Goal: Entertainment & Leisure: Consume media (video, audio)

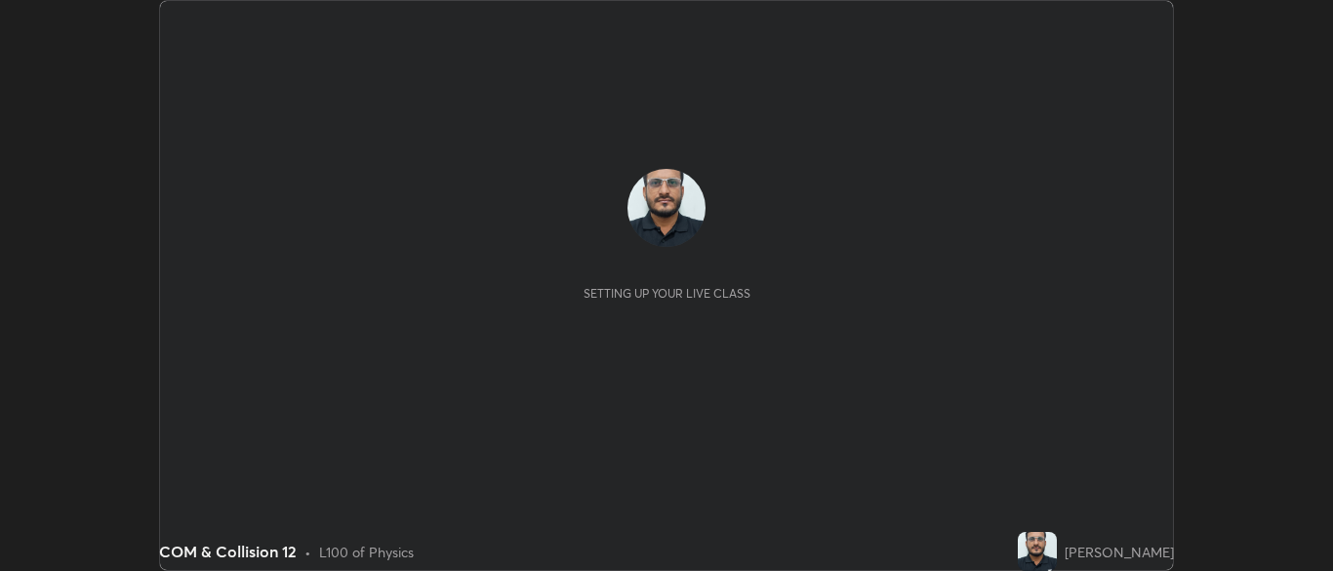
scroll to position [571, 1332]
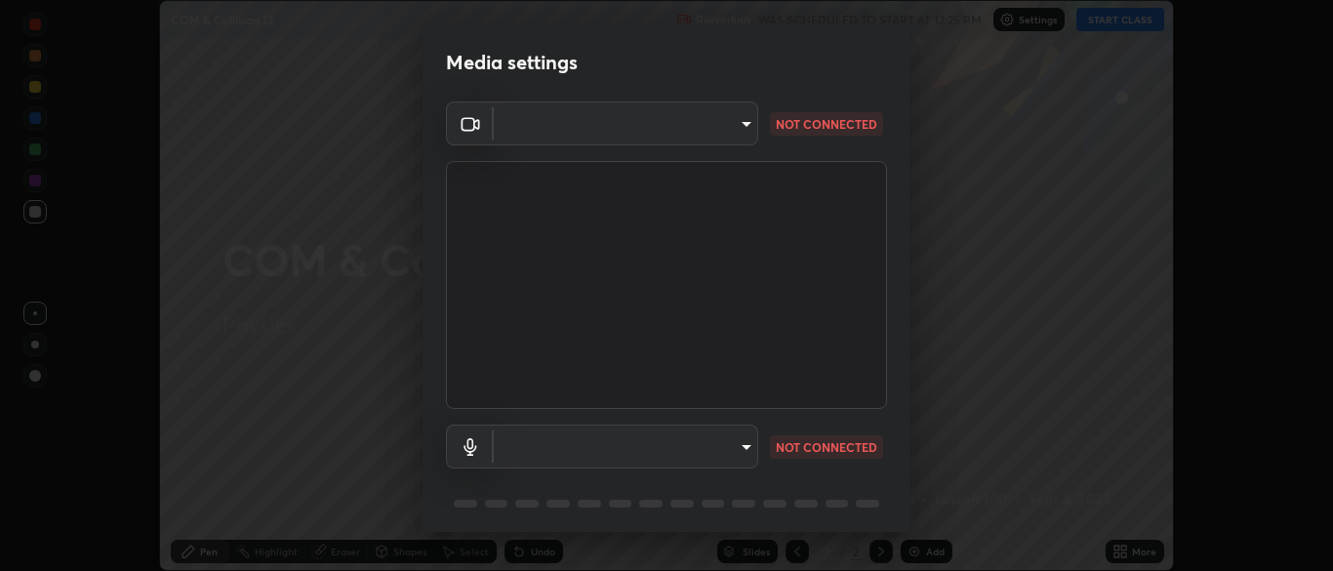
type input "cbd69d3ab31666e68bc16f5f2905db6189ec8135df4d15a94e2bba87772e1748"
type input "default"
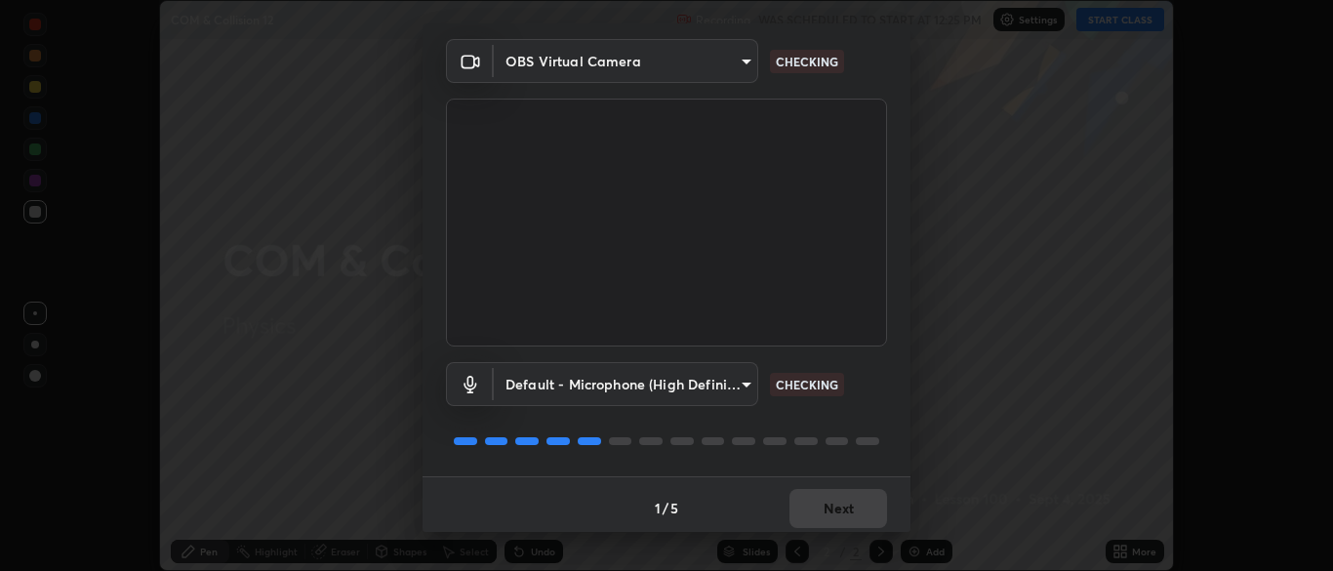
scroll to position [69, 0]
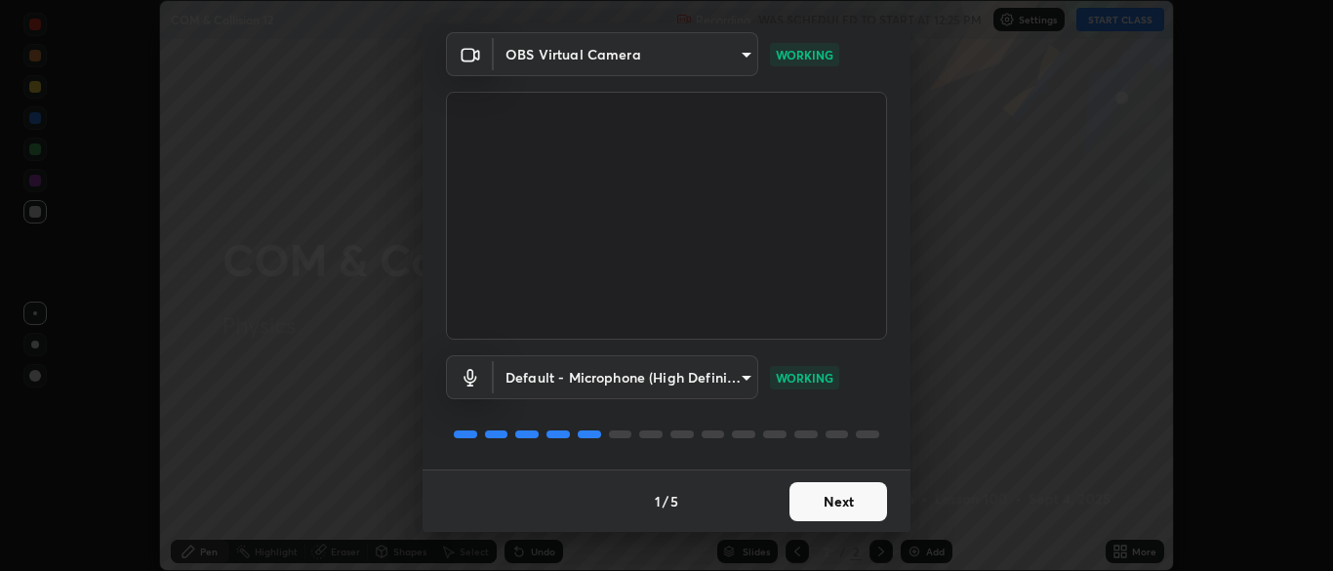
click at [846, 504] on button "Next" at bounding box center [838, 501] width 98 height 39
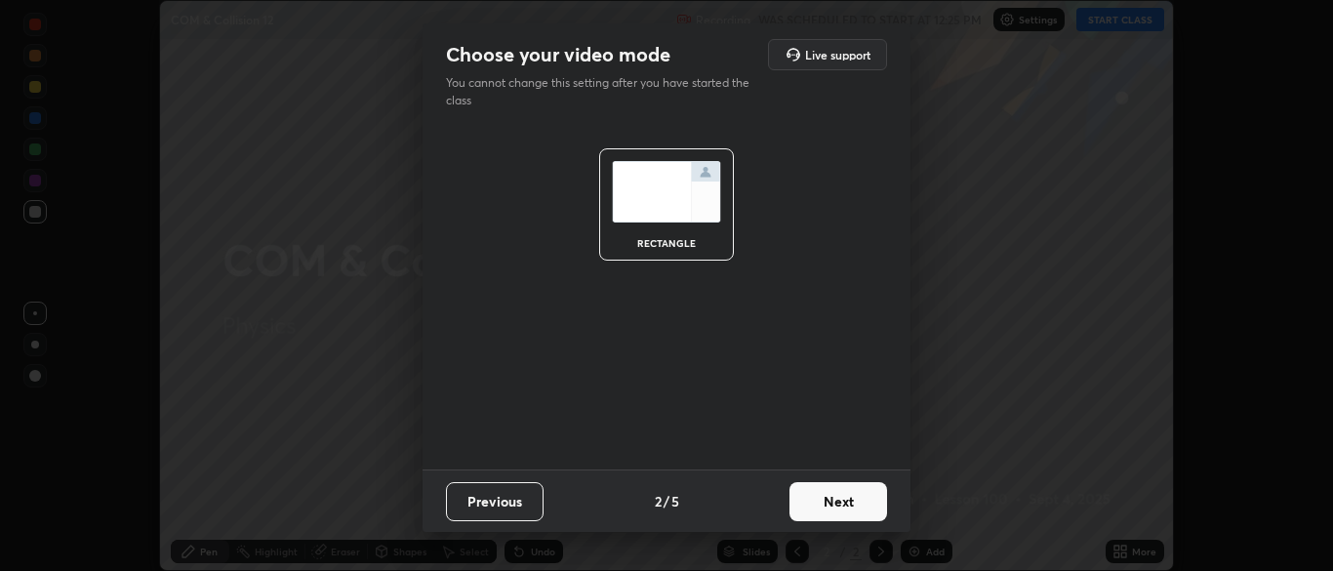
scroll to position [0, 0]
click at [841, 503] on button "Next" at bounding box center [838, 501] width 98 height 39
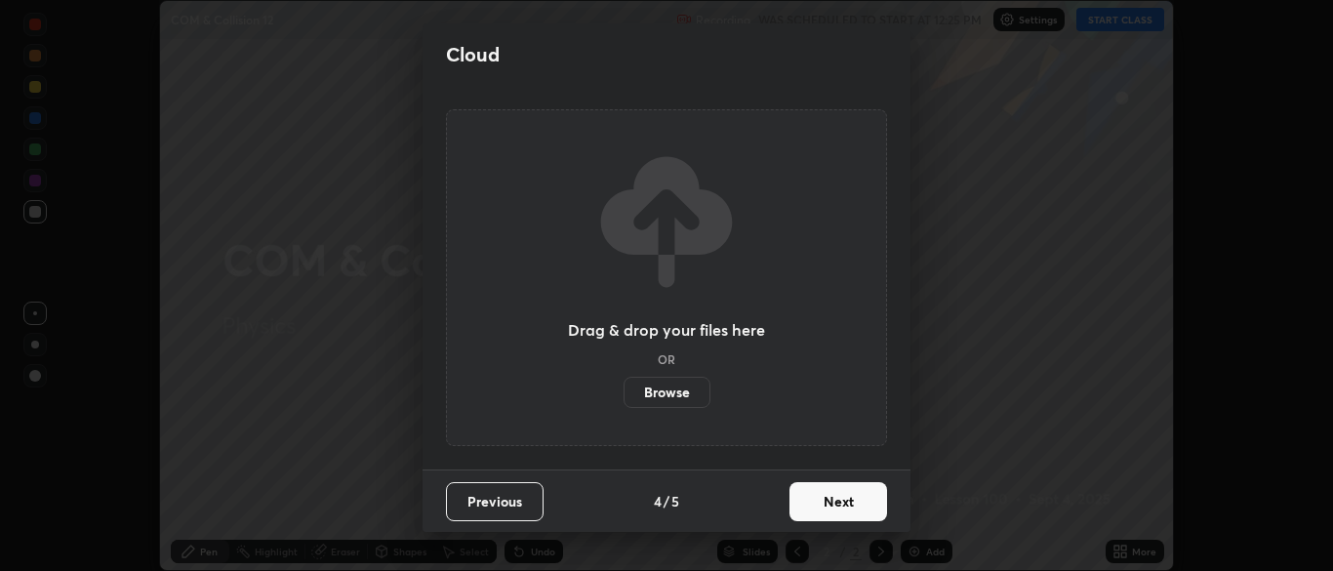
click at [842, 504] on button "Next" at bounding box center [838, 501] width 98 height 39
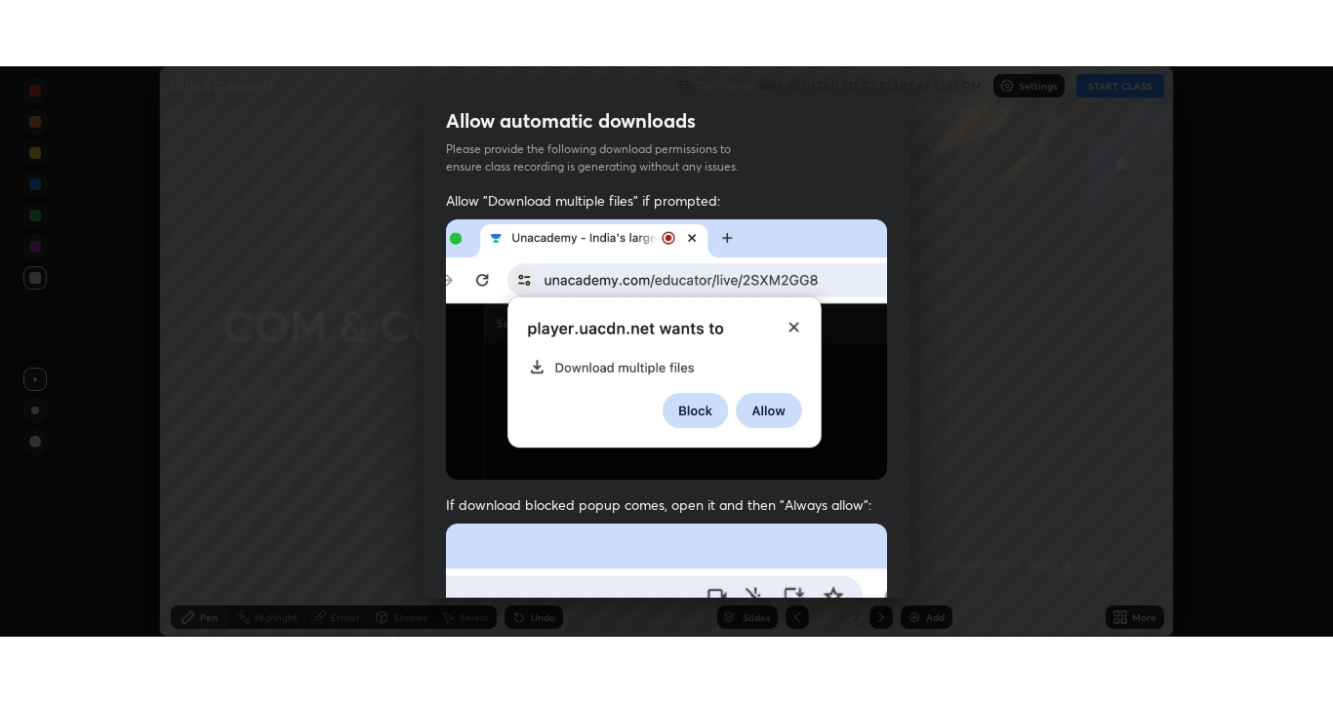
scroll to position [467, 0]
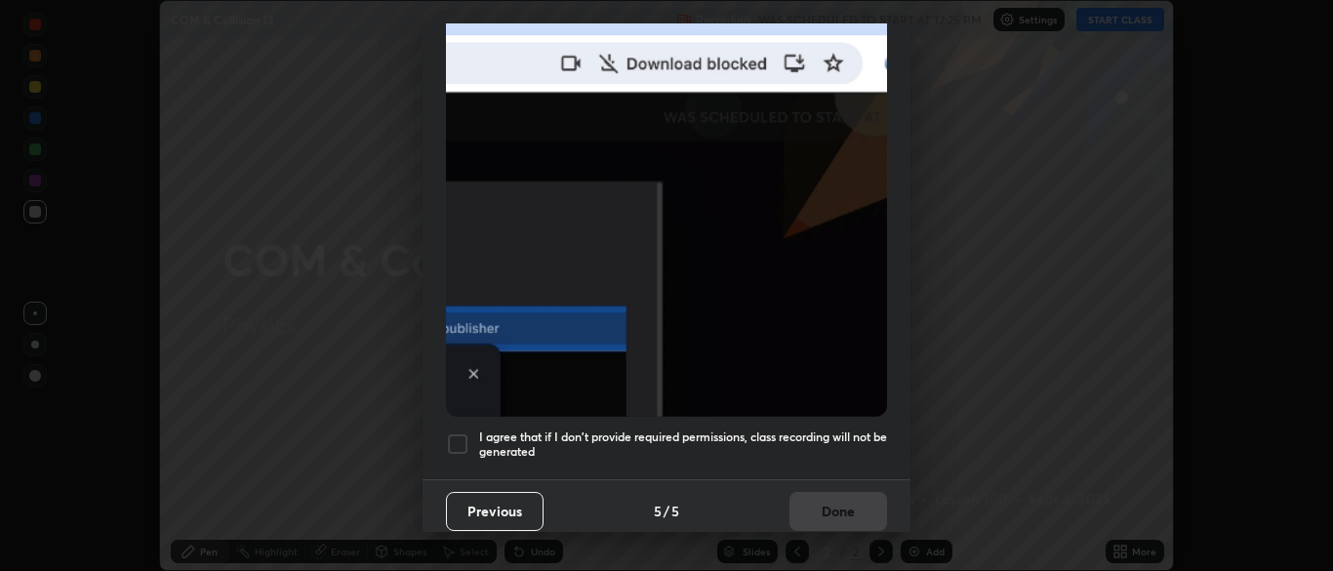
click at [462, 436] on div at bounding box center [457, 443] width 23 height 23
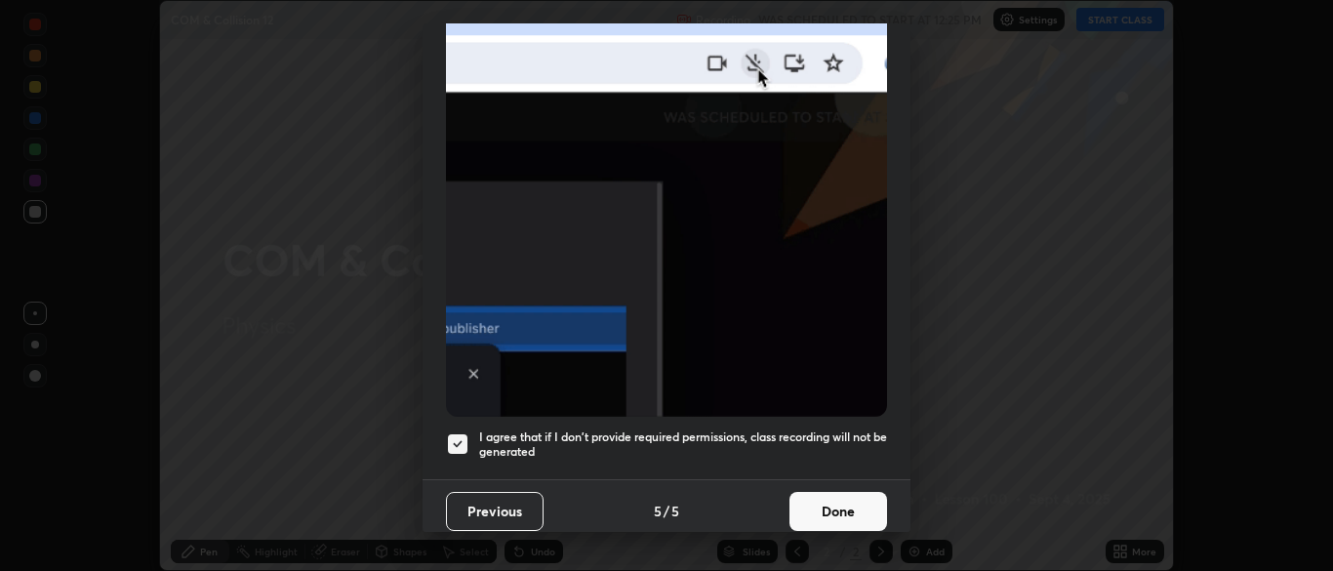
click at [841, 500] on button "Done" at bounding box center [838, 511] width 98 height 39
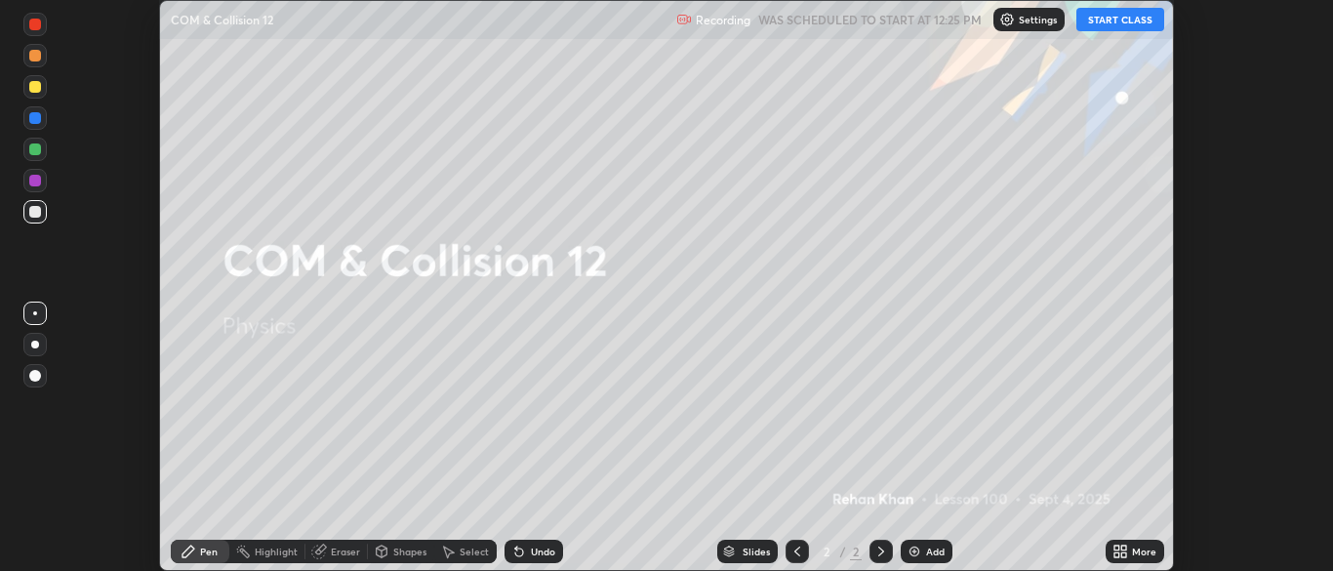
click at [1119, 22] on button "START CLASS" at bounding box center [1120, 19] width 88 height 23
click at [1134, 551] on div "More" at bounding box center [1144, 551] width 24 height 10
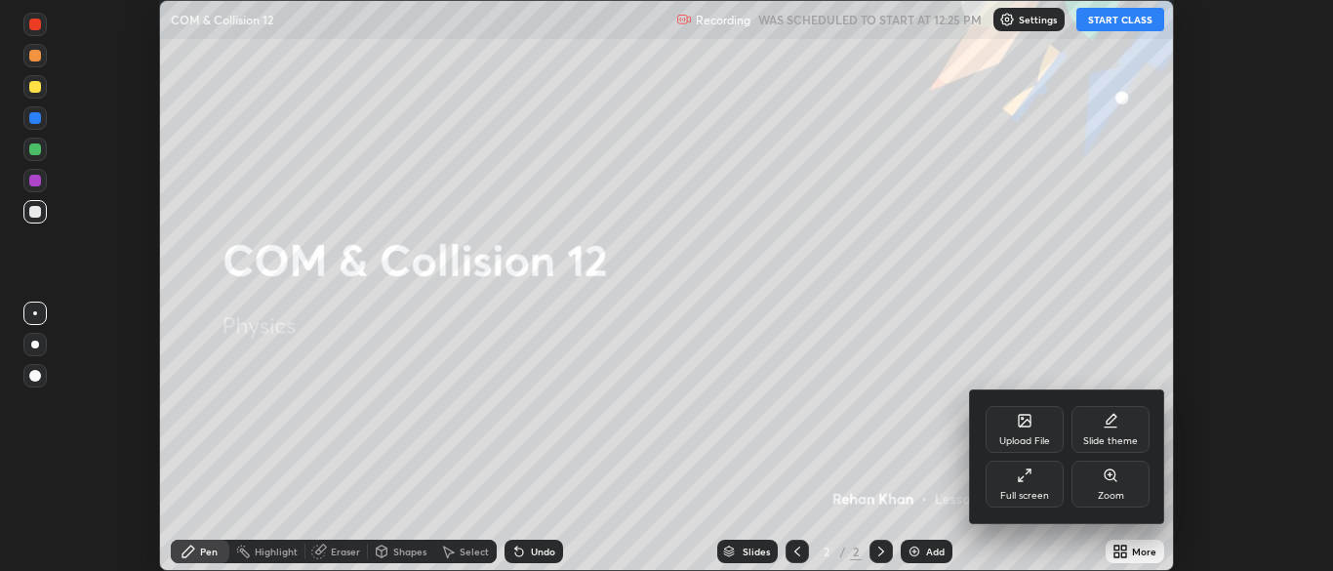
click at [1027, 483] on div "Full screen" at bounding box center [1024, 483] width 78 height 47
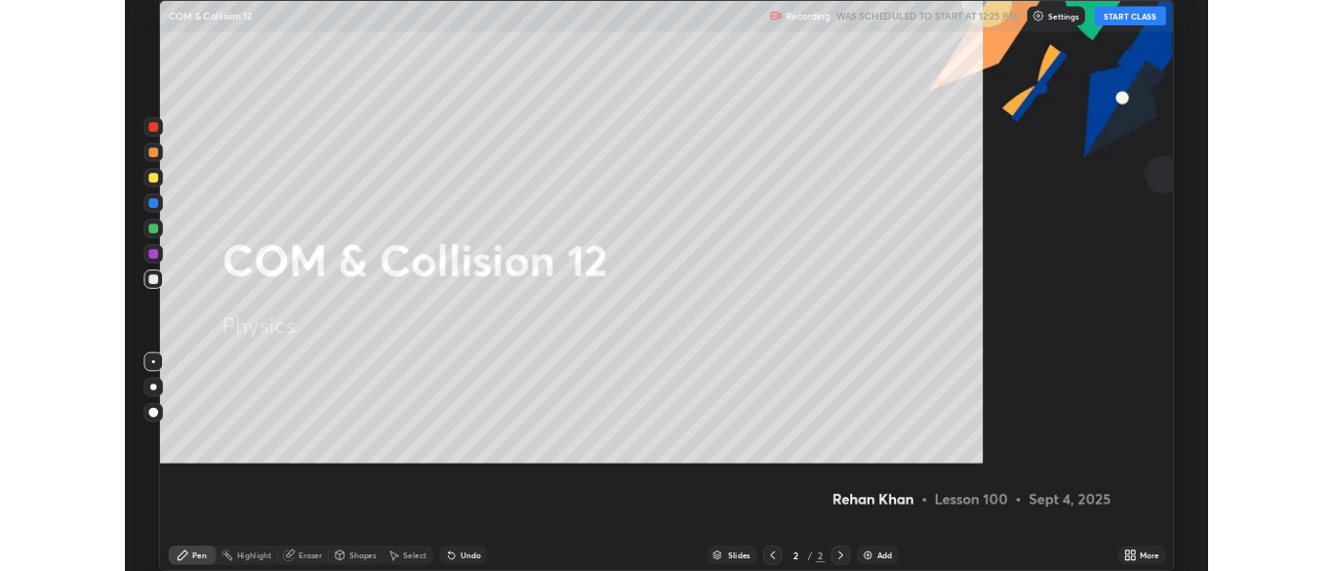
scroll to position [702, 1333]
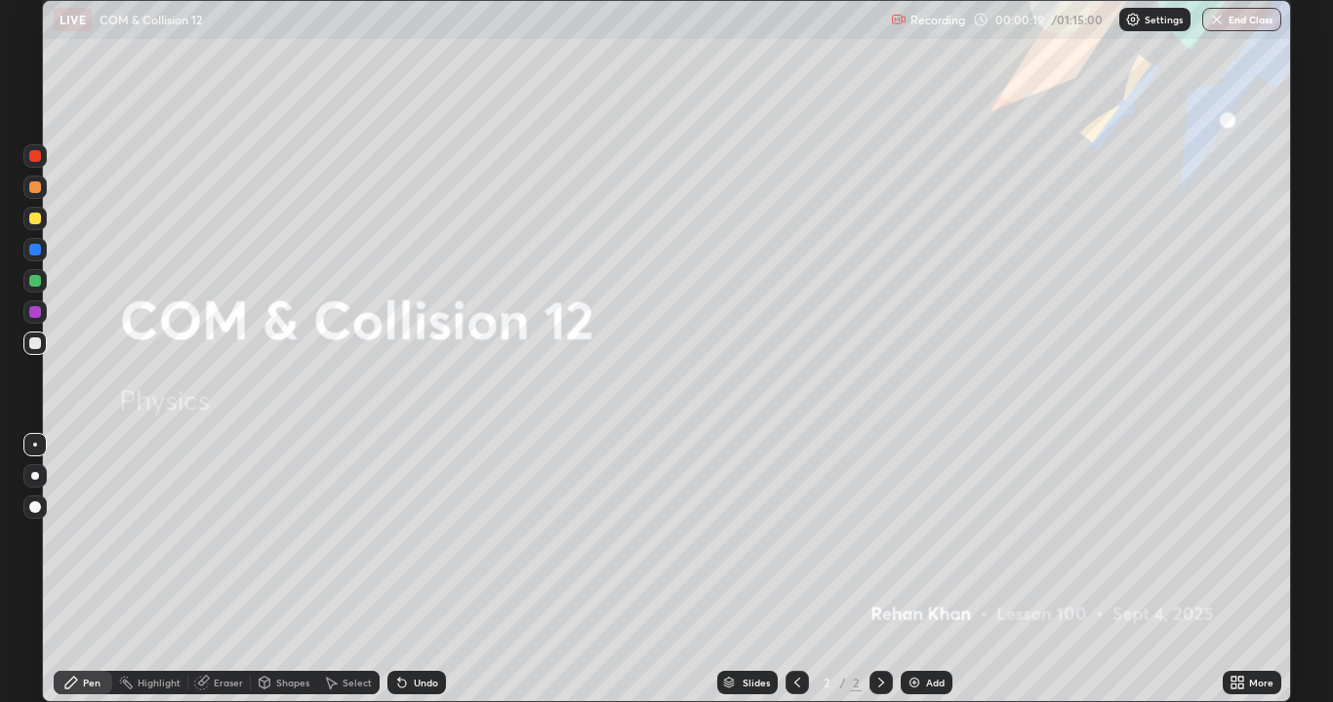
click at [940, 570] on div "Add" at bounding box center [926, 682] width 52 height 23
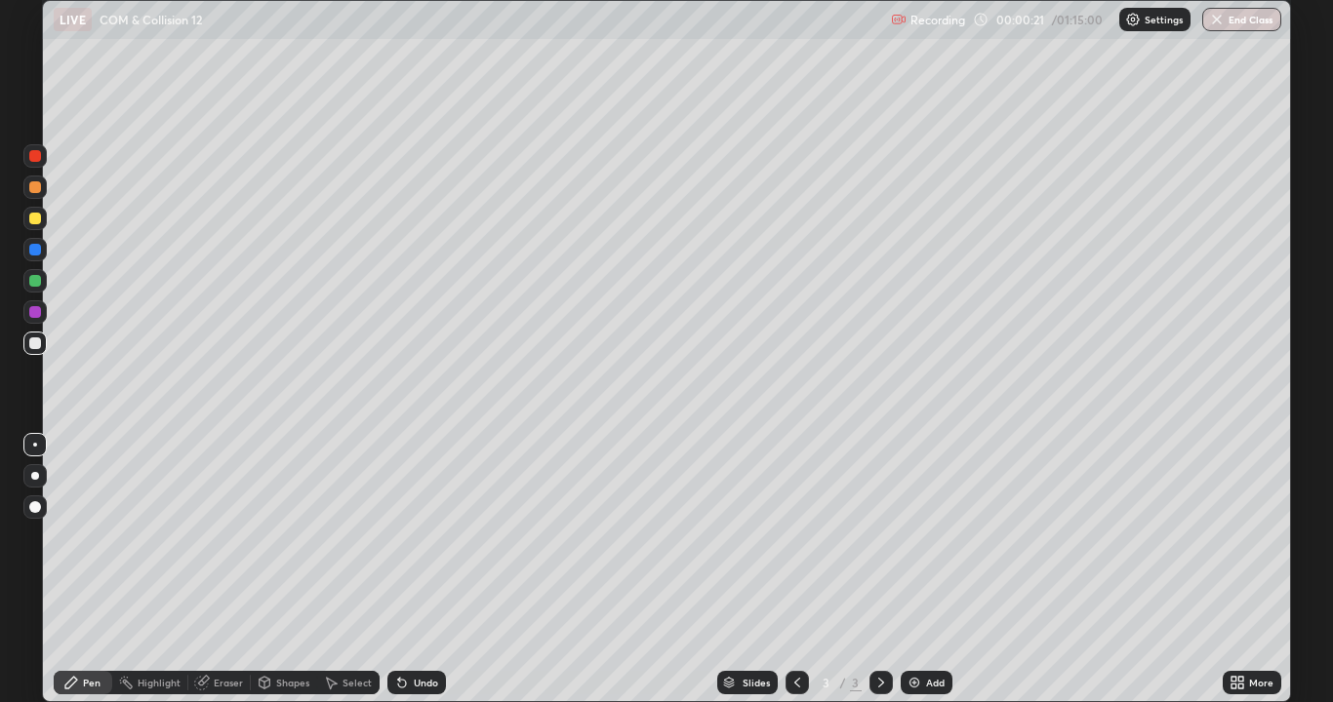
click at [31, 221] on div at bounding box center [35, 219] width 12 height 12
click at [35, 344] on div at bounding box center [35, 344] width 12 height 12
click at [32, 222] on div at bounding box center [35, 219] width 12 height 12
click at [35, 348] on div at bounding box center [35, 344] width 12 height 12
click at [276, 570] on div "Shapes" at bounding box center [284, 682] width 66 height 23
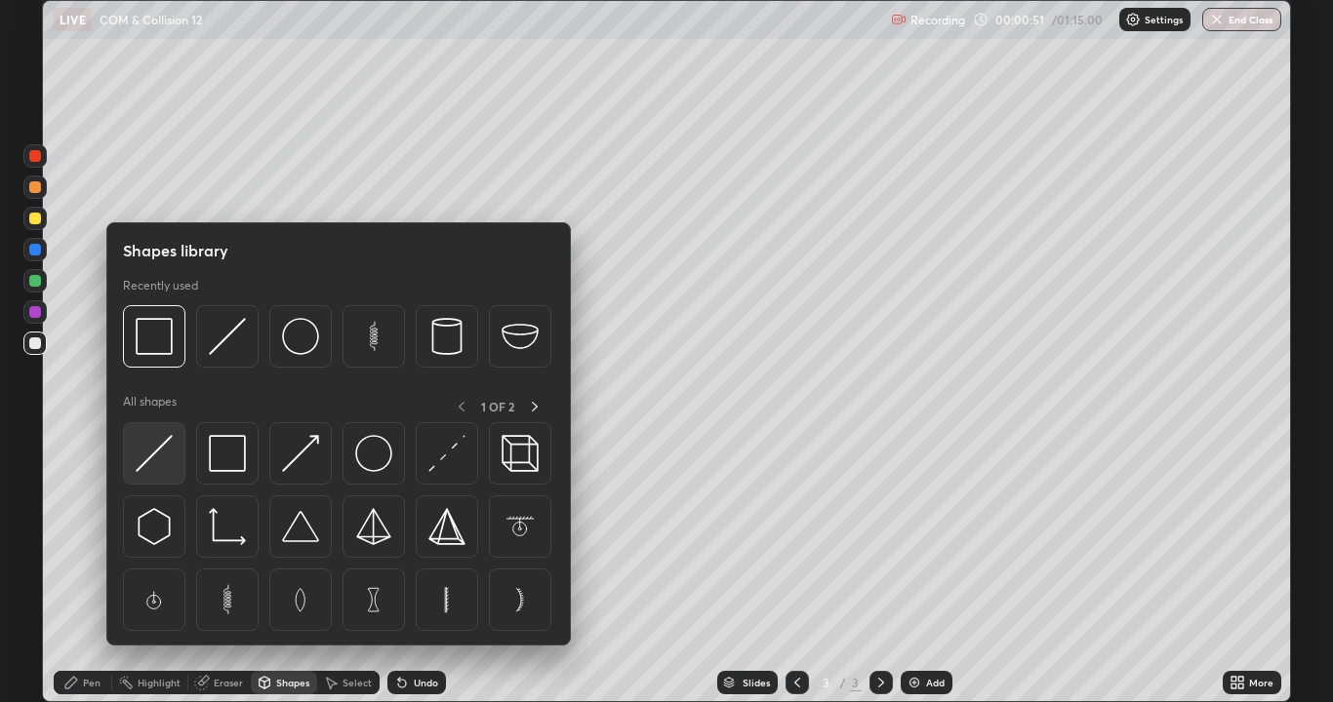
click at [161, 461] on img at bounding box center [154, 453] width 37 height 37
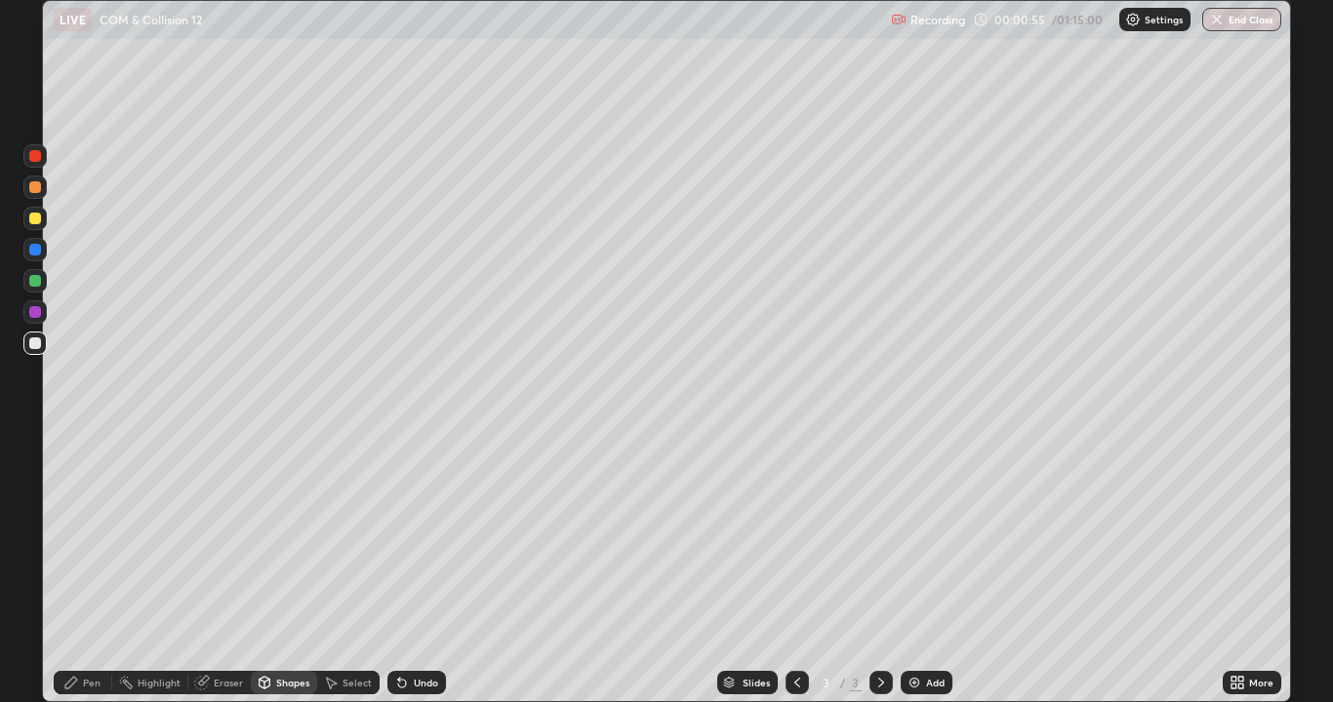
click at [38, 340] on div at bounding box center [35, 344] width 12 height 12
click at [86, 570] on div "Pen" at bounding box center [83, 682] width 59 height 23
click at [36, 219] on div at bounding box center [35, 219] width 12 height 12
click at [33, 343] on div at bounding box center [35, 344] width 12 height 12
click at [421, 570] on div "Undo" at bounding box center [426, 683] width 24 height 10
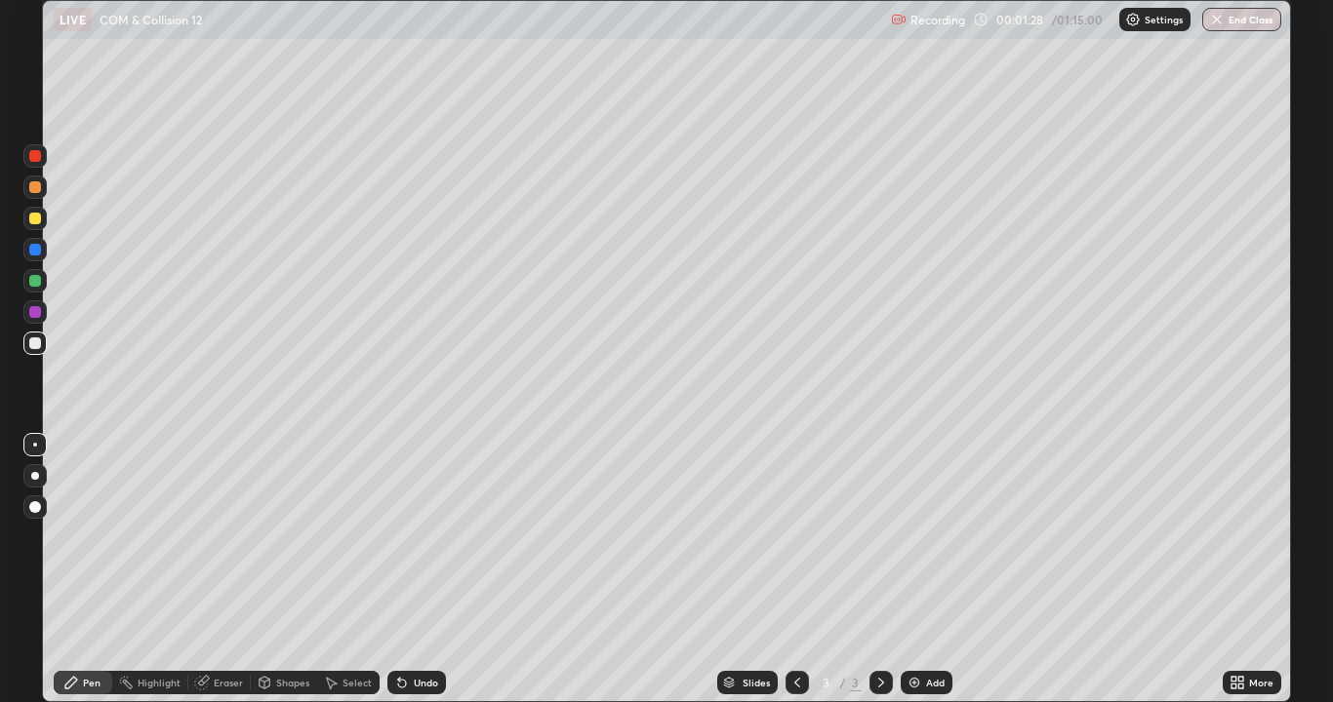
click at [426, 570] on div "Undo" at bounding box center [426, 683] width 24 height 10
click at [35, 191] on div at bounding box center [35, 187] width 12 height 12
click at [35, 344] on div at bounding box center [35, 344] width 12 height 12
click at [33, 191] on div at bounding box center [35, 187] width 12 height 12
click at [409, 570] on div "Undo" at bounding box center [416, 682] width 59 height 23
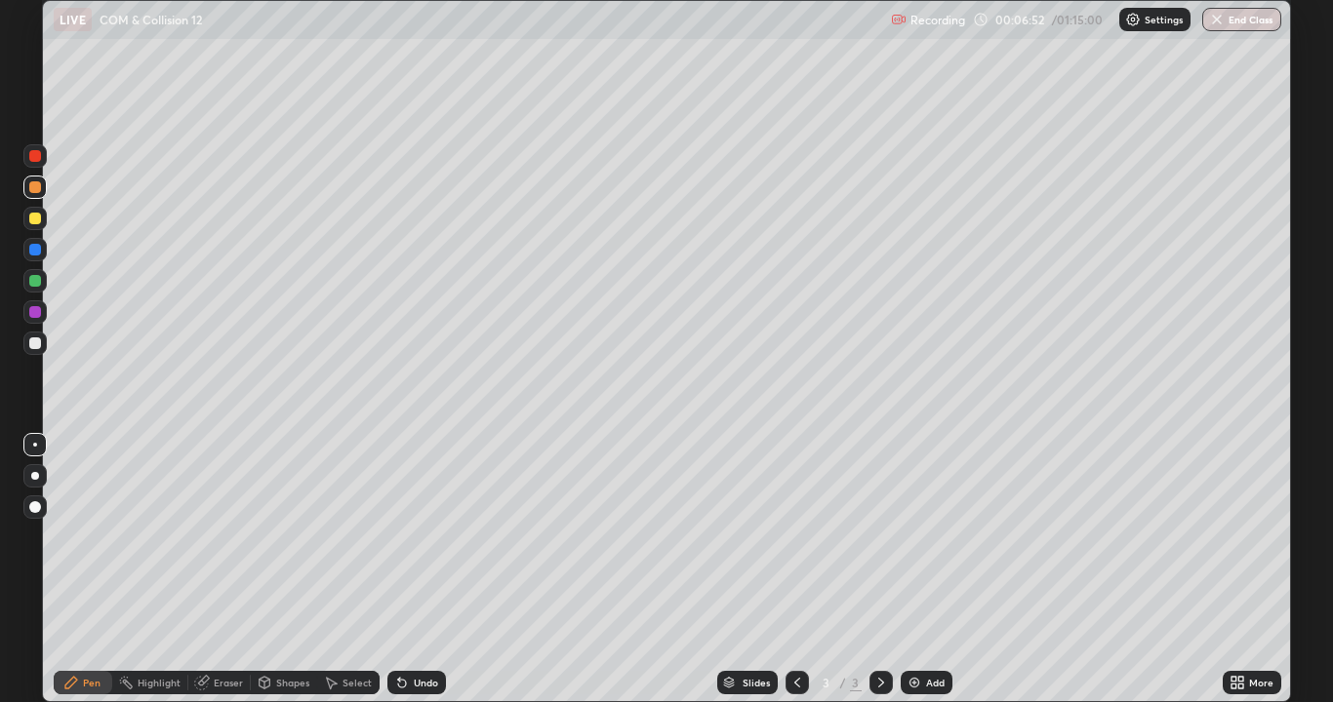
click at [408, 570] on div "Undo" at bounding box center [416, 682] width 59 height 23
click at [34, 347] on div at bounding box center [35, 344] width 12 height 12
click at [923, 570] on div "Add" at bounding box center [926, 682] width 52 height 23
click at [37, 479] on div at bounding box center [34, 475] width 23 height 23
click at [36, 345] on div at bounding box center [35, 344] width 12 height 12
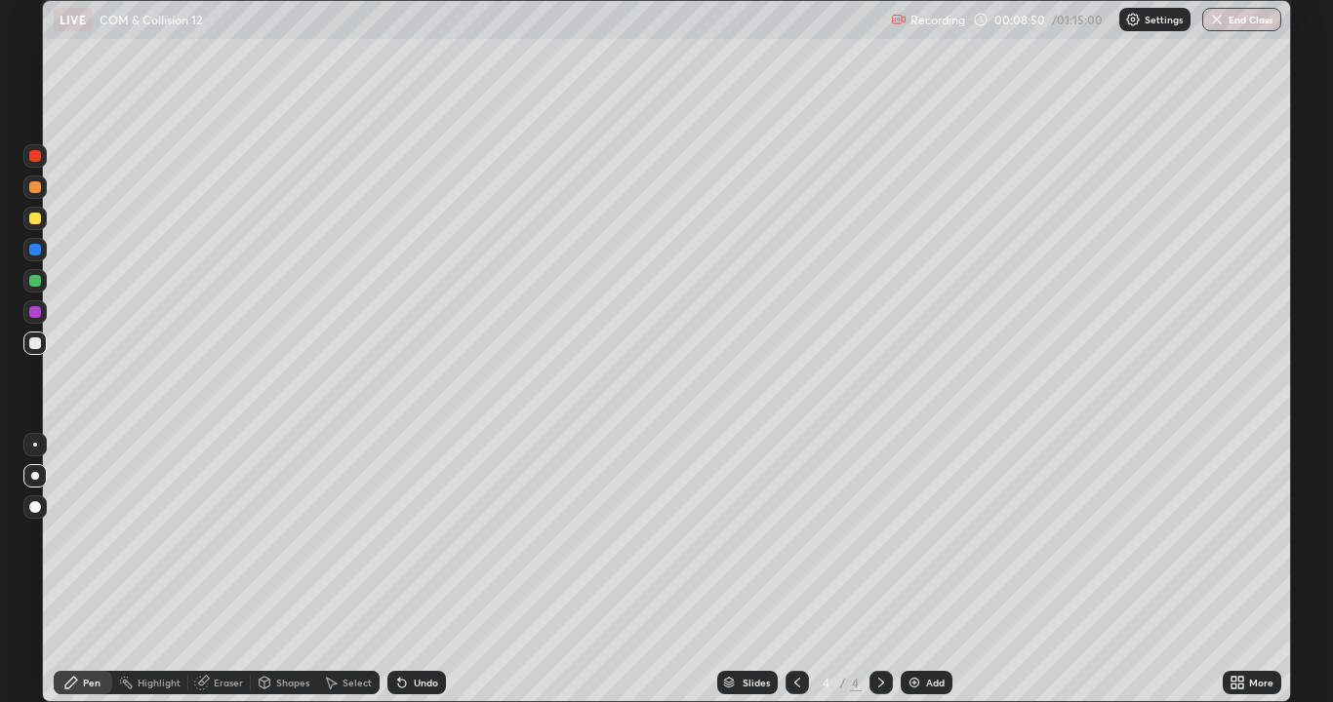
click at [290, 570] on div "Shapes" at bounding box center [284, 682] width 66 height 23
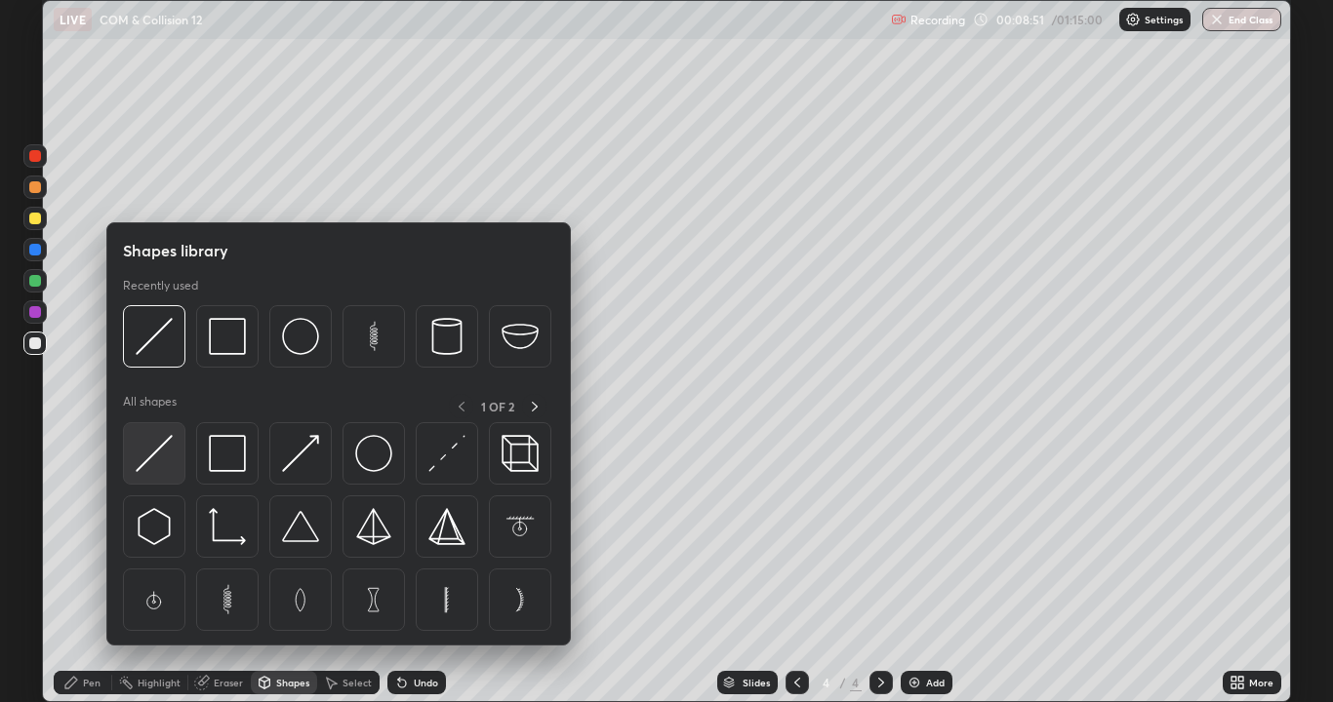
click at [157, 469] on img at bounding box center [154, 453] width 37 height 37
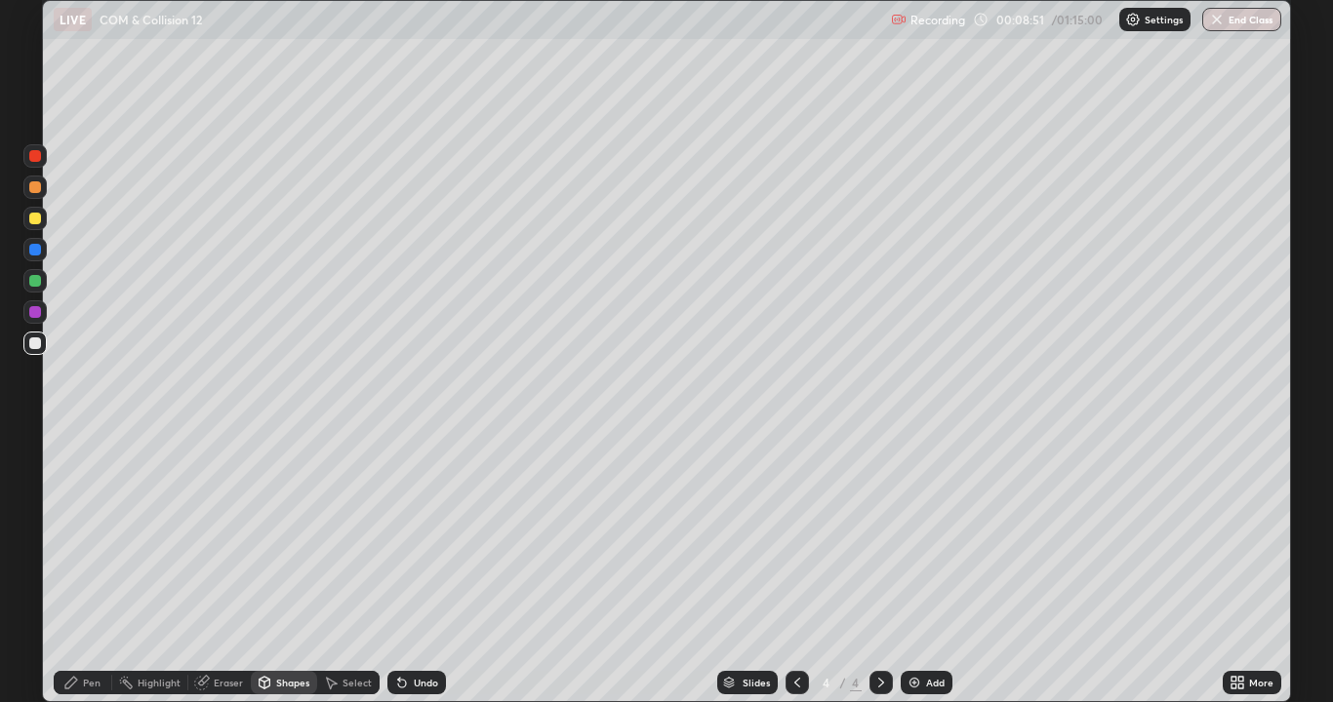
click at [34, 252] on div at bounding box center [35, 250] width 12 height 12
click at [92, 570] on div "Pen" at bounding box center [92, 683] width 18 height 10
click at [34, 222] on div at bounding box center [35, 219] width 12 height 12
click at [419, 570] on div "Undo" at bounding box center [426, 683] width 24 height 10
click at [34, 192] on div at bounding box center [35, 187] width 12 height 12
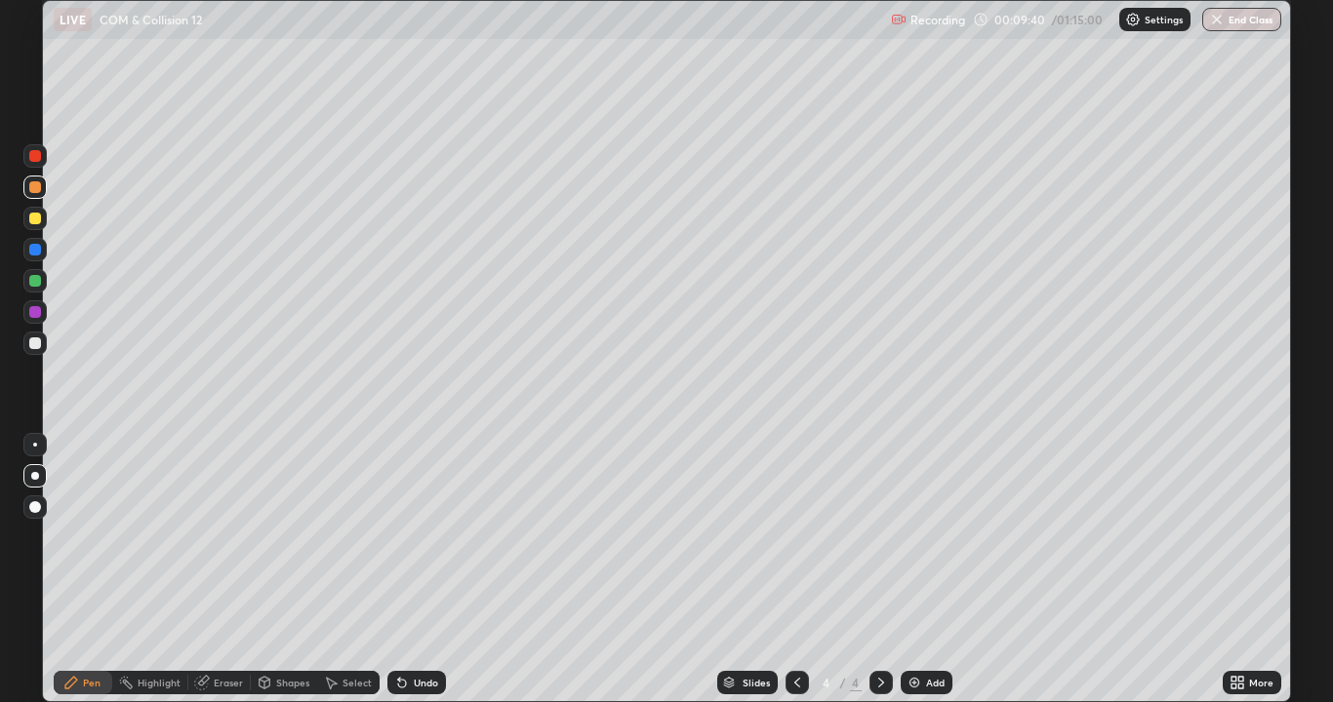
click at [29, 343] on div at bounding box center [35, 344] width 12 height 12
click at [33, 258] on div at bounding box center [34, 249] width 23 height 23
click at [34, 219] on div at bounding box center [35, 219] width 12 height 12
click at [35, 253] on div at bounding box center [35, 250] width 12 height 12
click at [34, 279] on div at bounding box center [35, 281] width 12 height 12
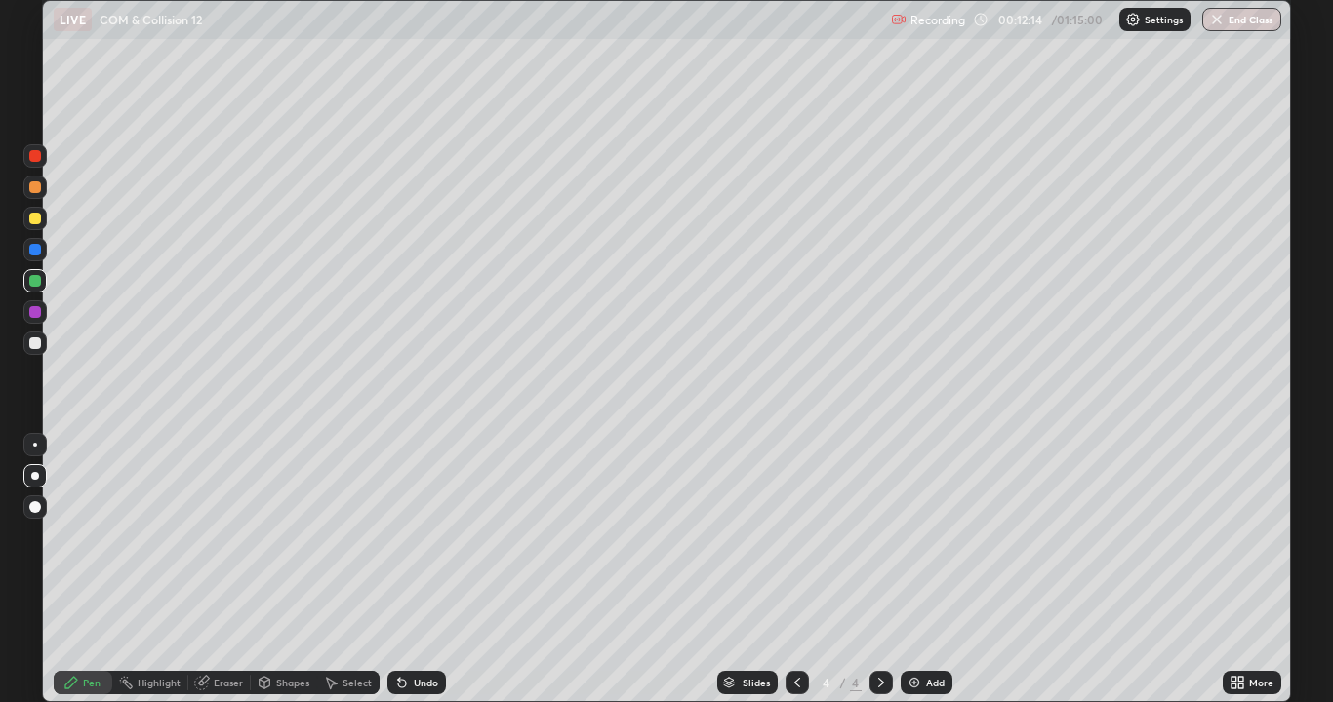
click at [37, 164] on div at bounding box center [34, 155] width 23 height 23
click at [34, 194] on div at bounding box center [34, 187] width 23 height 23
click at [934, 570] on div "Add" at bounding box center [926, 682] width 52 height 23
click at [36, 347] on div at bounding box center [35, 344] width 12 height 12
click at [33, 191] on div at bounding box center [35, 187] width 12 height 12
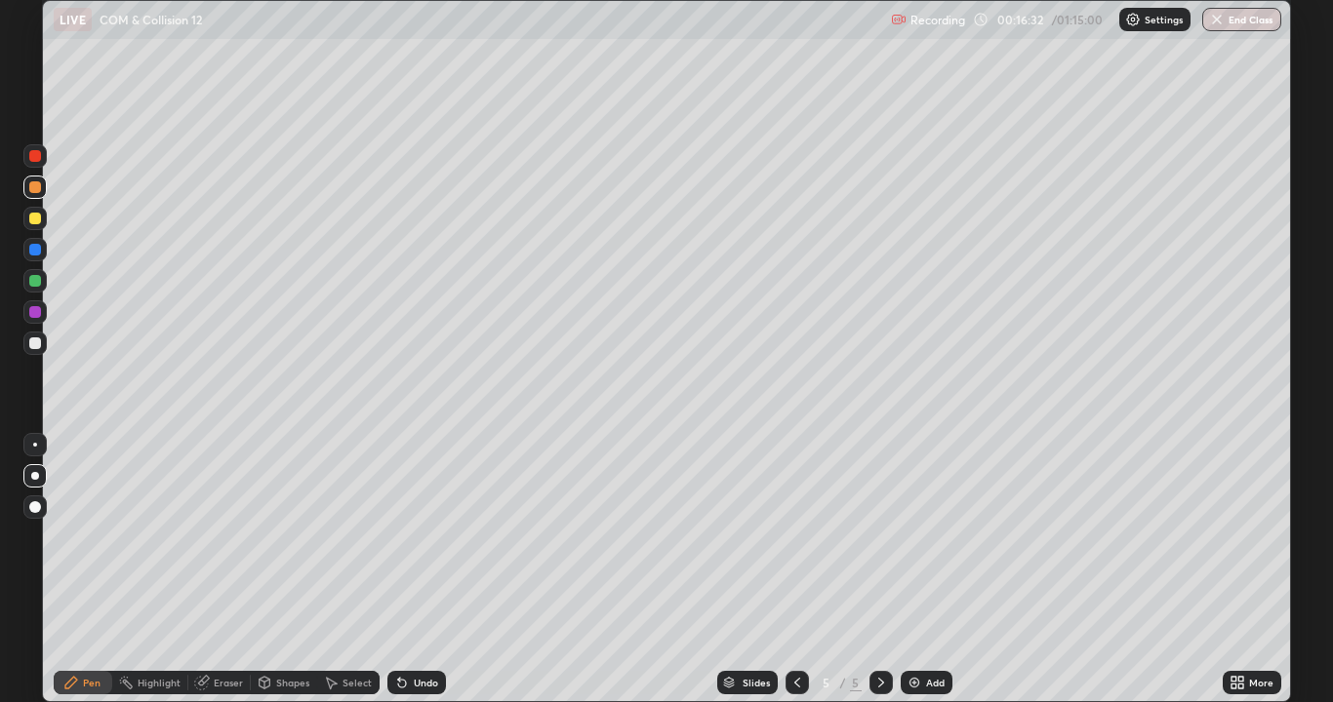
click at [32, 341] on div at bounding box center [35, 344] width 12 height 12
click at [414, 570] on div "Undo" at bounding box center [426, 683] width 24 height 10
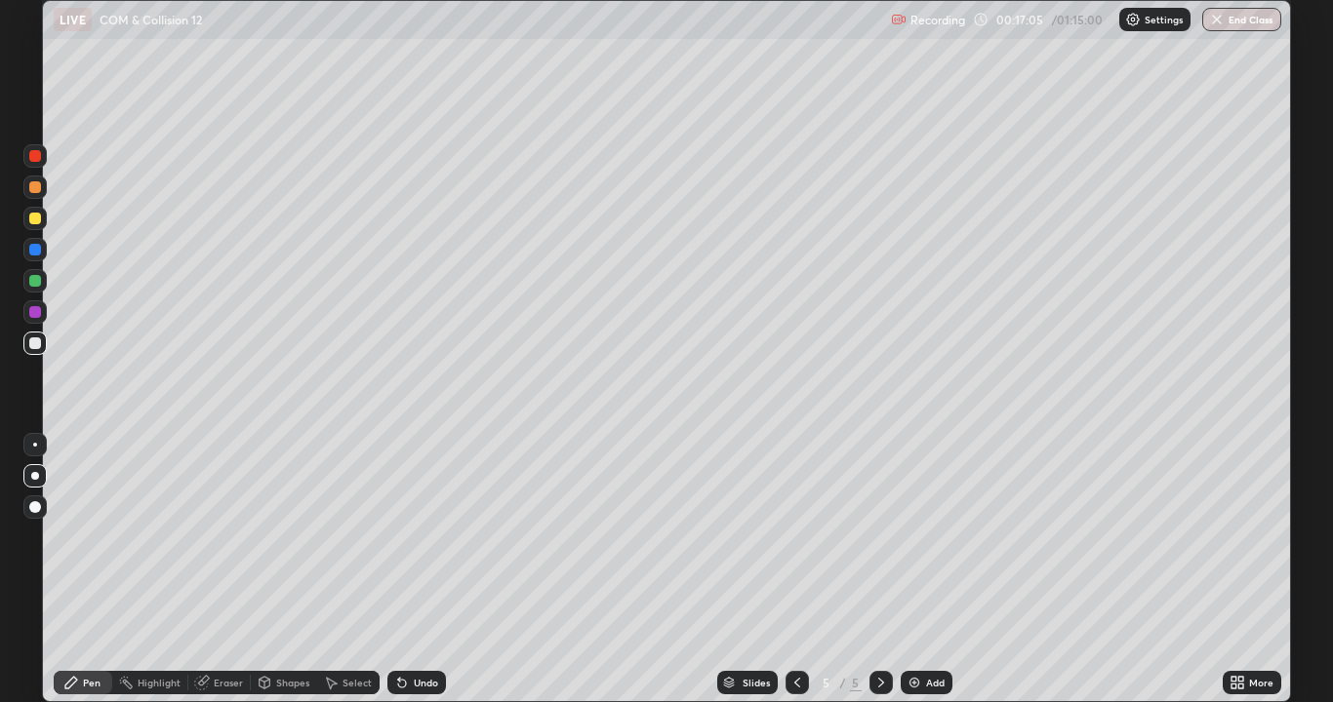
click at [407, 570] on div "Undo" at bounding box center [416, 682] width 59 height 23
click at [405, 570] on icon at bounding box center [402, 683] width 16 height 16
click at [417, 570] on div "Undo" at bounding box center [416, 682] width 59 height 23
click at [416, 570] on div "Undo" at bounding box center [426, 683] width 24 height 10
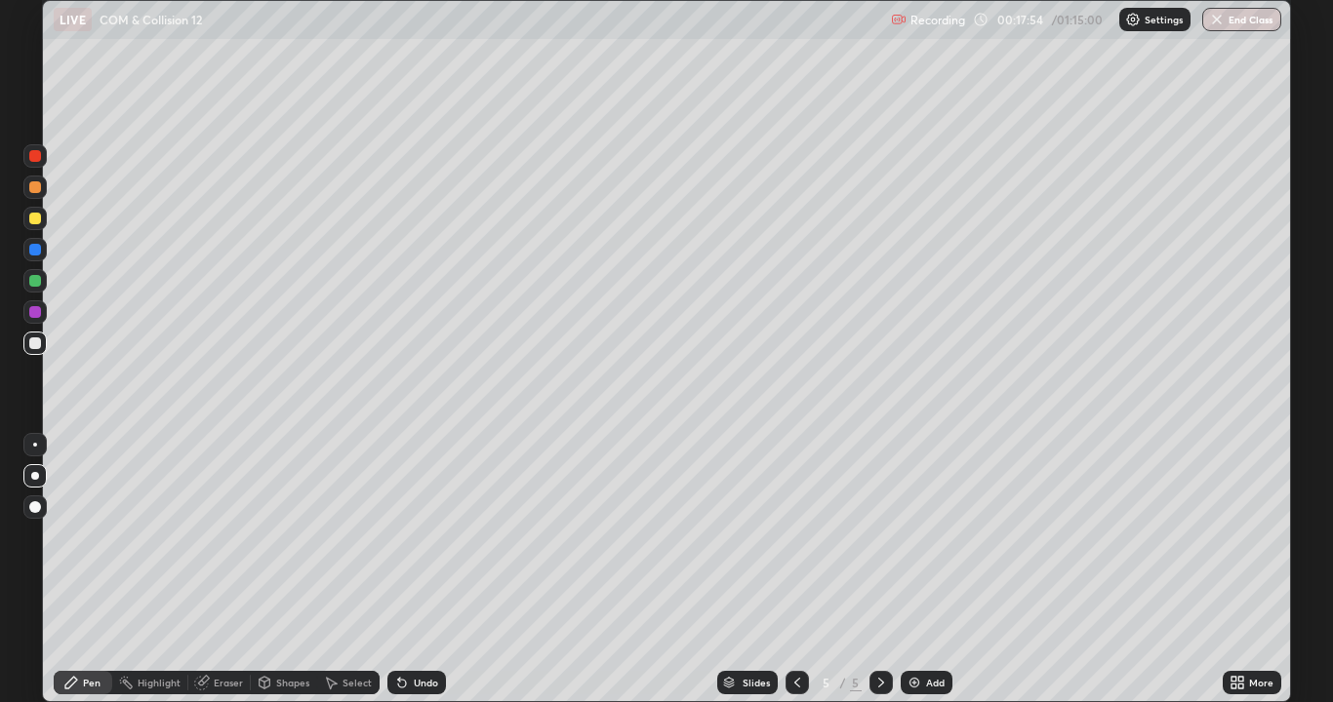
click at [409, 570] on div "Undo" at bounding box center [416, 682] width 59 height 23
click at [415, 570] on div "Undo" at bounding box center [426, 683] width 24 height 10
click at [31, 255] on div at bounding box center [35, 250] width 12 height 12
click at [38, 345] on div at bounding box center [35, 344] width 12 height 12
click at [414, 570] on div "Undo" at bounding box center [426, 683] width 24 height 10
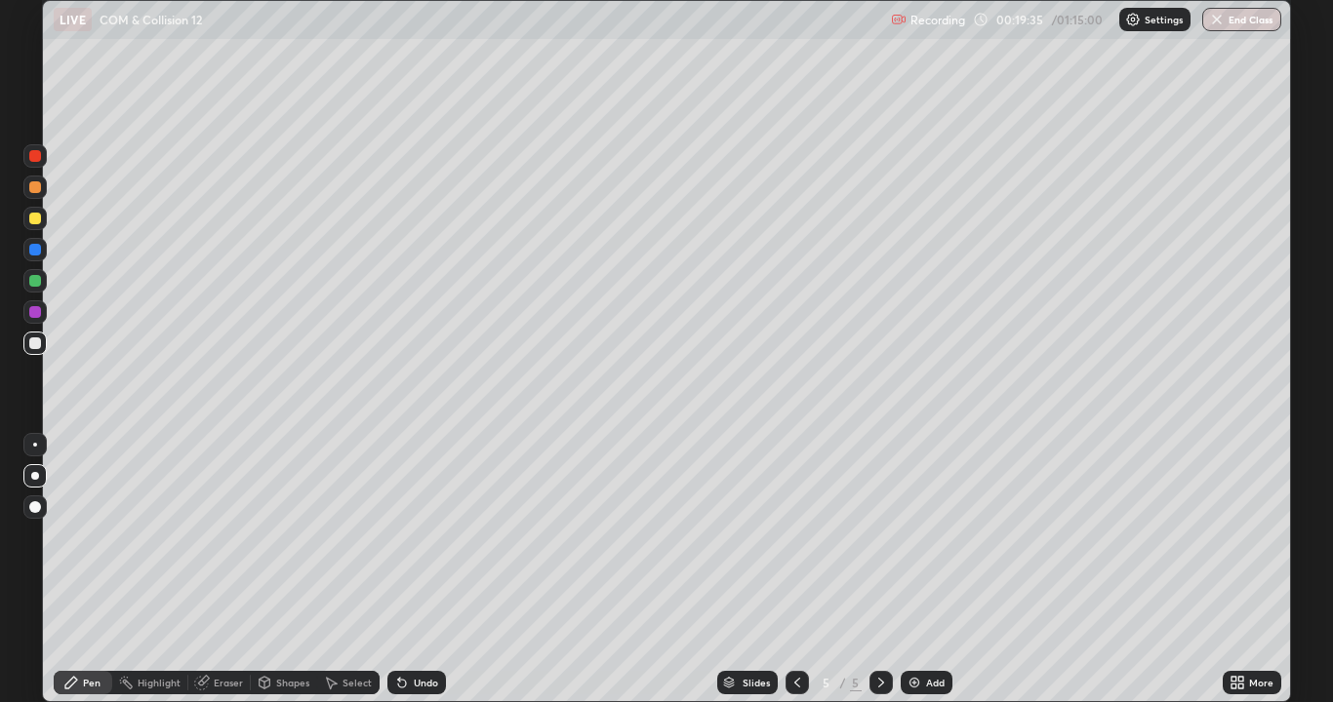
click at [415, 570] on div "Undo" at bounding box center [426, 683] width 24 height 10
click at [414, 570] on div "Undo" at bounding box center [426, 683] width 24 height 10
click at [415, 570] on div "Undo" at bounding box center [416, 682] width 59 height 23
click at [414, 570] on div "Undo" at bounding box center [416, 682] width 59 height 23
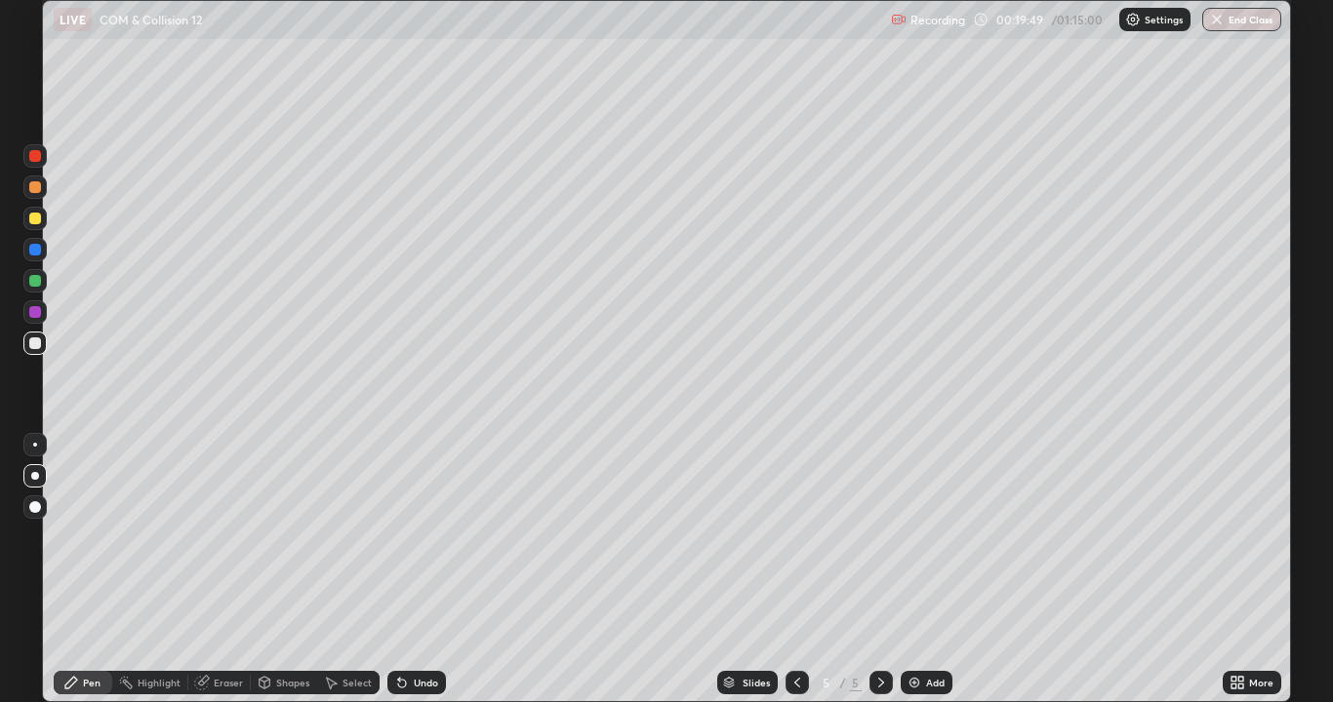
click at [416, 570] on div "Undo" at bounding box center [426, 683] width 24 height 10
click at [418, 570] on div "Undo" at bounding box center [416, 682] width 59 height 23
click at [280, 570] on div "Shapes" at bounding box center [292, 683] width 33 height 10
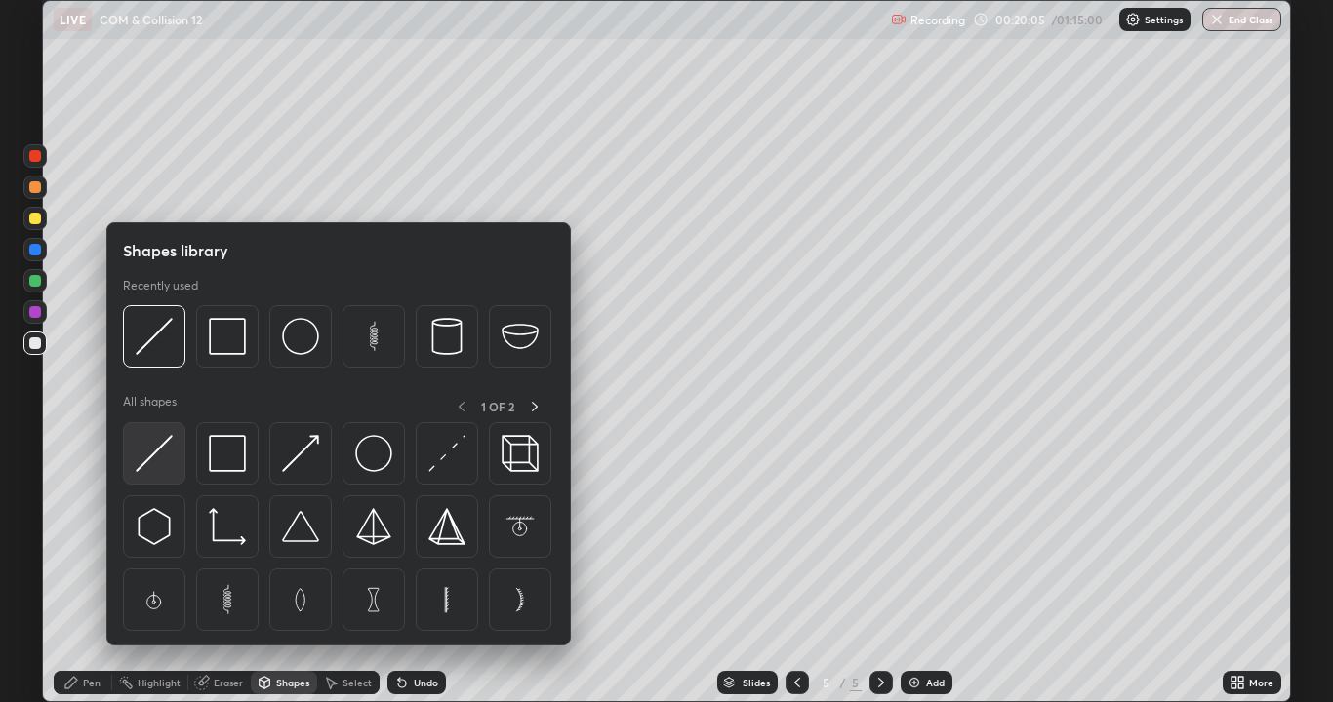
click at [162, 457] on img at bounding box center [154, 453] width 37 height 37
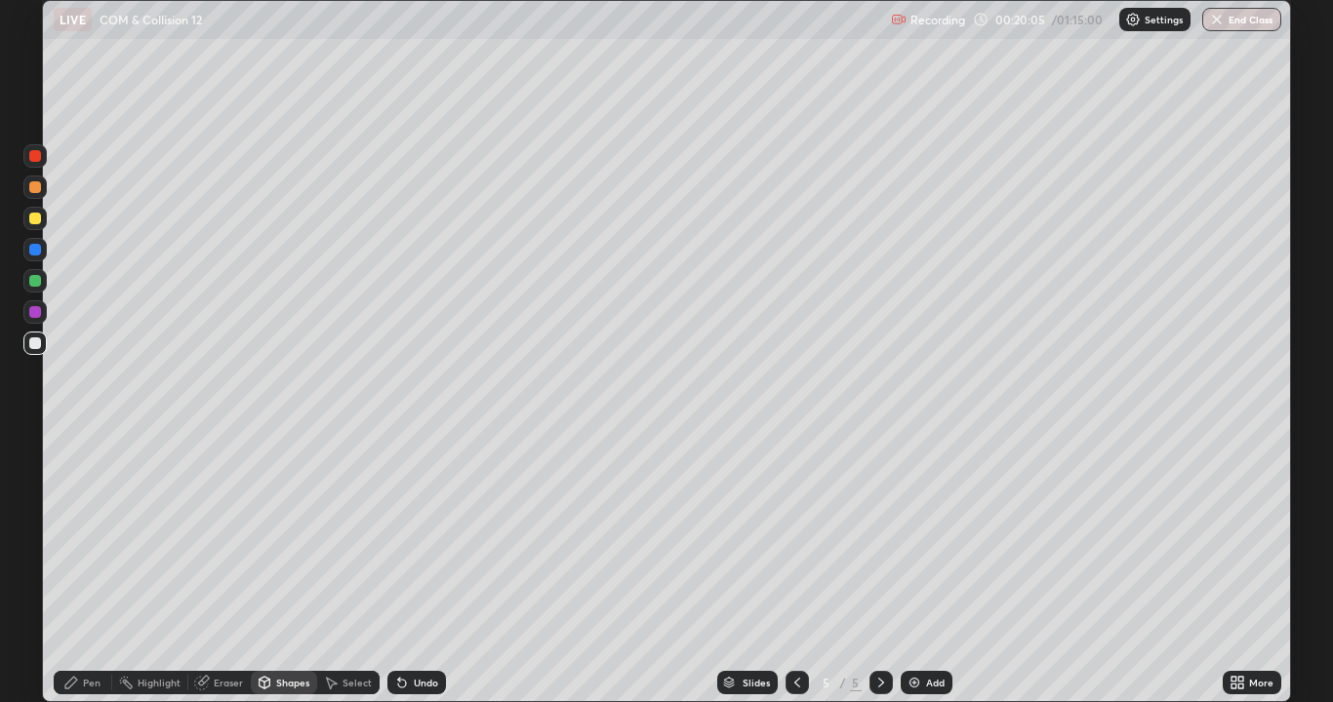
click at [24, 249] on div at bounding box center [34, 249] width 23 height 23
click at [35, 346] on div at bounding box center [35, 344] width 12 height 12
click at [83, 570] on div "Pen" at bounding box center [92, 683] width 18 height 10
click at [27, 290] on div at bounding box center [34, 280] width 23 height 23
click at [287, 570] on div "Shapes" at bounding box center [292, 683] width 33 height 10
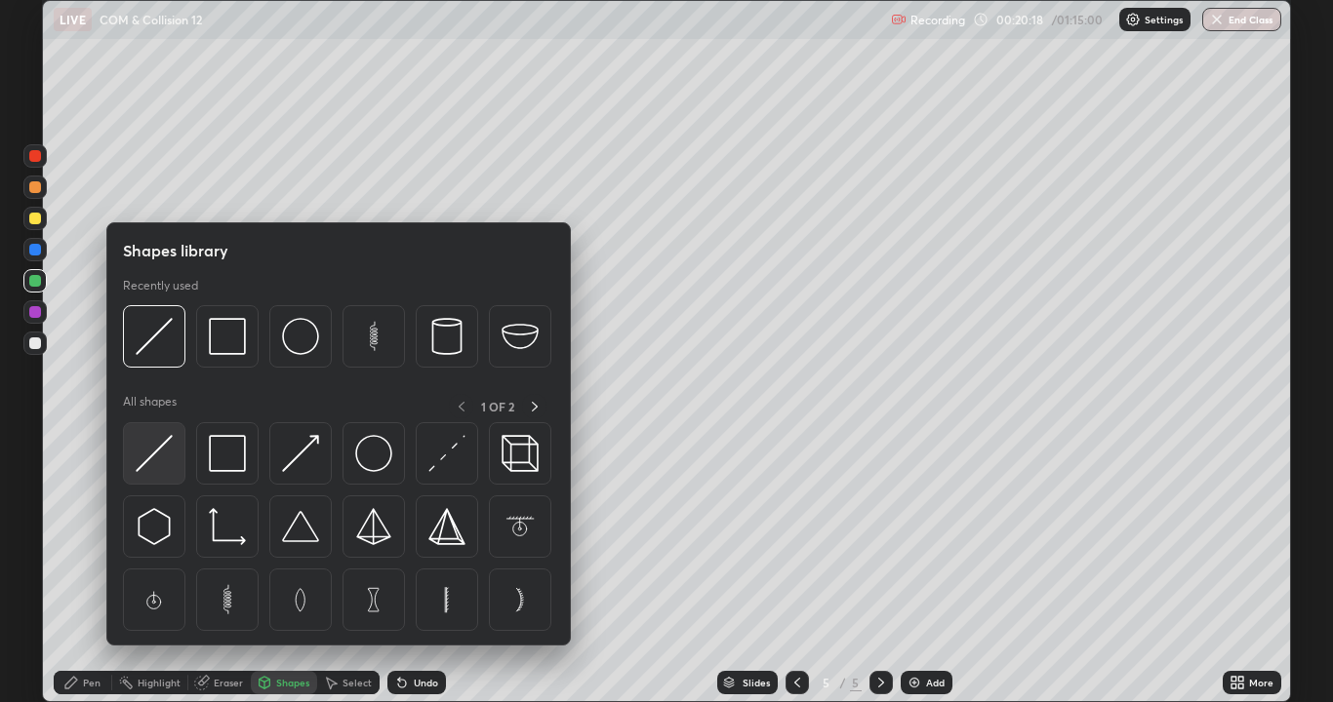
click at [164, 459] on img at bounding box center [154, 453] width 37 height 37
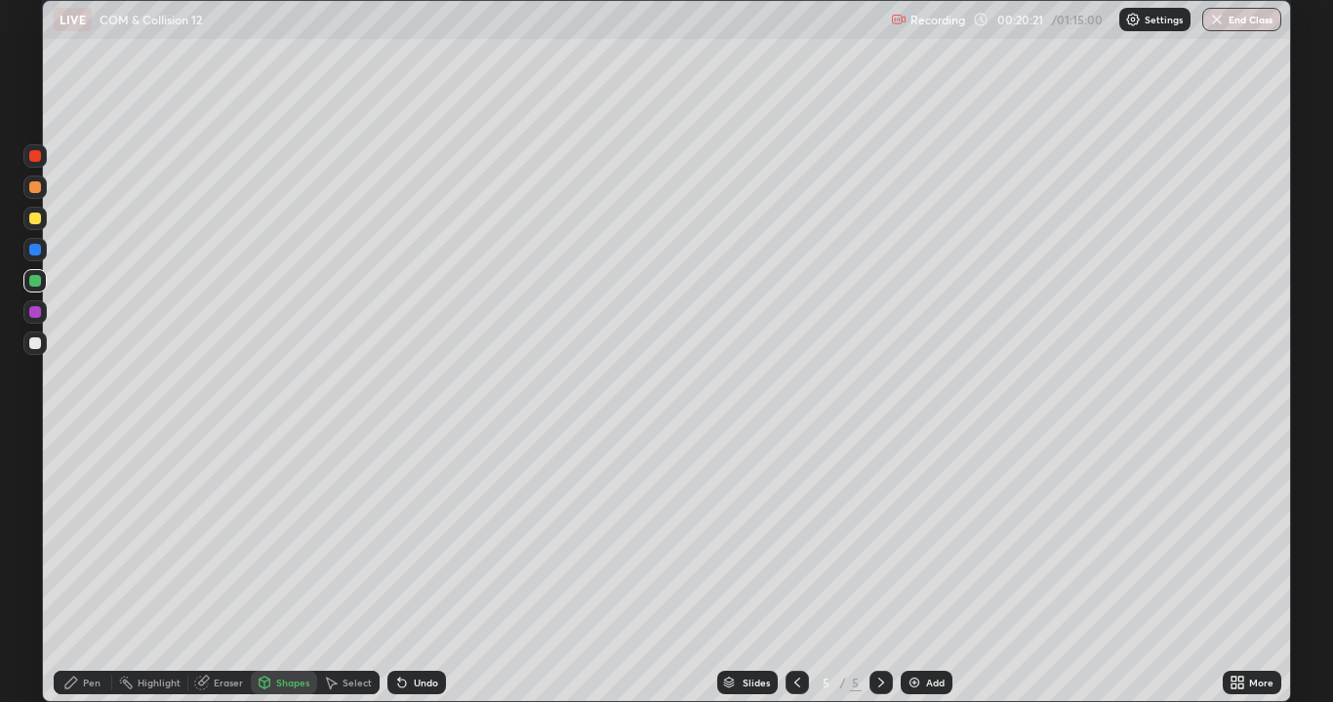
click at [76, 570] on icon at bounding box center [71, 683] width 16 height 16
click at [36, 343] on div at bounding box center [35, 344] width 12 height 12
click at [420, 570] on div "Undo" at bounding box center [416, 682] width 59 height 23
click at [423, 570] on div "Undo" at bounding box center [416, 682] width 59 height 23
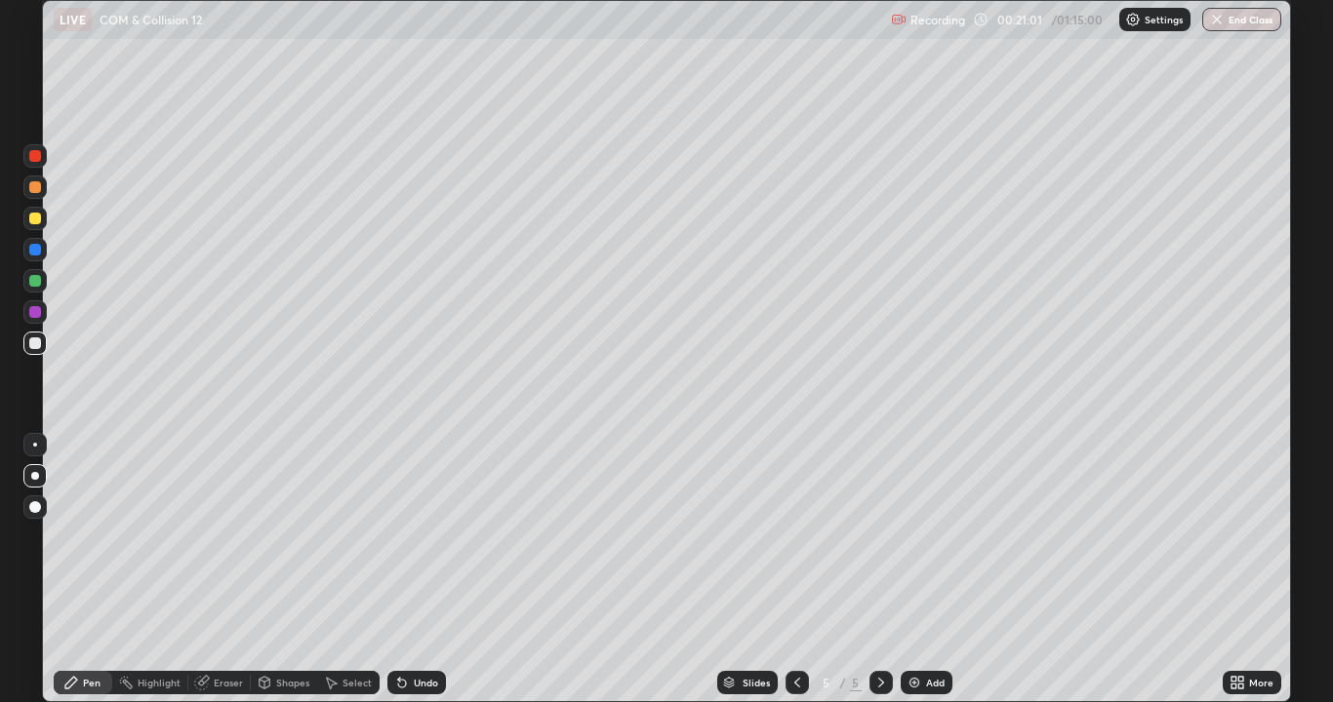
click at [423, 570] on div "Undo" at bounding box center [416, 682] width 59 height 23
click at [422, 570] on div "Undo" at bounding box center [416, 682] width 59 height 23
click at [423, 570] on div "Undo" at bounding box center [416, 682] width 59 height 23
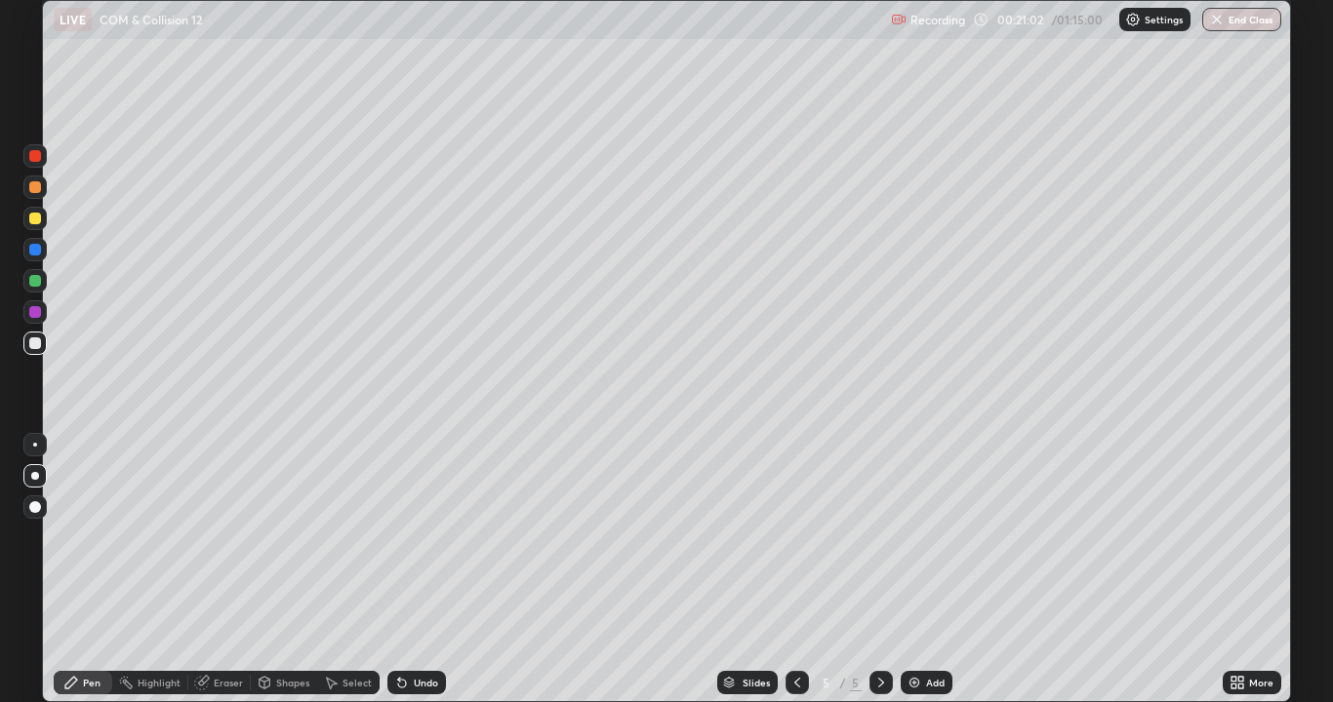
click at [423, 570] on div "Undo" at bounding box center [416, 682] width 59 height 23
click at [421, 570] on div "Undo" at bounding box center [416, 682] width 59 height 23
click at [420, 570] on div "Undo" at bounding box center [416, 682] width 59 height 23
click at [418, 570] on div "Undo" at bounding box center [416, 682] width 59 height 23
click at [419, 570] on div "Undo" at bounding box center [416, 682] width 59 height 23
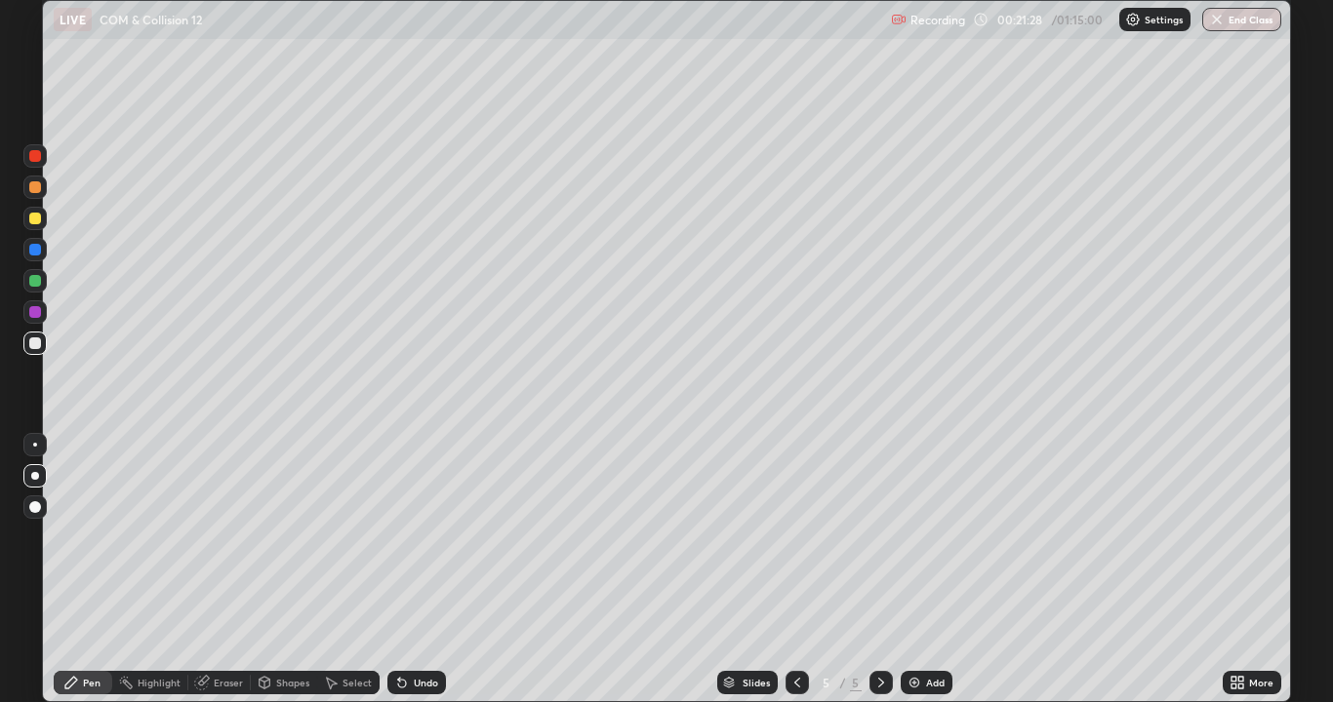
click at [35, 251] on div at bounding box center [35, 250] width 12 height 12
click at [220, 570] on div "Eraser" at bounding box center [219, 682] width 62 height 23
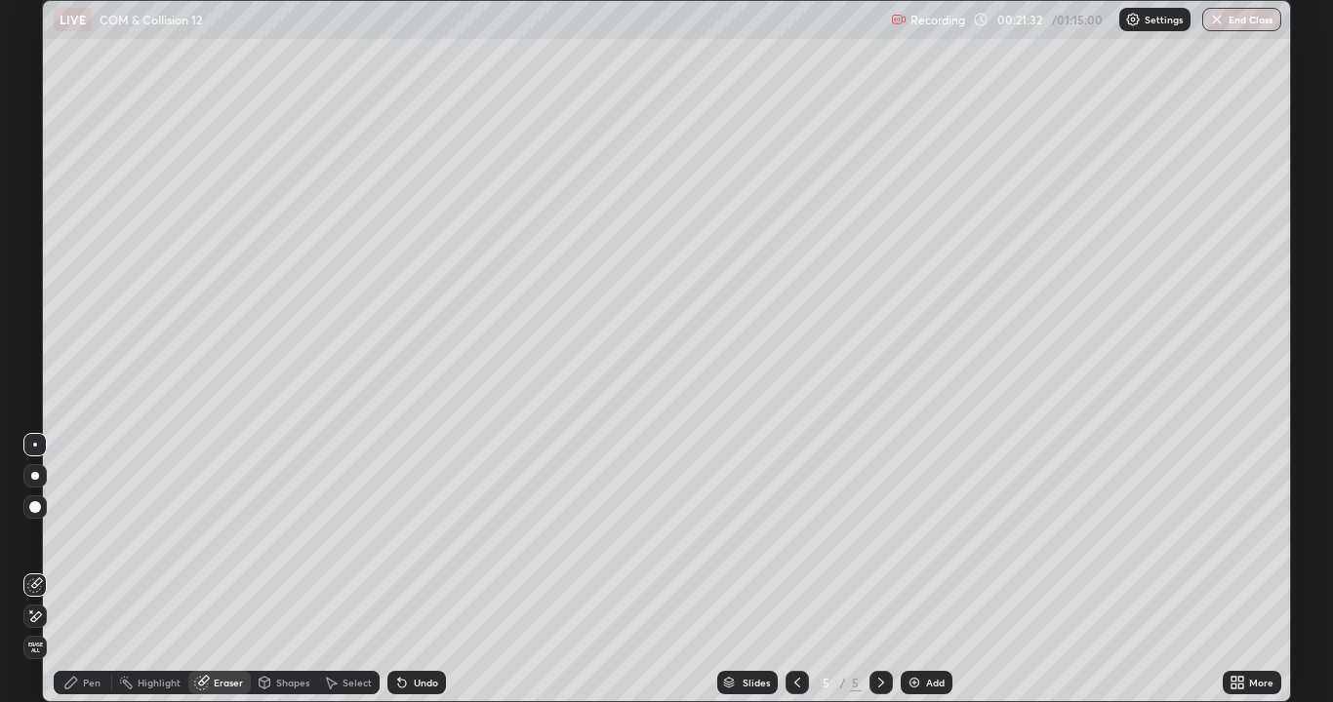
click at [74, 570] on icon at bounding box center [71, 683] width 16 height 16
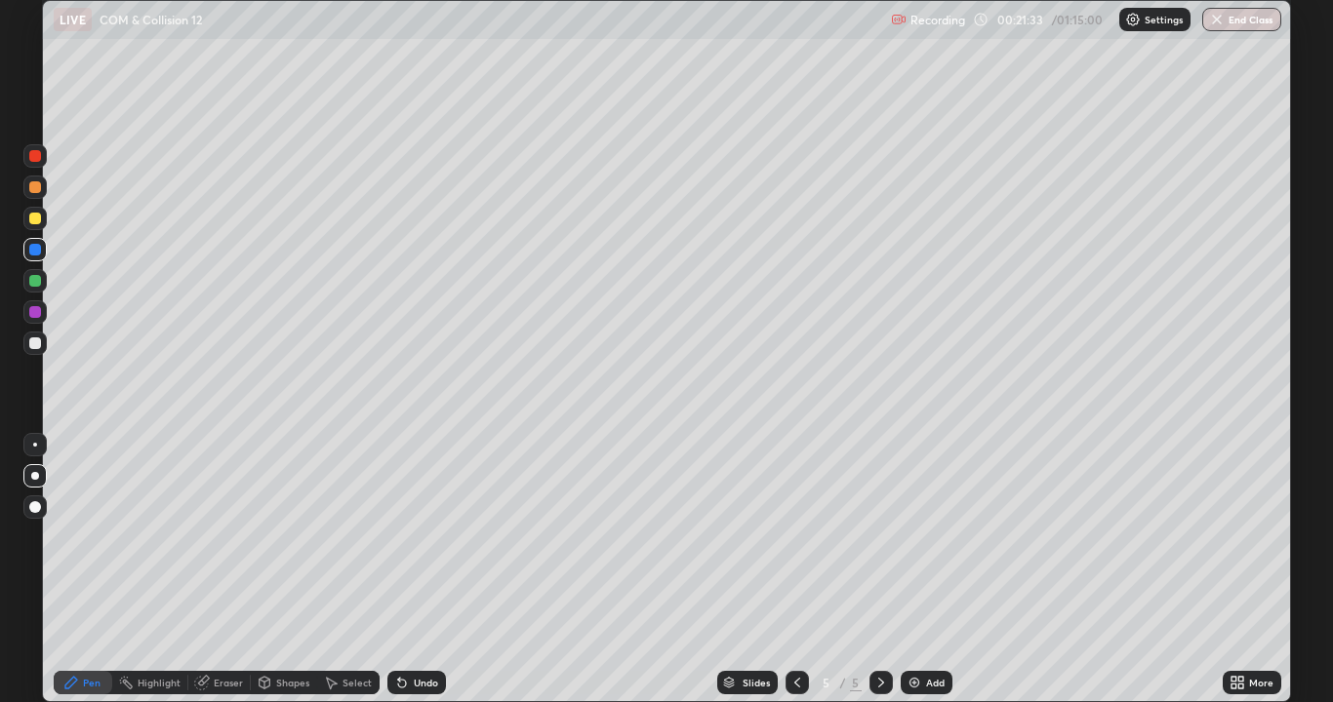
click at [35, 251] on div at bounding box center [35, 250] width 12 height 12
click at [226, 570] on div "Eraser" at bounding box center [228, 683] width 29 height 10
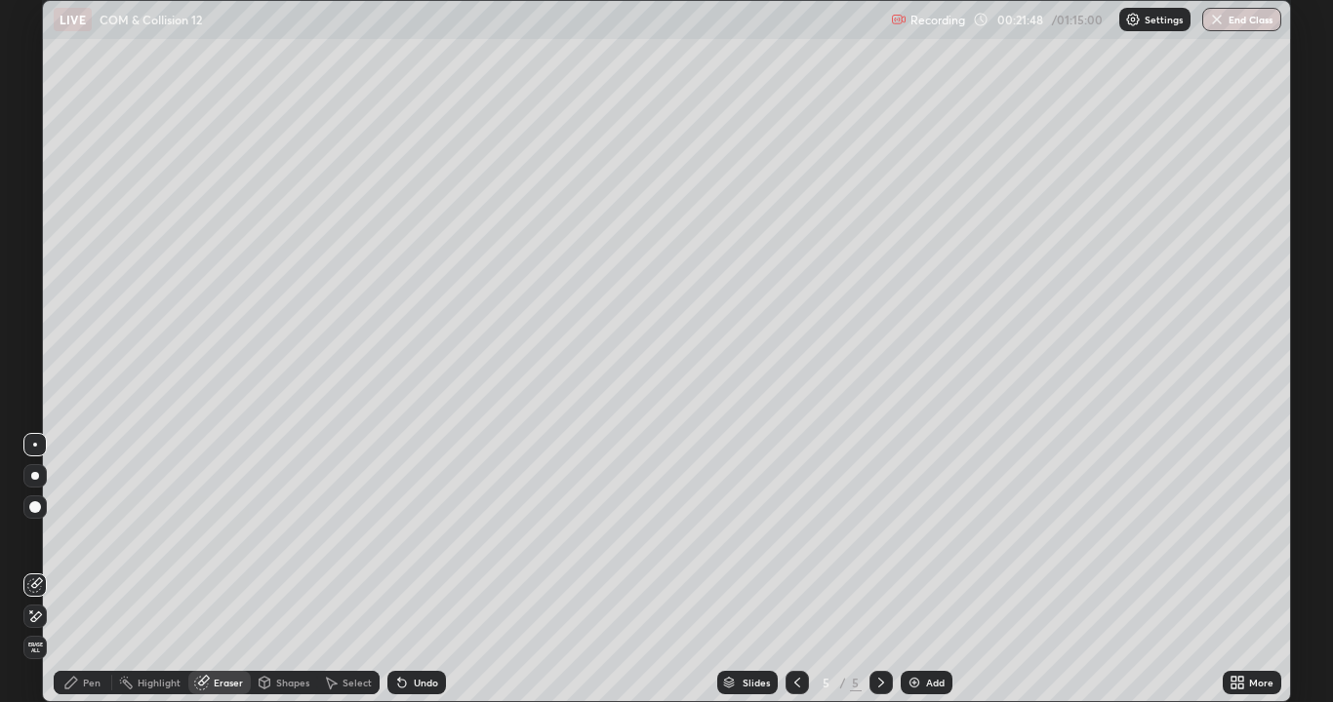
click at [91, 570] on div "Pen" at bounding box center [92, 683] width 18 height 10
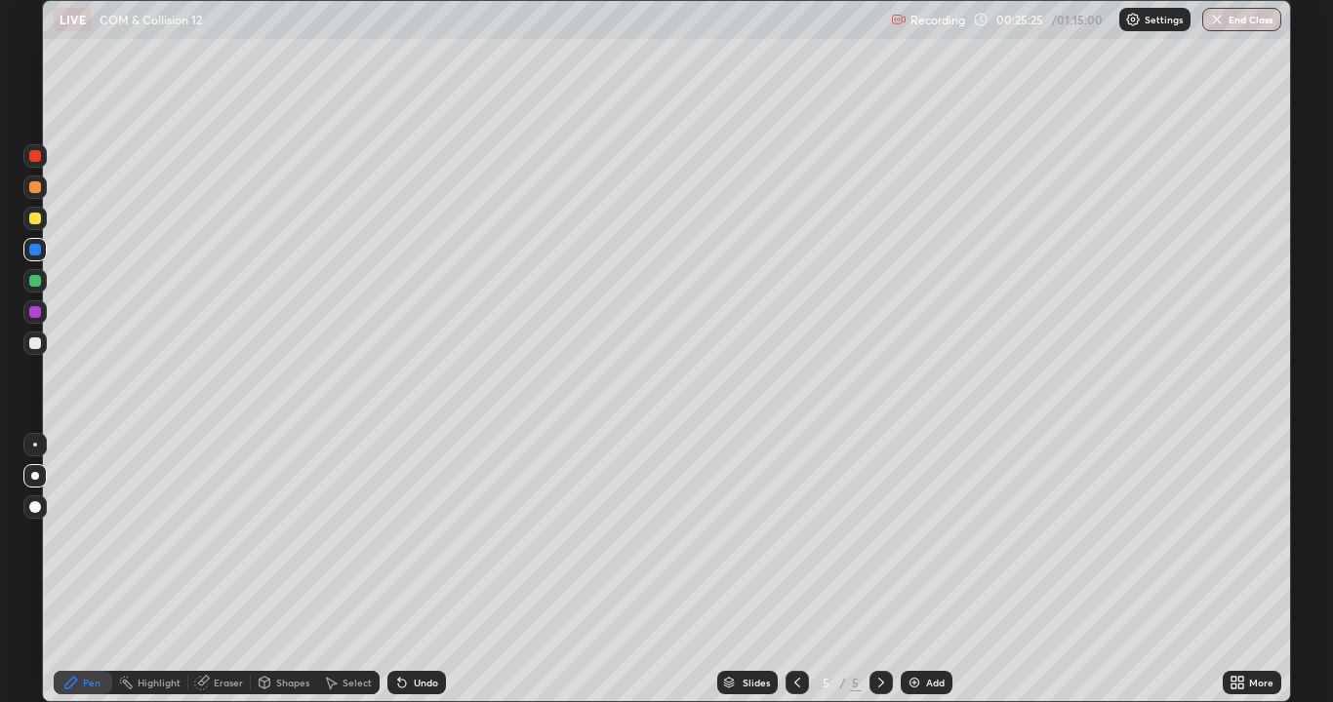
click at [35, 219] on div at bounding box center [35, 219] width 12 height 12
click at [409, 570] on div "Undo" at bounding box center [416, 682] width 59 height 23
click at [407, 570] on div "Undo" at bounding box center [416, 682] width 59 height 23
click at [918, 570] on div "Add" at bounding box center [926, 682] width 52 height 23
click at [36, 340] on div at bounding box center [35, 344] width 12 height 12
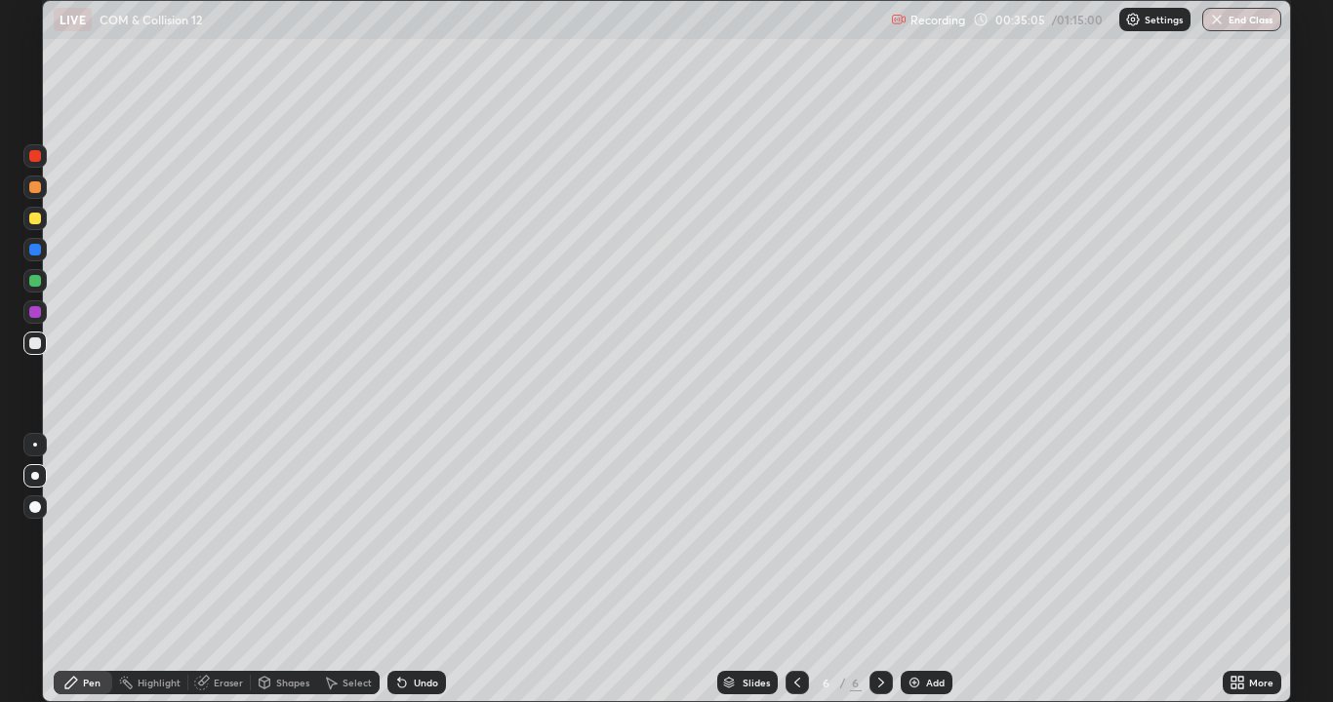
click at [416, 570] on div "Undo" at bounding box center [426, 683] width 24 height 10
click at [795, 570] on icon at bounding box center [797, 683] width 16 height 16
click at [879, 570] on icon at bounding box center [881, 683] width 16 height 16
click at [794, 570] on icon at bounding box center [797, 683] width 6 height 10
click at [876, 570] on icon at bounding box center [881, 683] width 16 height 16
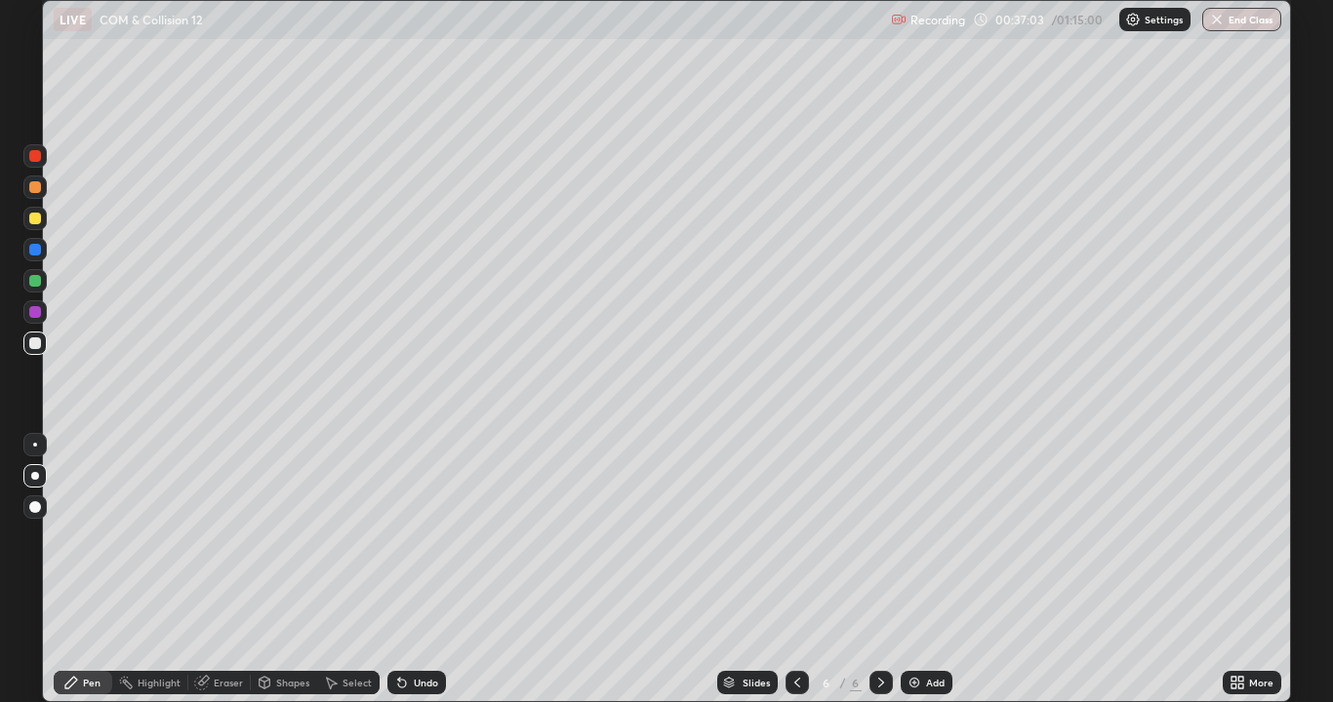
click at [421, 570] on div "Undo" at bounding box center [426, 683] width 24 height 10
click at [419, 570] on div "Undo" at bounding box center [426, 683] width 24 height 10
click at [31, 279] on div at bounding box center [35, 281] width 12 height 12
click at [36, 219] on div at bounding box center [35, 219] width 12 height 12
click at [38, 250] on div at bounding box center [35, 250] width 12 height 12
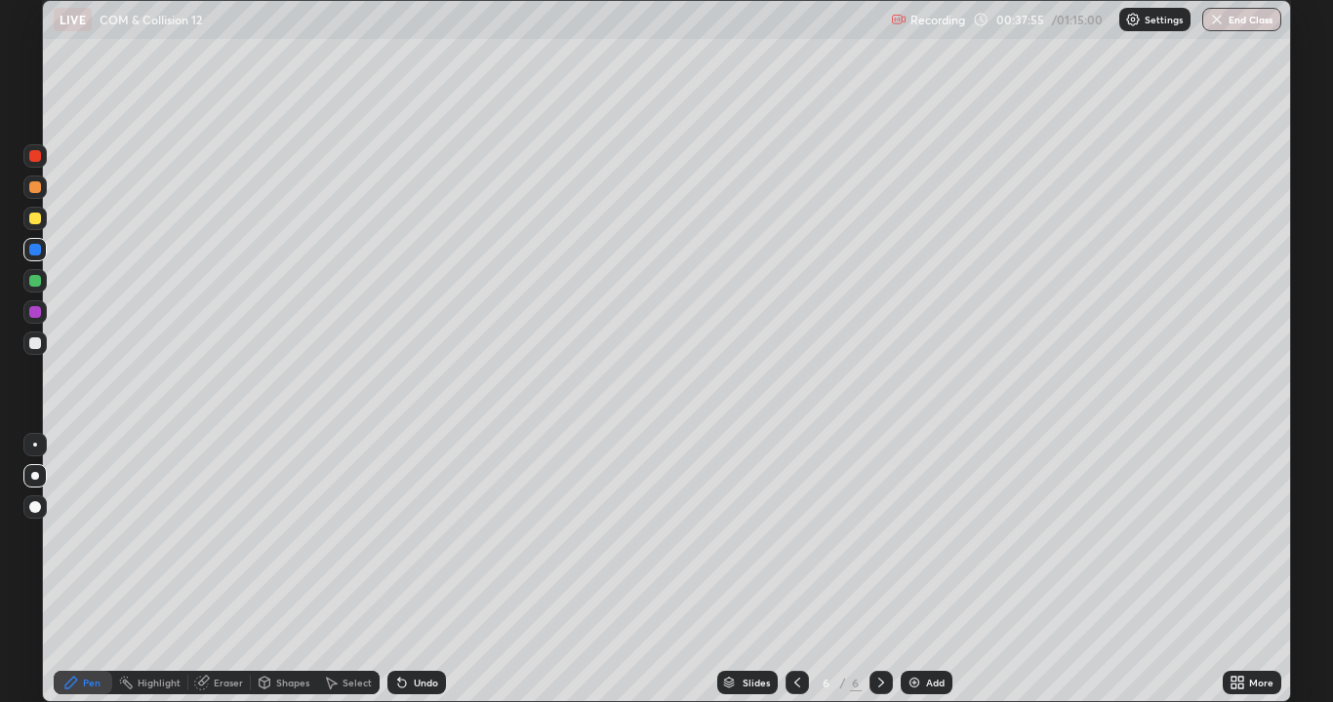
click at [35, 346] on div at bounding box center [35, 344] width 12 height 12
click at [46, 254] on div at bounding box center [34, 249] width 23 height 23
click at [29, 344] on div at bounding box center [35, 344] width 12 height 12
click at [231, 570] on div "Eraser" at bounding box center [228, 683] width 29 height 10
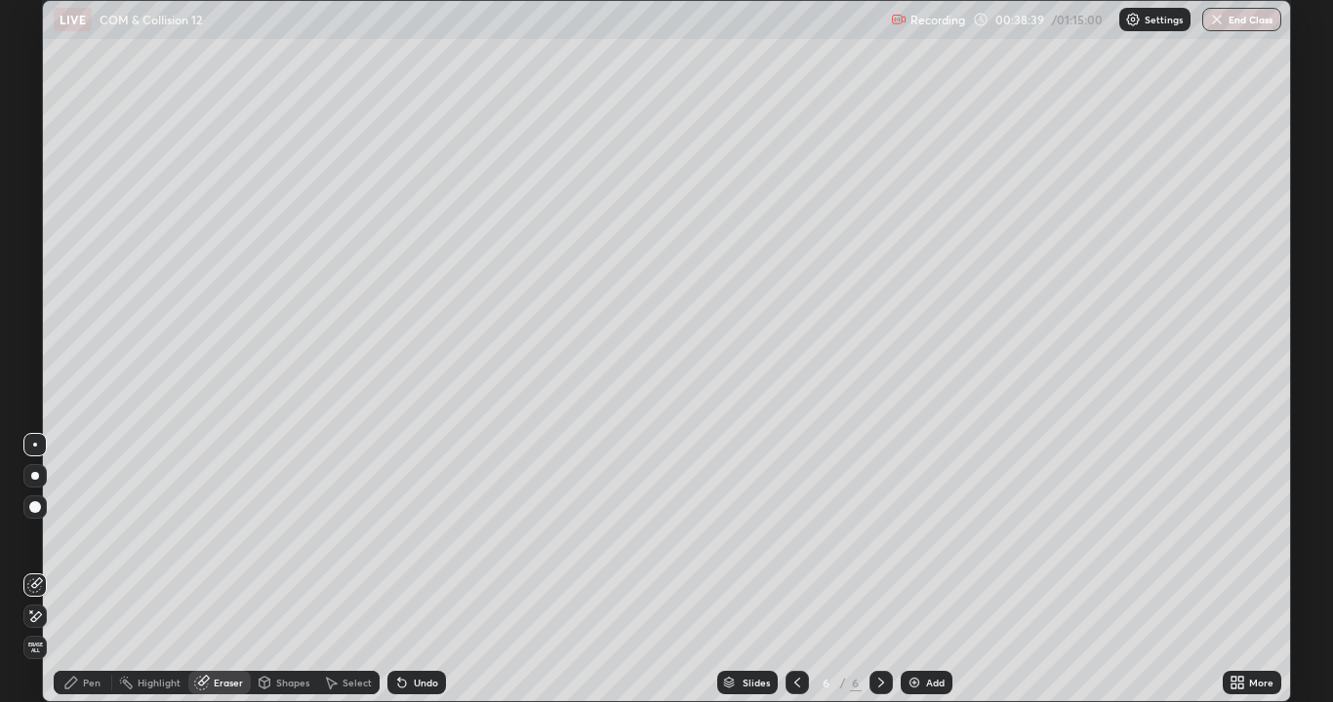
click at [96, 570] on div "Pen" at bounding box center [92, 683] width 18 height 10
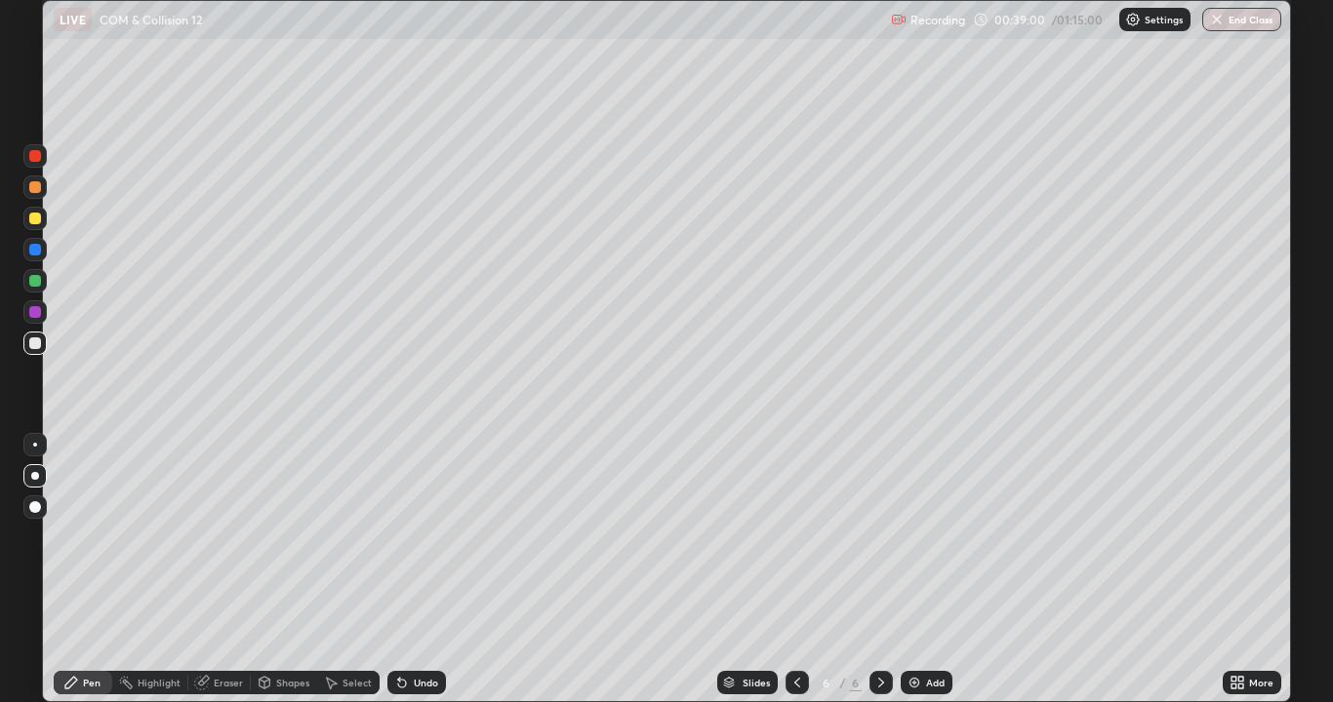
click at [415, 570] on div "Undo" at bounding box center [416, 682] width 59 height 23
click at [417, 570] on div "Undo" at bounding box center [416, 682] width 59 height 23
click at [416, 570] on div "Undo" at bounding box center [416, 682] width 59 height 23
click at [418, 570] on div "Undo" at bounding box center [416, 682] width 59 height 23
click at [36, 221] on div at bounding box center [35, 219] width 12 height 12
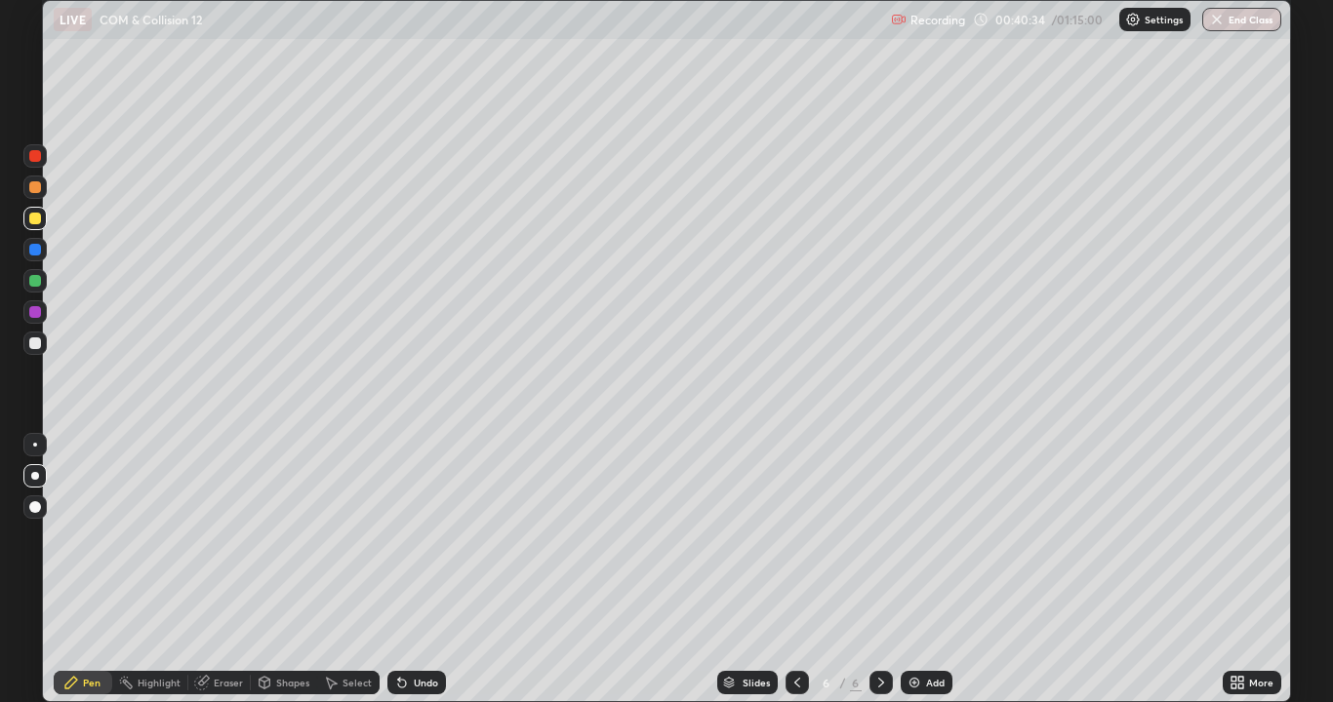
click at [407, 570] on div "Undo" at bounding box center [416, 682] width 59 height 23
click at [921, 570] on div "Add" at bounding box center [926, 682] width 52 height 23
click at [34, 347] on div at bounding box center [35, 344] width 12 height 12
click at [414, 570] on div "Undo" at bounding box center [426, 683] width 24 height 10
click at [414, 570] on div "Undo" at bounding box center [416, 682] width 59 height 23
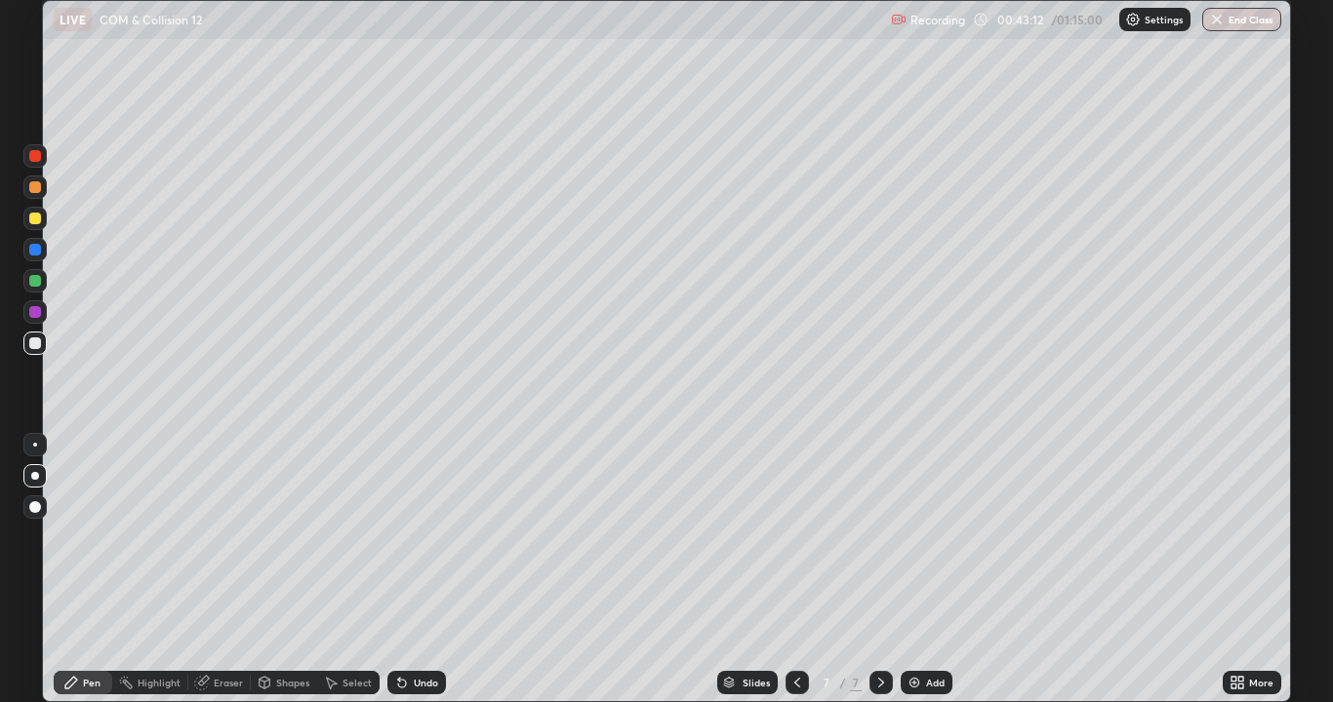
click at [32, 221] on div at bounding box center [35, 219] width 12 height 12
click at [33, 249] on div at bounding box center [35, 250] width 12 height 12
click at [281, 570] on div "Shapes" at bounding box center [284, 682] width 66 height 23
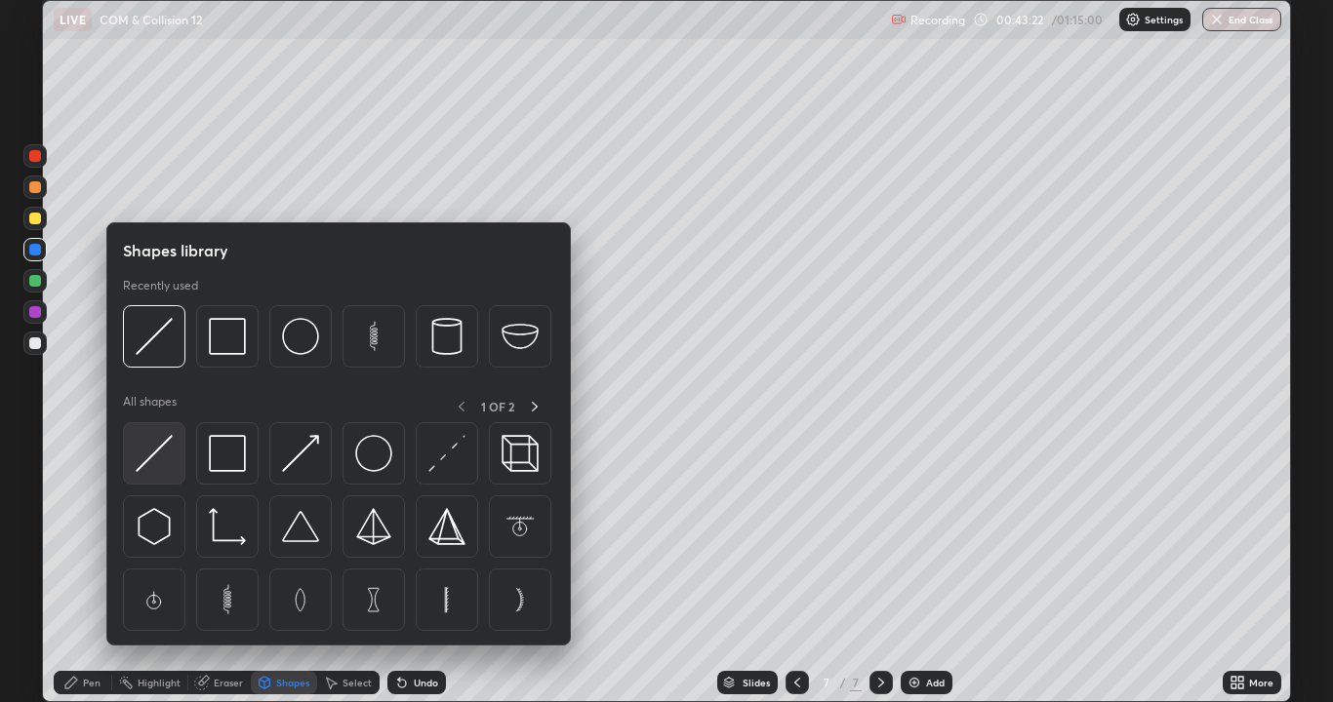
click at [150, 455] on img at bounding box center [154, 453] width 37 height 37
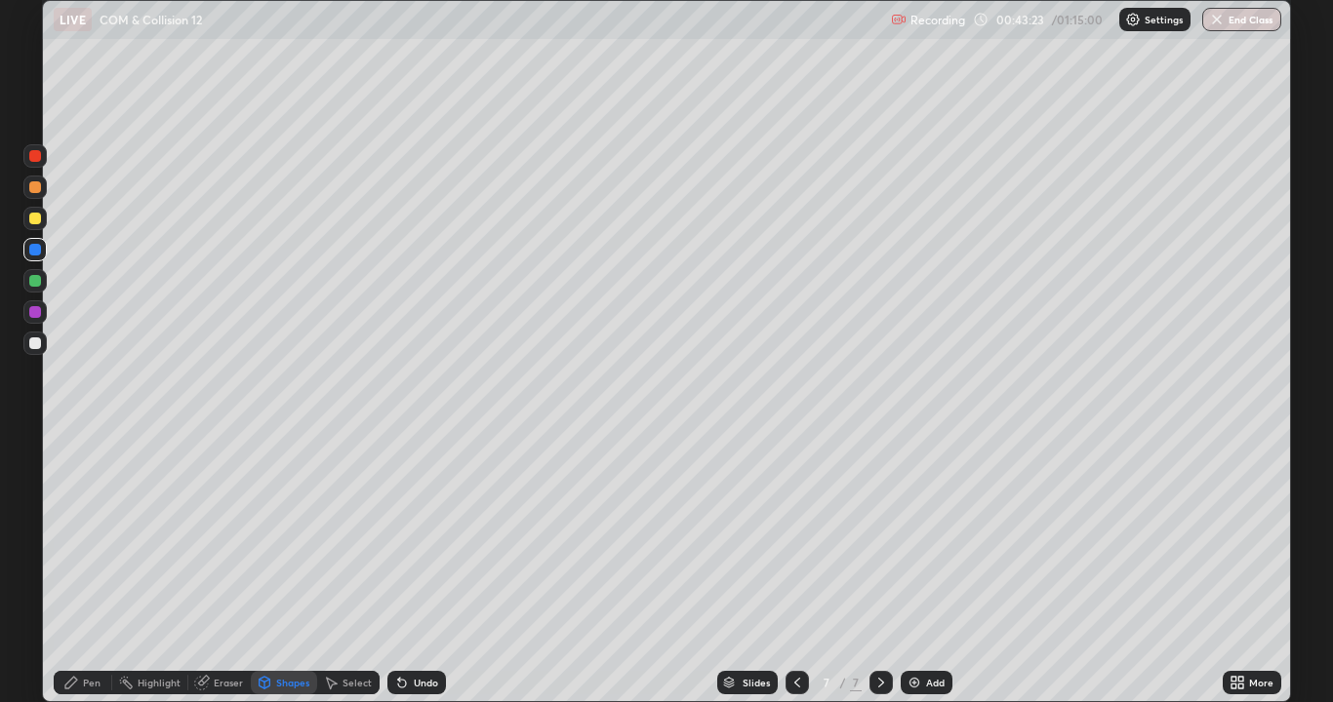
click at [32, 252] on div at bounding box center [35, 250] width 12 height 12
click at [34, 219] on div at bounding box center [35, 219] width 12 height 12
click at [36, 344] on div at bounding box center [35, 344] width 12 height 12
click at [87, 570] on div "Pen" at bounding box center [92, 683] width 18 height 10
click at [35, 445] on div at bounding box center [35, 445] width 4 height 4
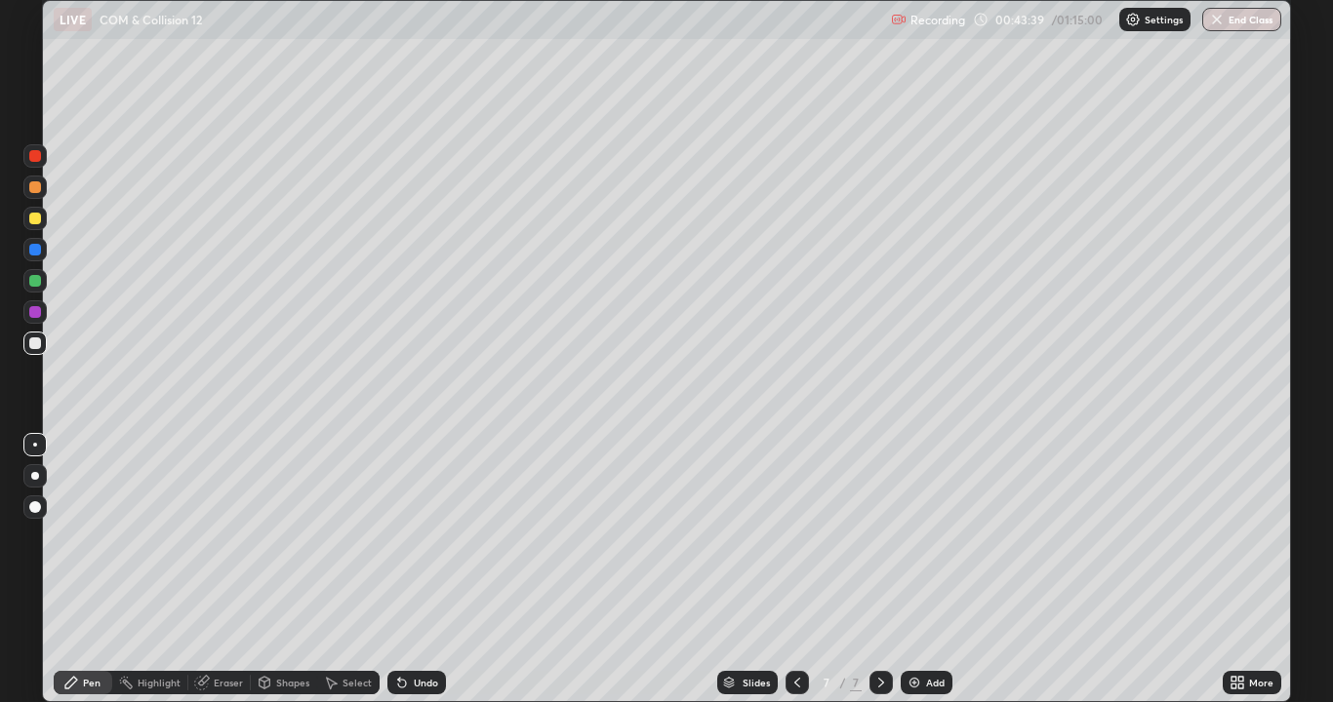
click at [36, 221] on div at bounding box center [35, 219] width 12 height 12
click at [84, 570] on div "Pen" at bounding box center [92, 683] width 18 height 10
click at [31, 190] on div at bounding box center [35, 187] width 12 height 12
click at [284, 570] on div "Shapes" at bounding box center [284, 682] width 66 height 23
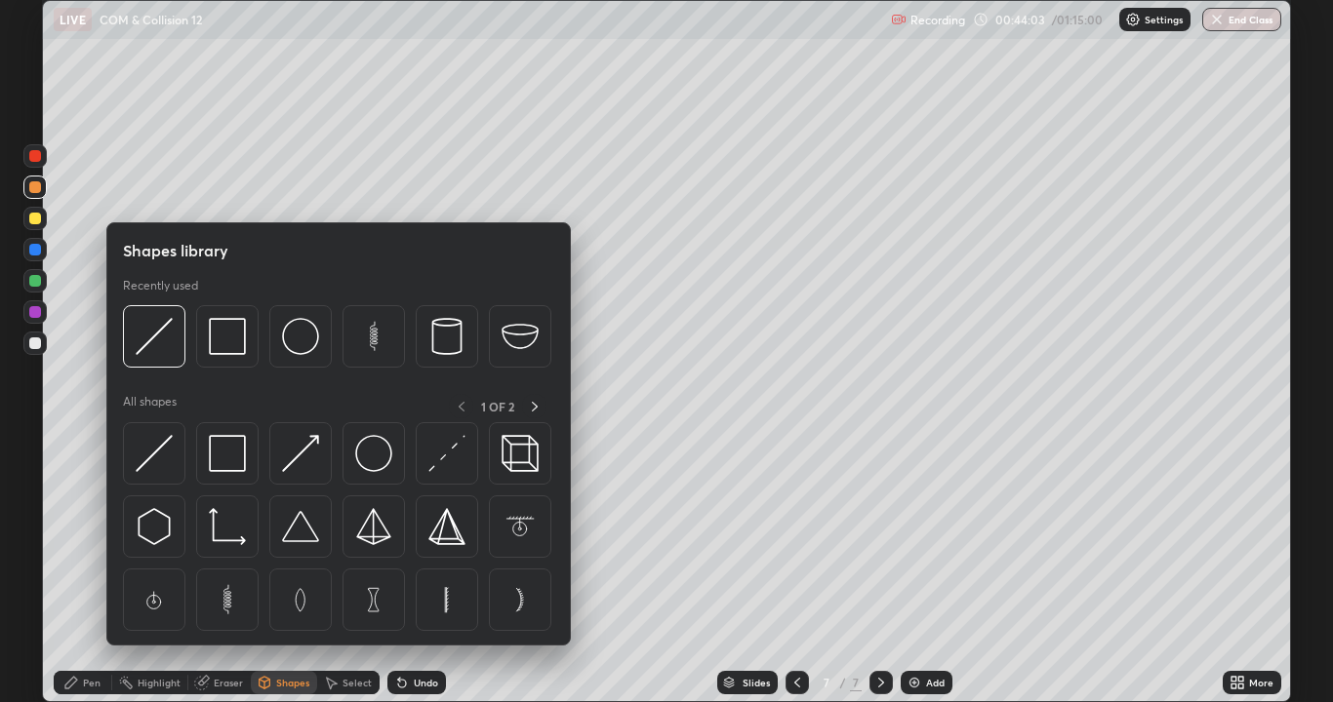
click at [157, 451] on img at bounding box center [154, 453] width 37 height 37
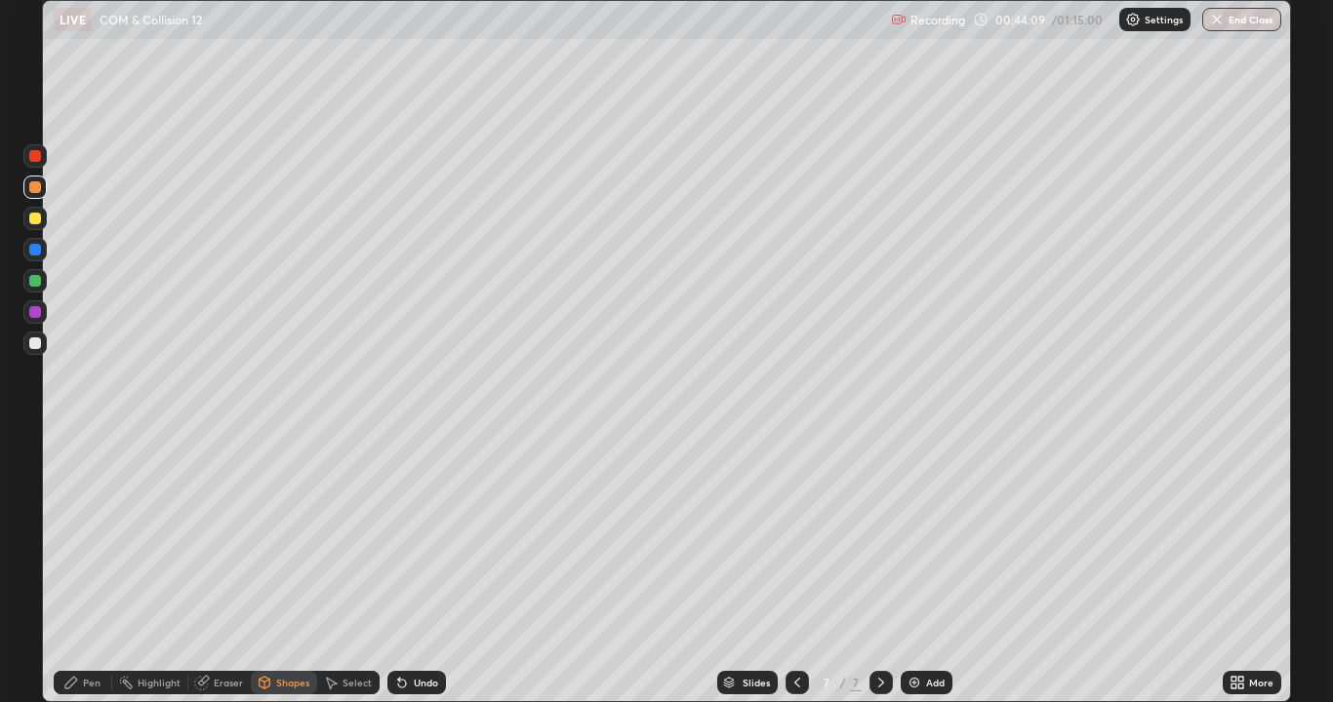
click at [88, 570] on div "Pen" at bounding box center [83, 682] width 59 height 23
click at [35, 344] on div at bounding box center [35, 344] width 12 height 12
click at [35, 219] on div at bounding box center [35, 219] width 12 height 12
click at [406, 570] on icon at bounding box center [402, 683] width 16 height 16
click at [30, 280] on div at bounding box center [35, 281] width 12 height 12
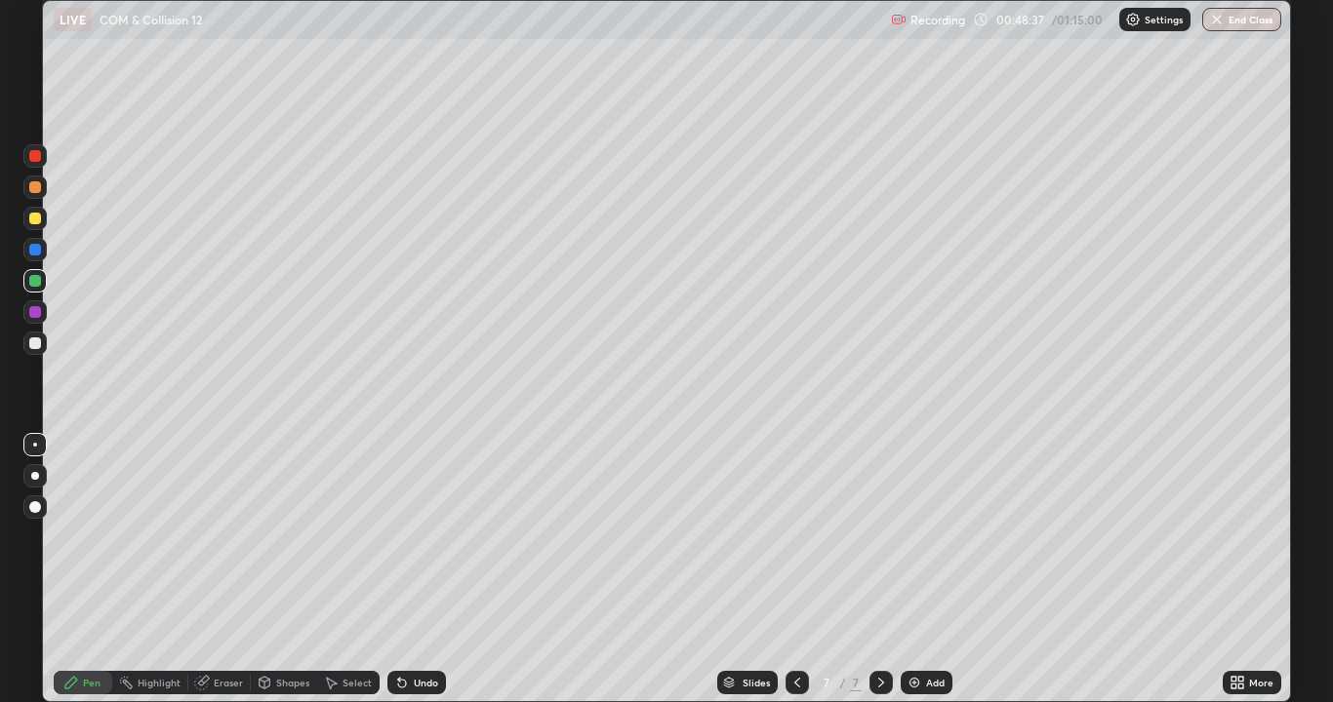
click at [40, 344] on div at bounding box center [35, 344] width 12 height 12
click at [346, 570] on div "Select" at bounding box center [356, 683] width 29 height 10
click at [284, 570] on div "Shapes" at bounding box center [292, 683] width 33 height 10
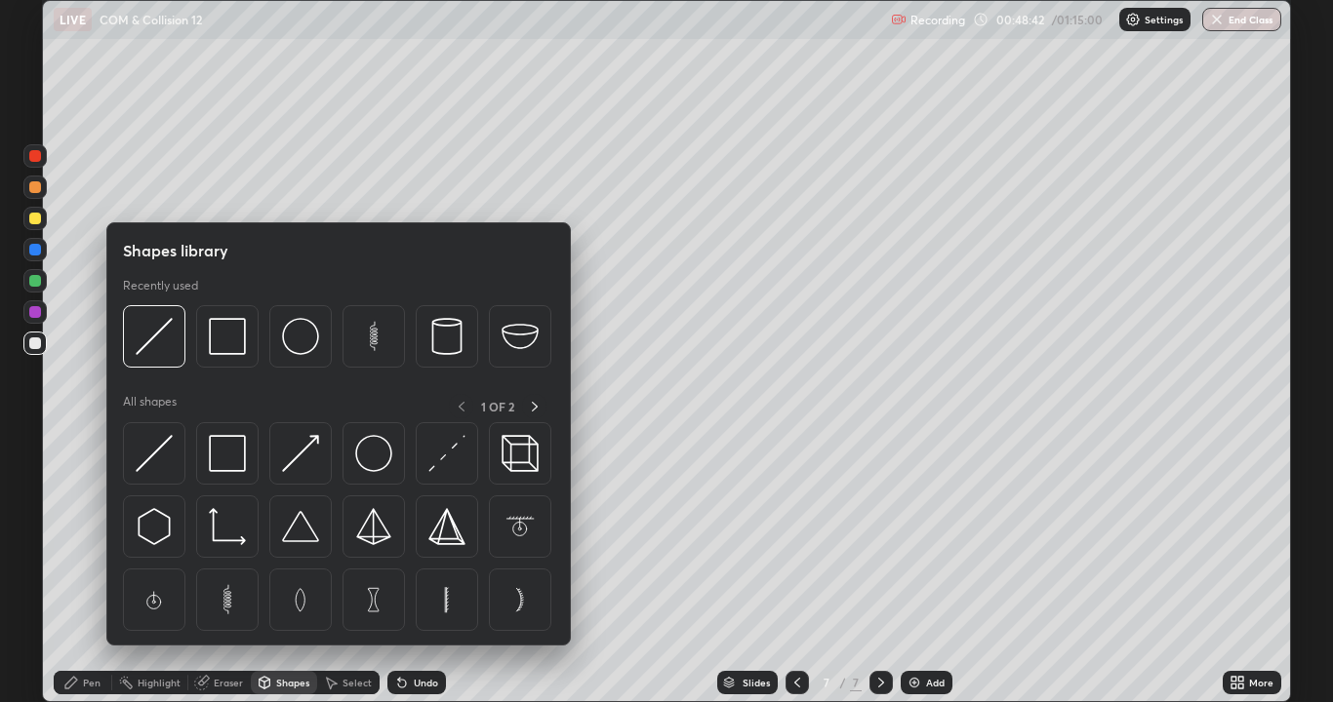
click at [163, 457] on img at bounding box center [154, 453] width 37 height 37
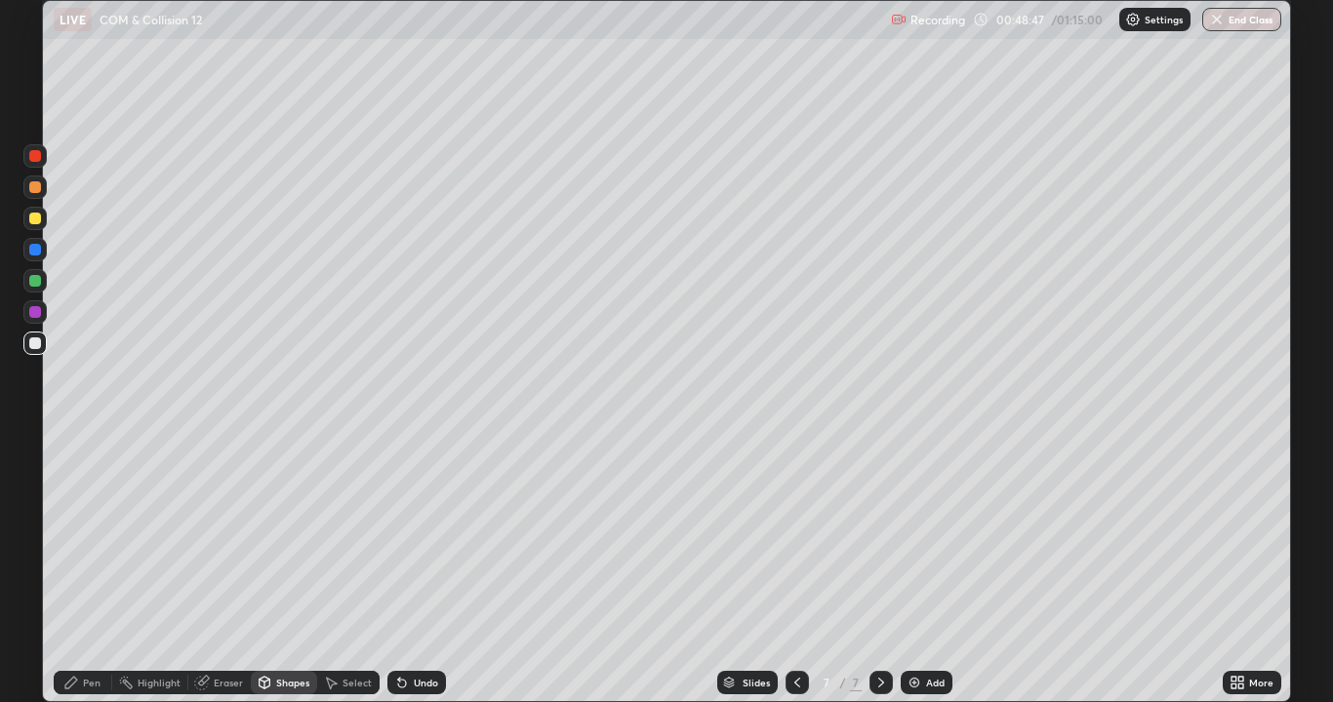
click at [38, 220] on div at bounding box center [35, 219] width 12 height 12
click at [96, 570] on div "Pen" at bounding box center [92, 683] width 18 height 10
click at [33, 343] on div at bounding box center [35, 344] width 12 height 12
click at [36, 284] on div at bounding box center [35, 281] width 12 height 12
click at [23, 343] on div at bounding box center [34, 343] width 23 height 23
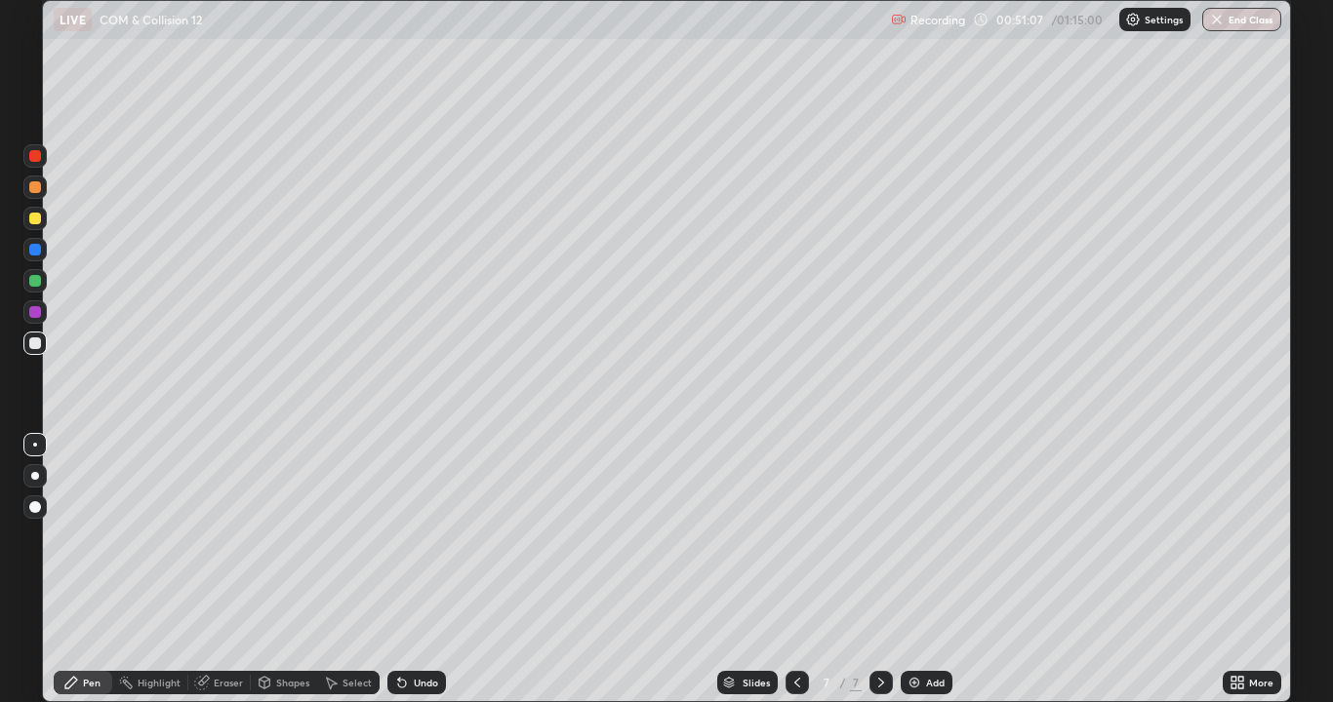
click at [33, 187] on div at bounding box center [35, 187] width 12 height 12
click at [402, 570] on icon at bounding box center [402, 684] width 8 height 8
click at [409, 570] on div "Undo" at bounding box center [416, 682] width 59 height 23
click at [406, 570] on icon at bounding box center [402, 683] width 16 height 16
click at [37, 158] on div at bounding box center [35, 156] width 12 height 12
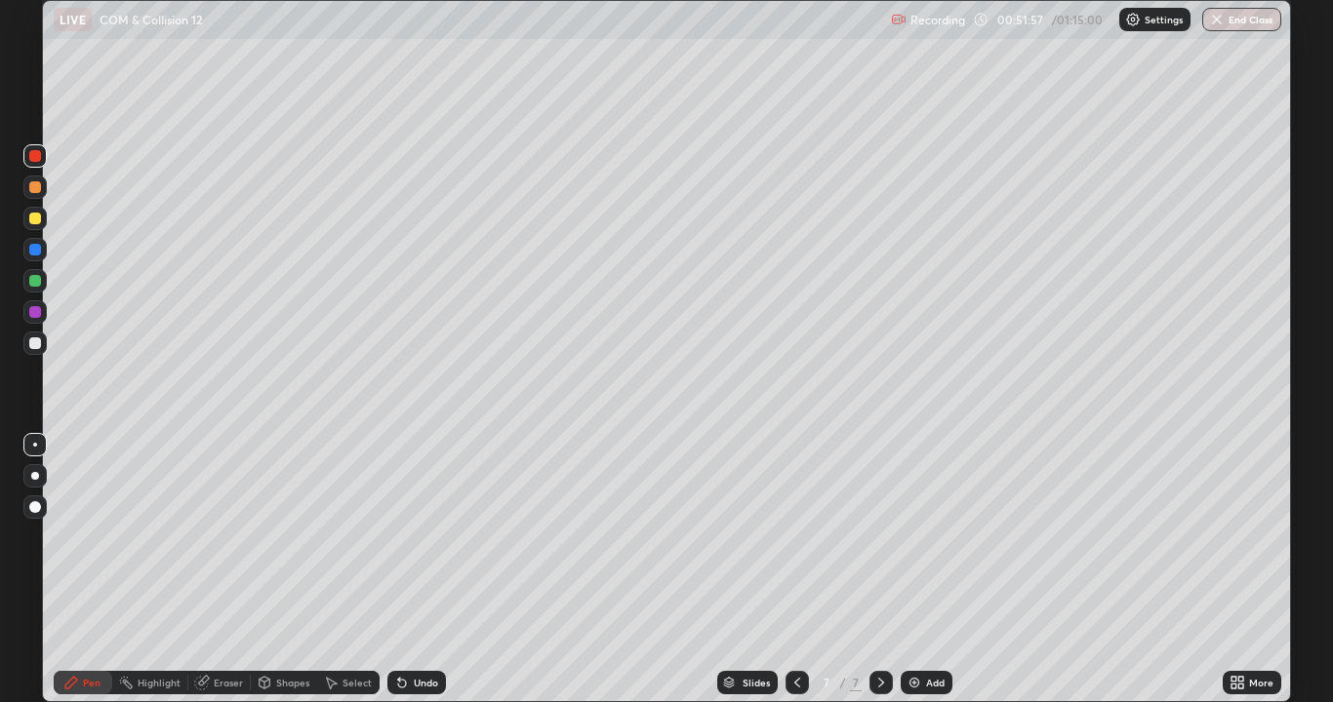
click at [286, 570] on div "Shapes" at bounding box center [292, 683] width 33 height 10
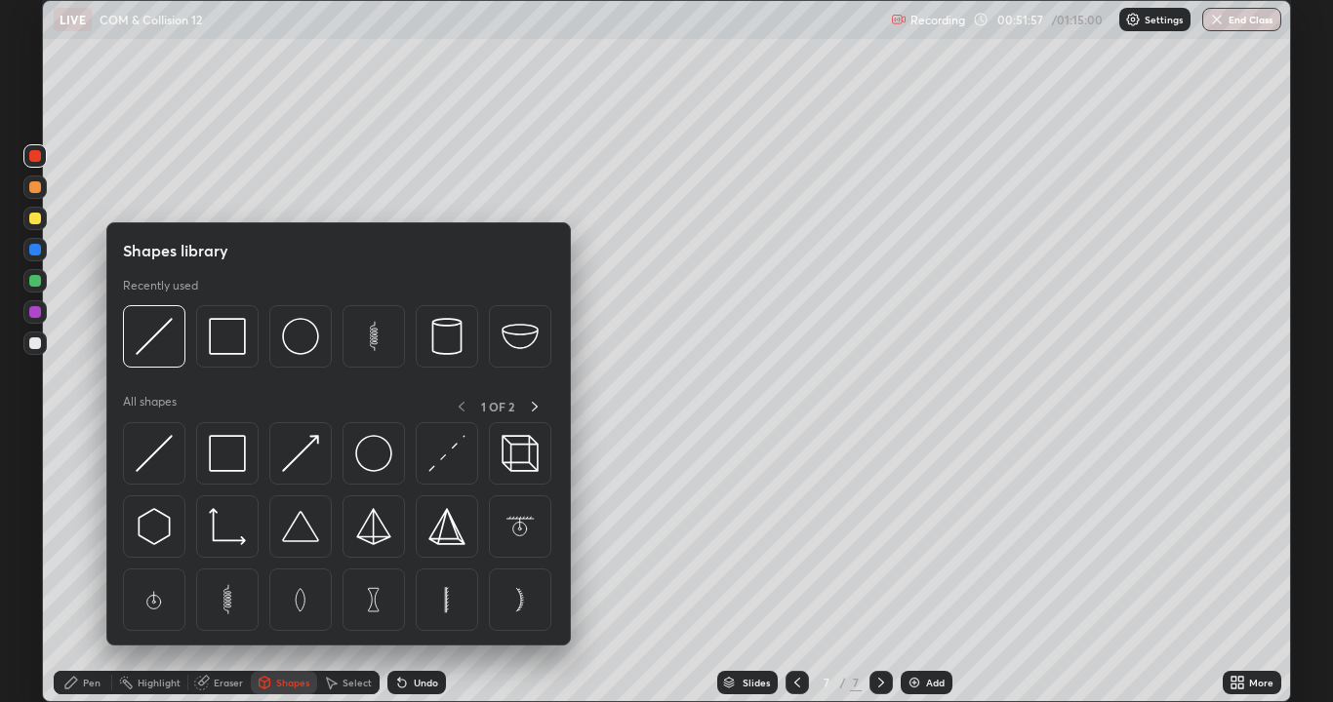
click at [170, 458] on img at bounding box center [154, 453] width 37 height 37
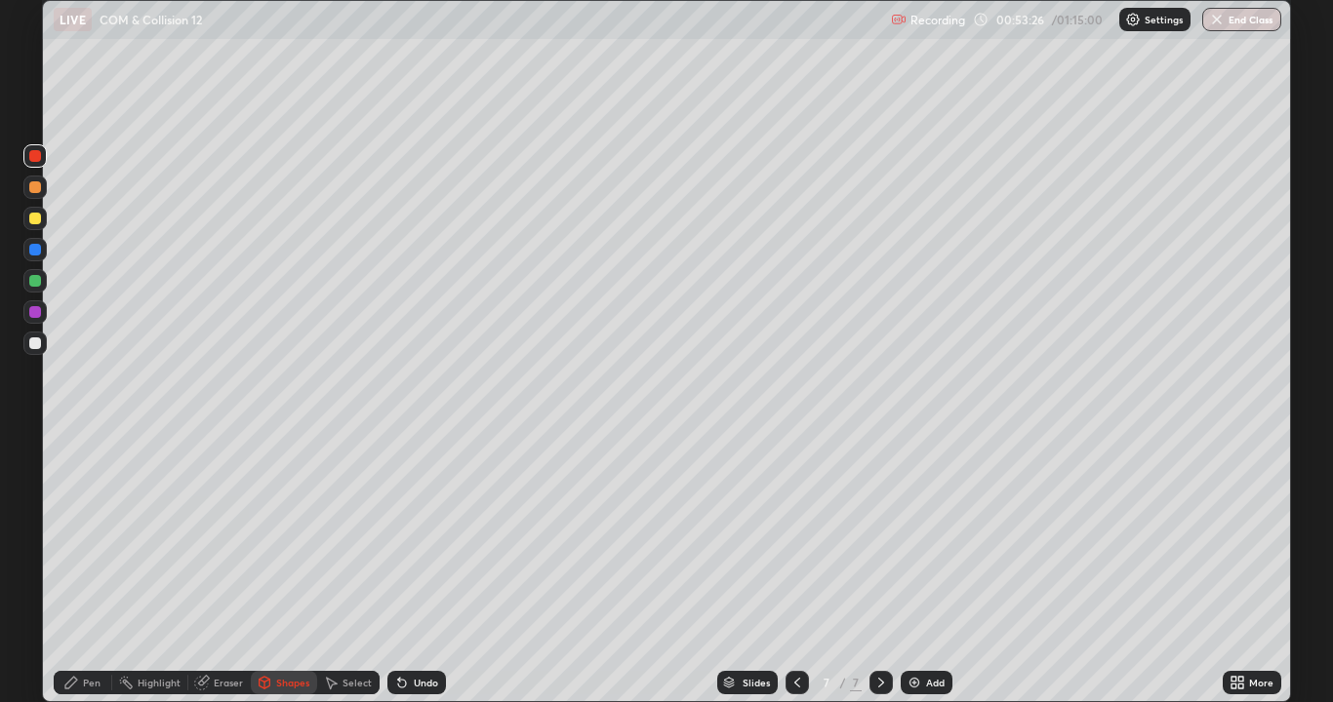
click at [350, 570] on div "Select" at bounding box center [356, 683] width 29 height 10
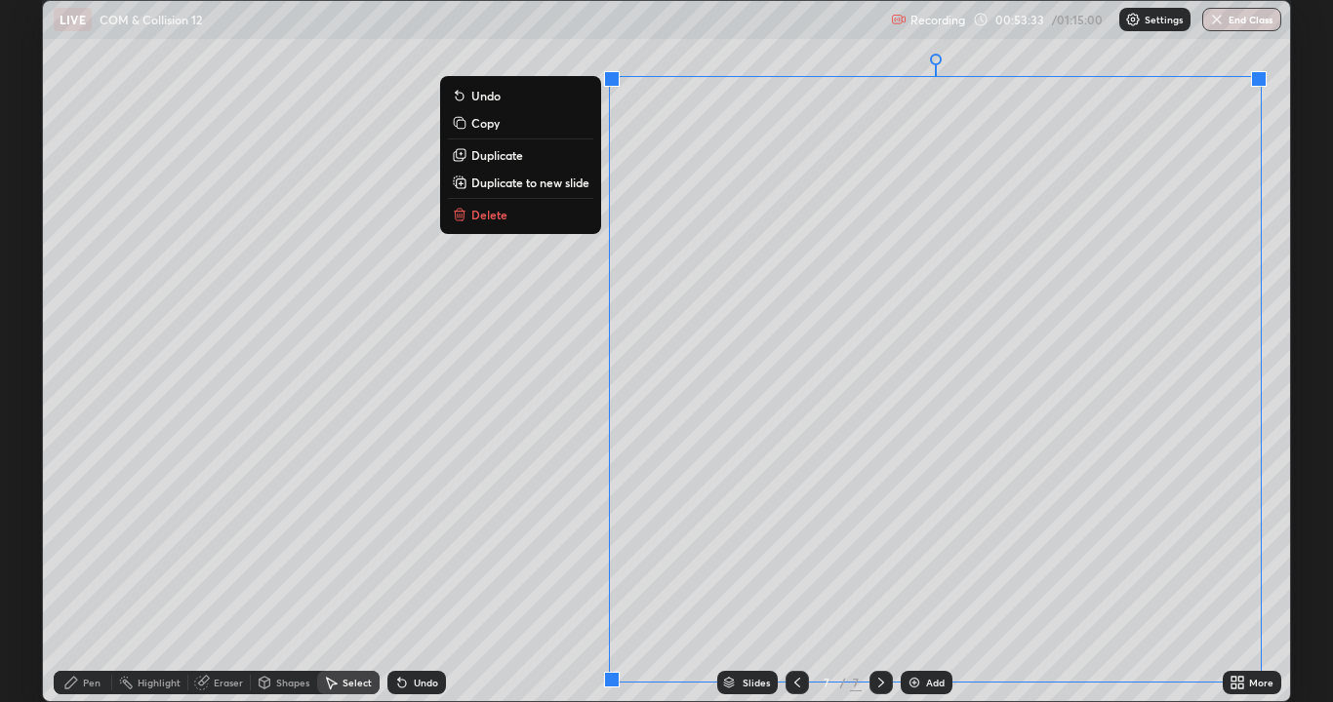
click at [501, 186] on p "Duplicate to new slide" at bounding box center [530, 183] width 118 height 16
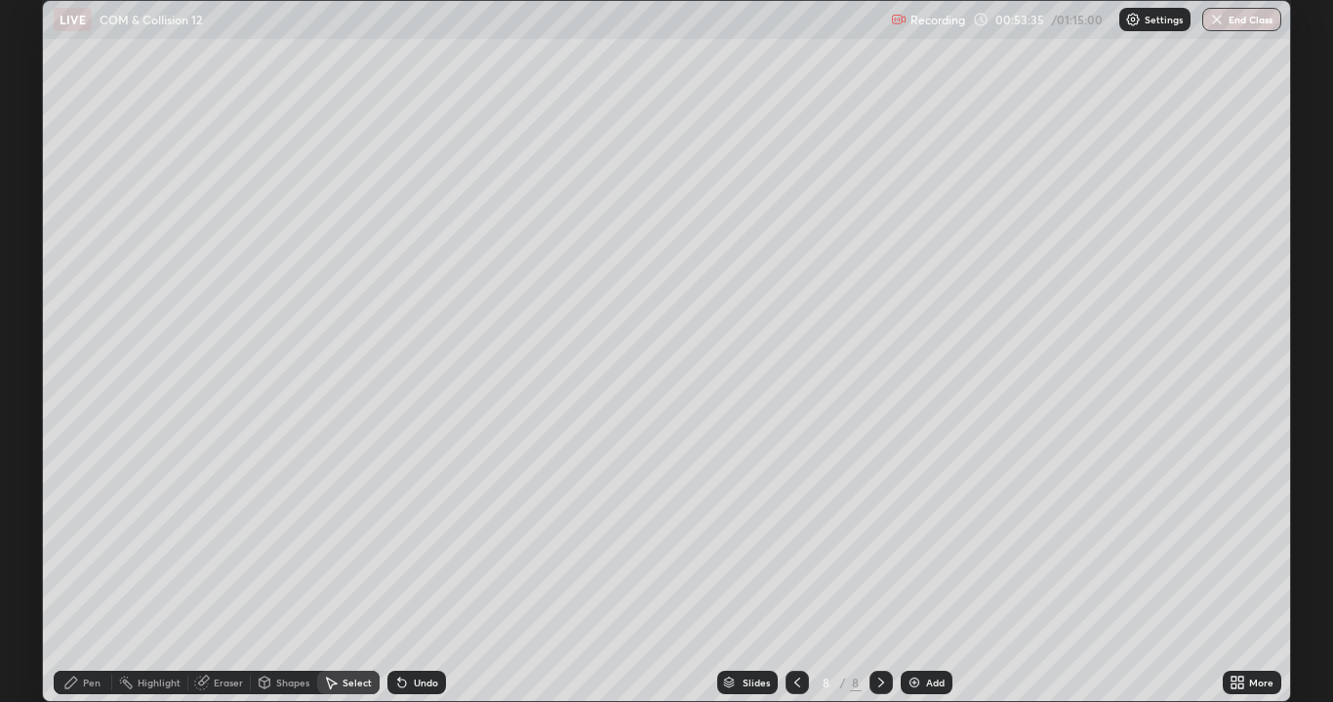
click at [69, 570] on icon at bounding box center [71, 683] width 12 height 12
click at [29, 345] on div at bounding box center [35, 344] width 12 height 12
click at [29, 194] on div at bounding box center [34, 187] width 23 height 23
click at [33, 342] on div at bounding box center [35, 344] width 12 height 12
click at [926, 570] on div "Add" at bounding box center [926, 682] width 52 height 23
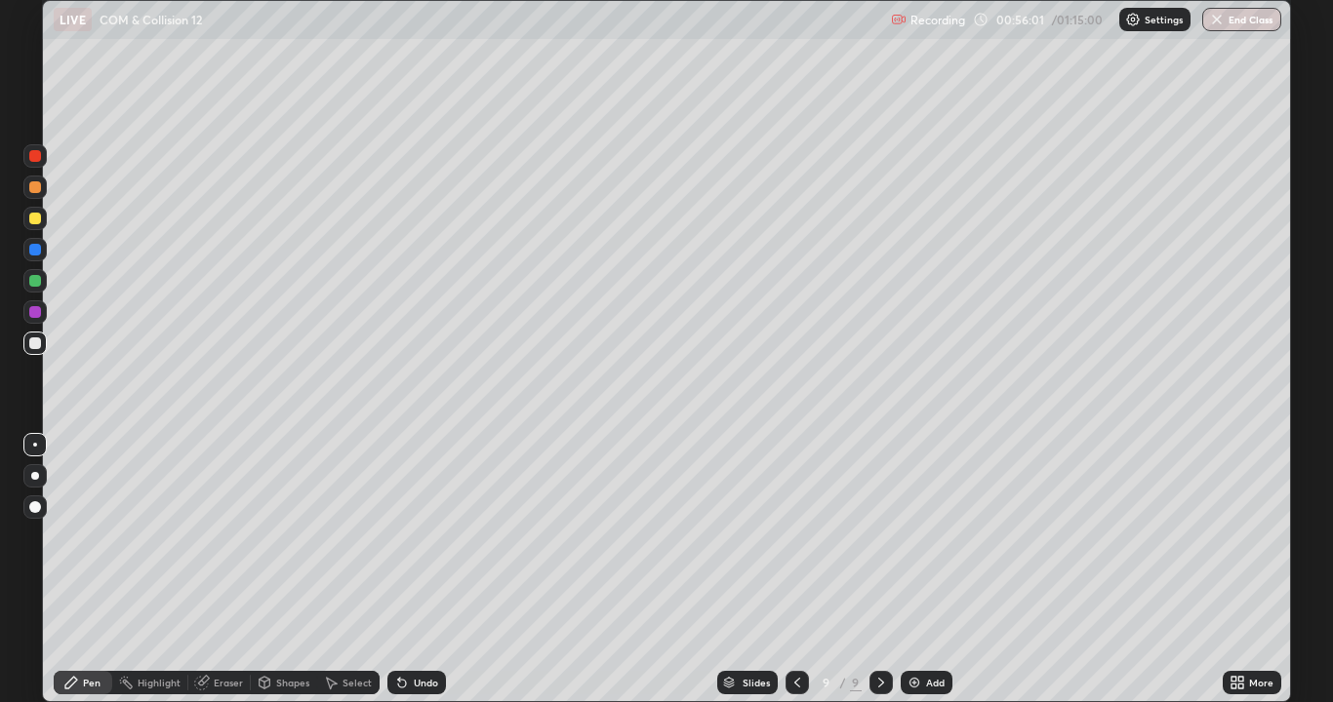
click at [38, 344] on div at bounding box center [35, 344] width 12 height 12
click at [284, 570] on div "Shapes" at bounding box center [292, 683] width 33 height 10
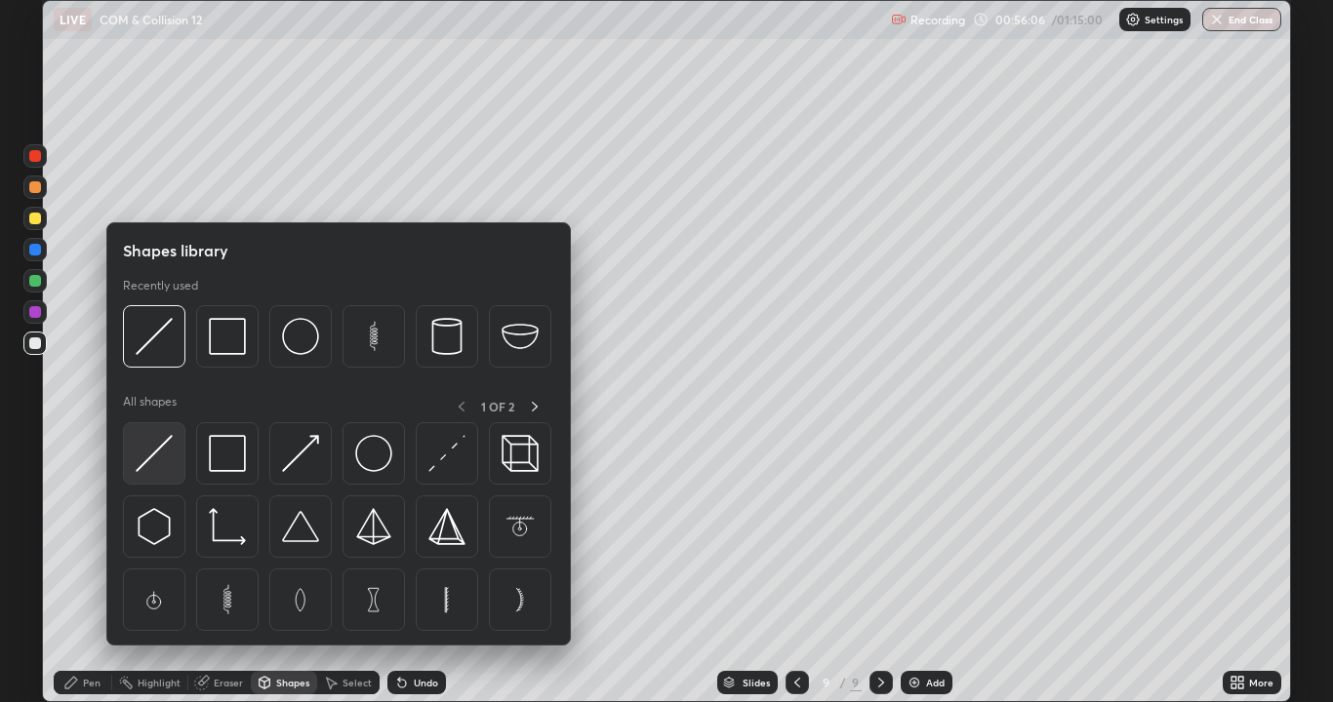
click at [158, 459] on img at bounding box center [154, 453] width 37 height 37
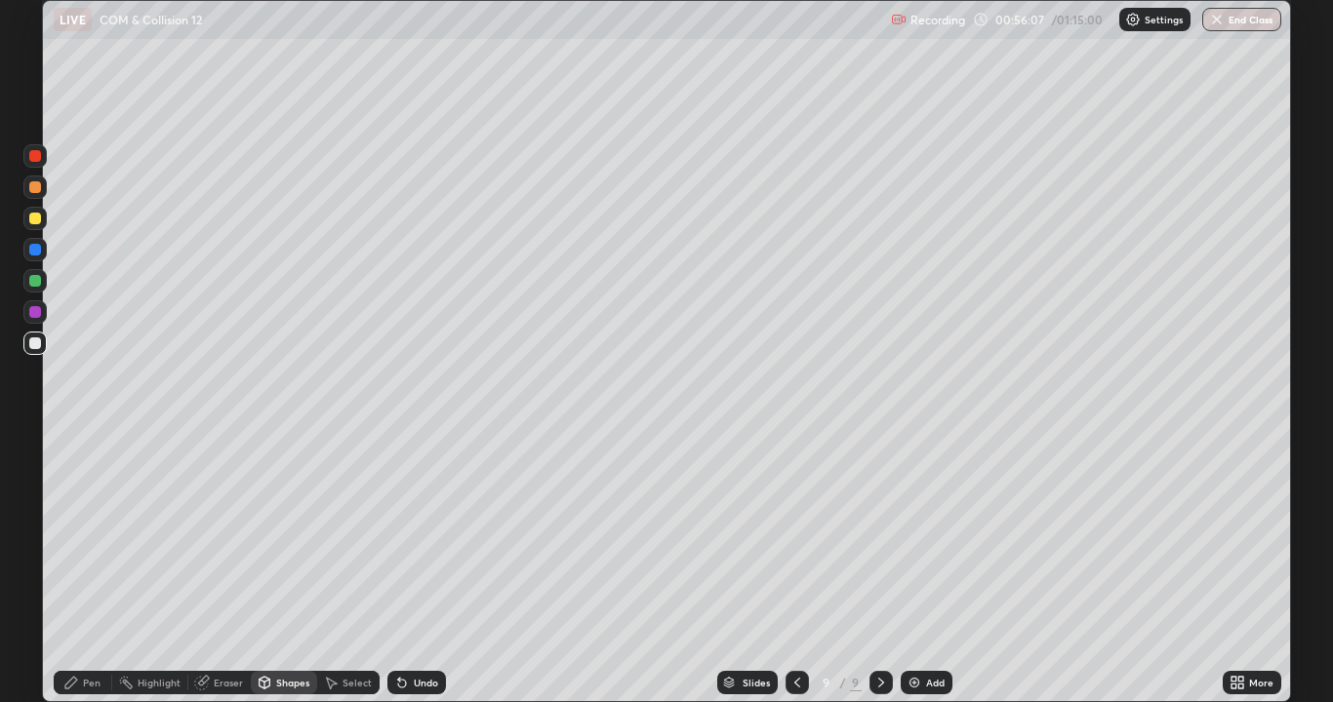
click at [36, 284] on div at bounding box center [35, 281] width 12 height 12
click at [31, 343] on div at bounding box center [35, 344] width 12 height 12
click at [80, 570] on div "Pen" at bounding box center [83, 682] width 59 height 23
click at [33, 477] on div at bounding box center [35, 476] width 8 height 8
click at [34, 247] on div at bounding box center [35, 250] width 12 height 12
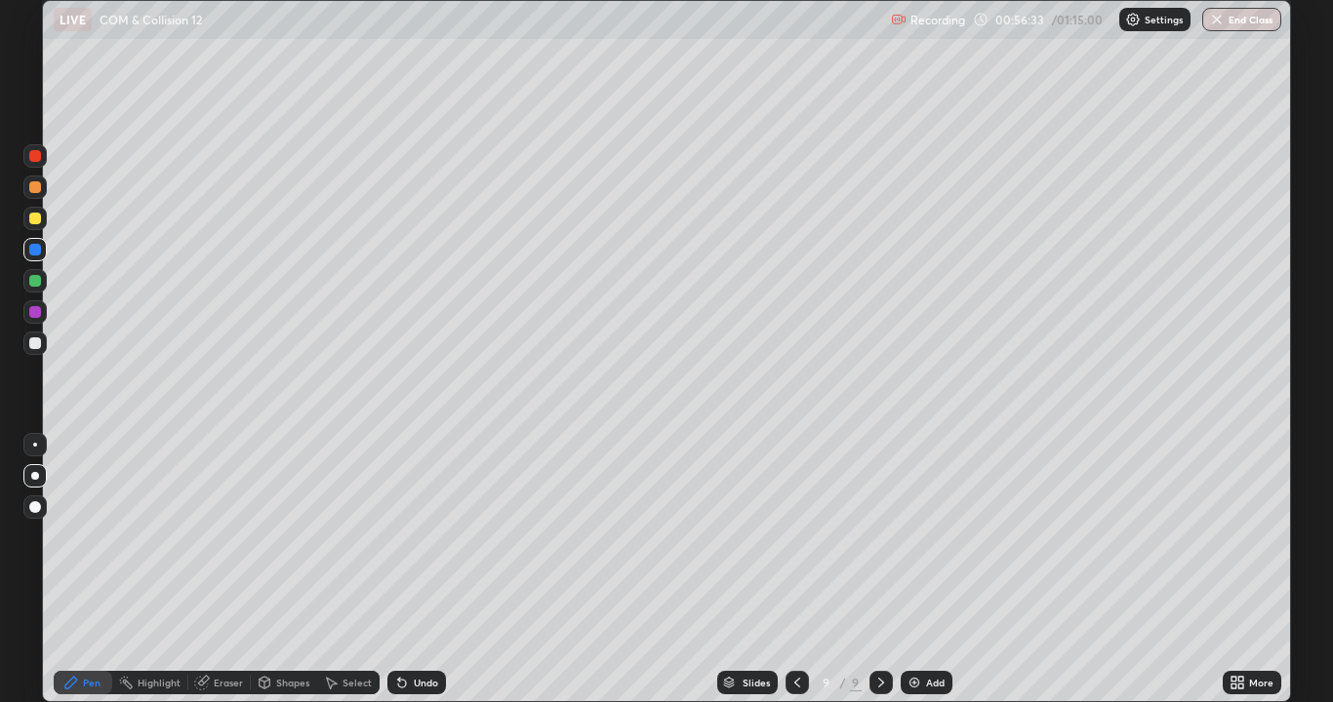
click at [278, 570] on div "Shapes" at bounding box center [292, 683] width 33 height 10
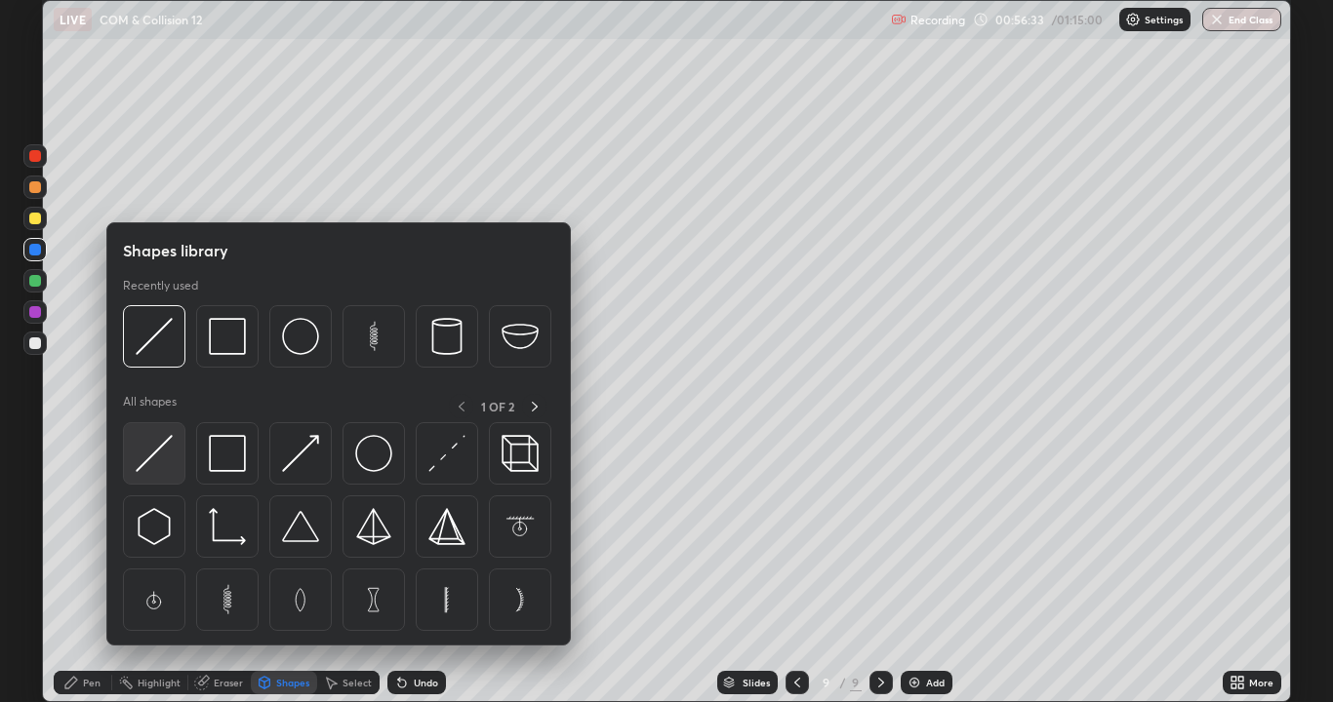
click at [159, 463] on img at bounding box center [154, 453] width 37 height 37
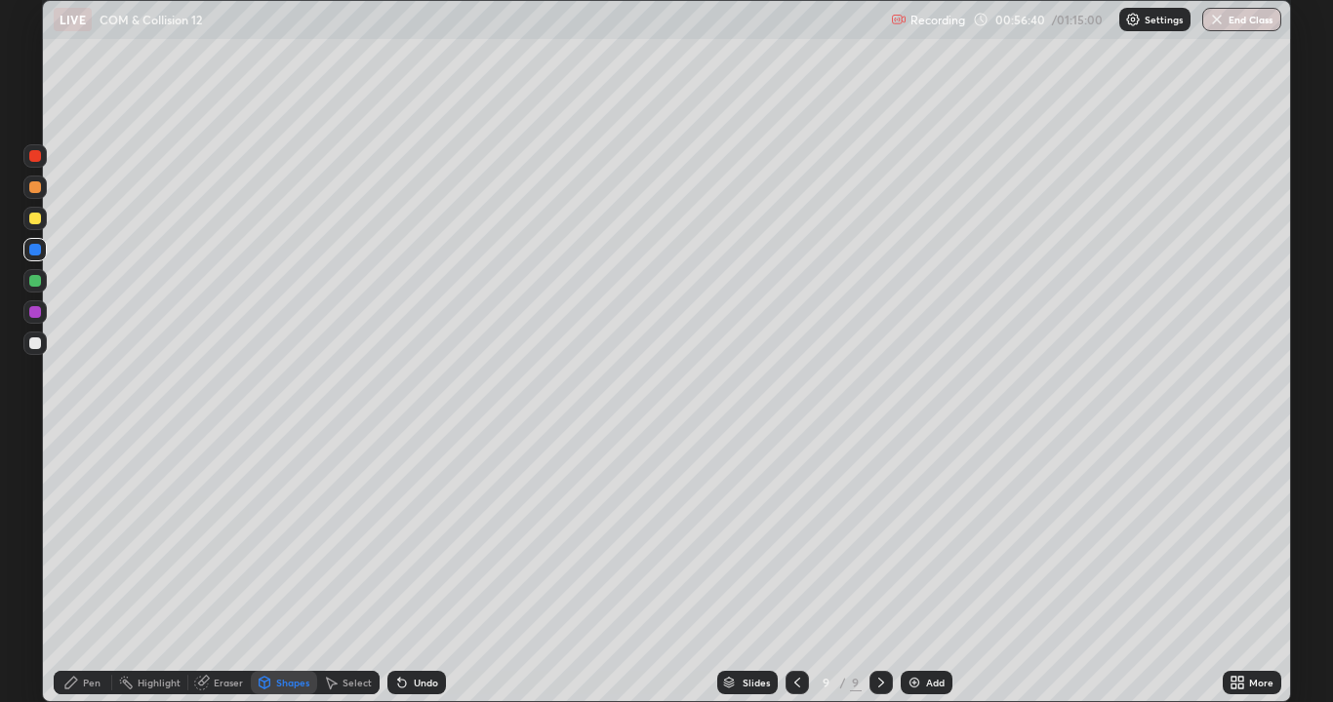
click at [33, 217] on div at bounding box center [35, 219] width 12 height 12
click at [89, 570] on div "Pen" at bounding box center [92, 683] width 18 height 10
click at [427, 570] on div "Undo" at bounding box center [416, 682] width 59 height 23
click at [35, 445] on div at bounding box center [35, 445] width 4 height 4
click at [33, 284] on div at bounding box center [35, 281] width 12 height 12
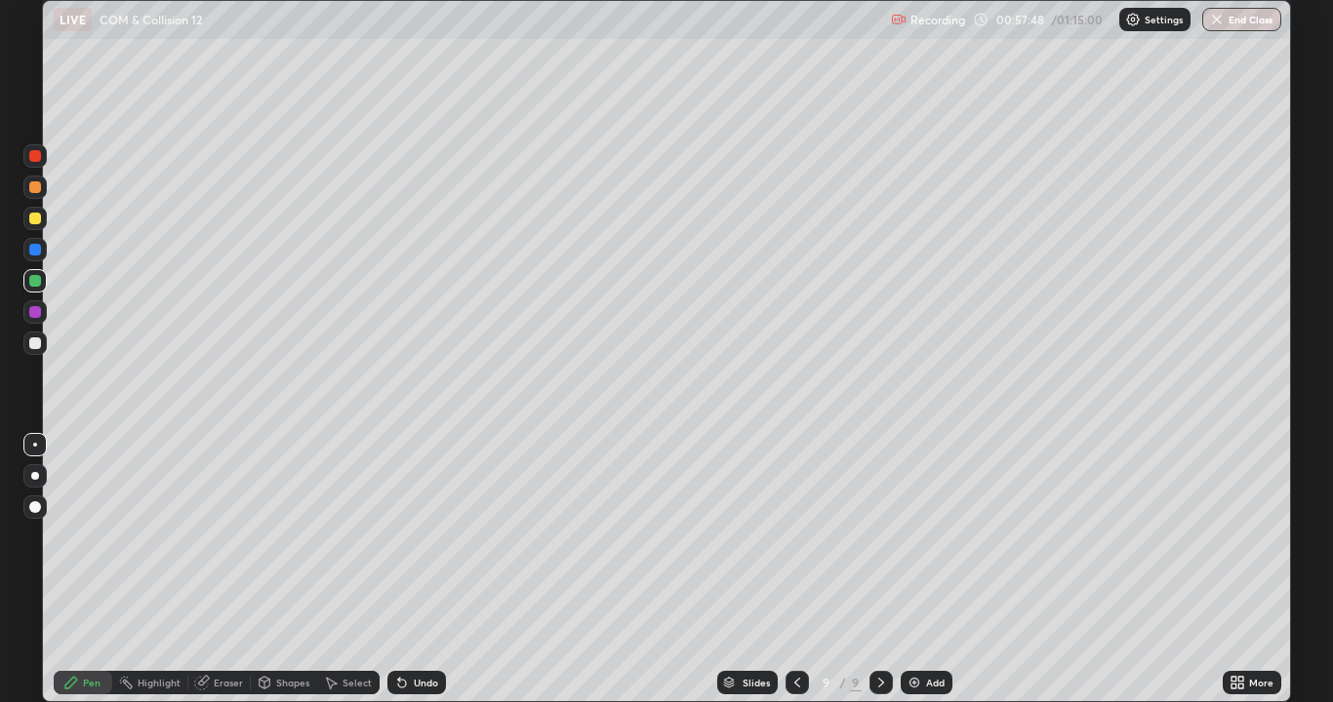
click at [34, 219] on div at bounding box center [35, 219] width 12 height 12
click at [34, 189] on div at bounding box center [35, 187] width 12 height 12
click at [35, 346] on div at bounding box center [35, 344] width 12 height 12
click at [297, 570] on div "Shapes" at bounding box center [292, 683] width 33 height 10
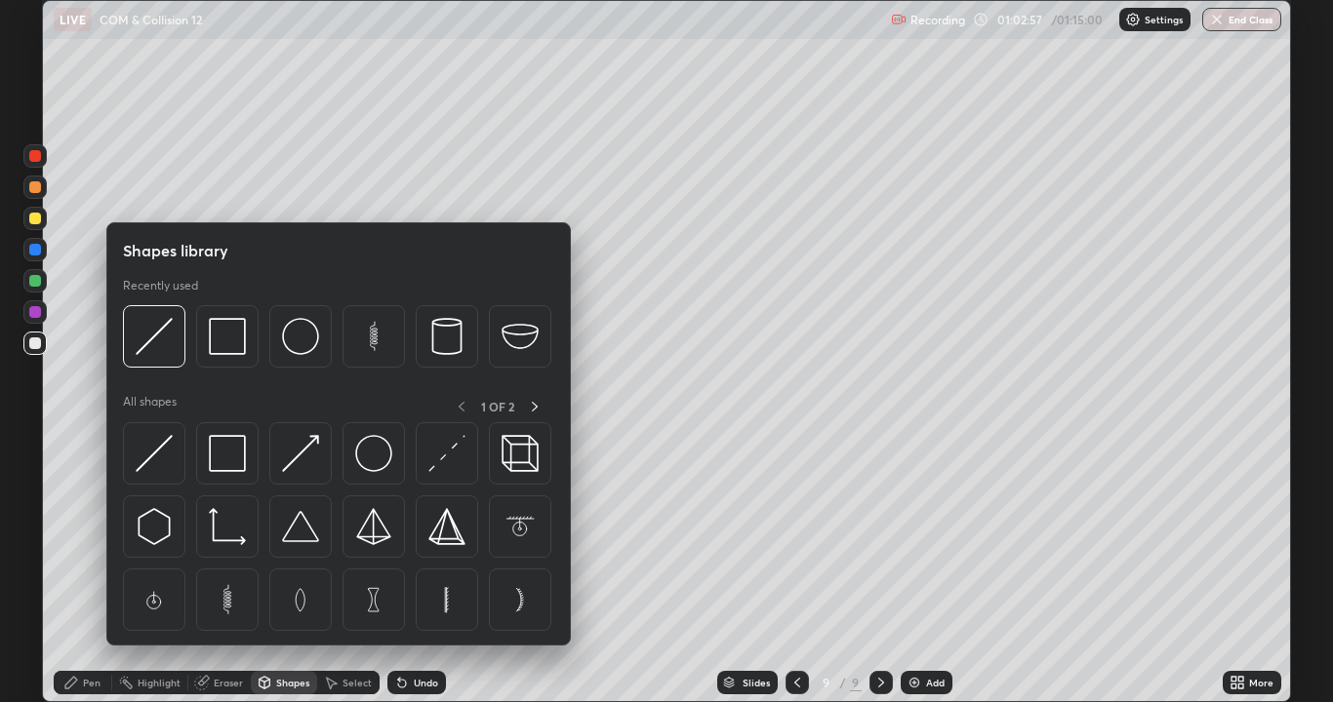
click at [33, 251] on div at bounding box center [35, 250] width 12 height 12
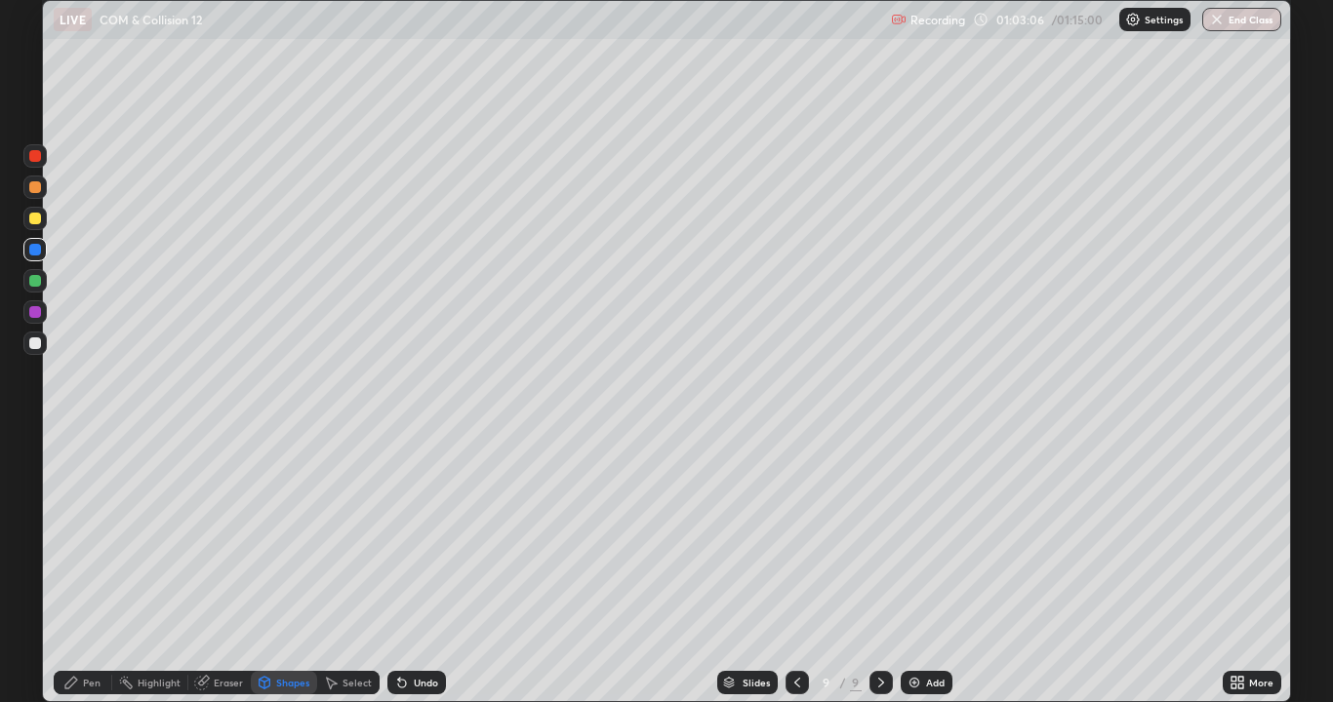
click at [96, 570] on div "Pen" at bounding box center [92, 683] width 18 height 10
click at [35, 476] on div at bounding box center [35, 476] width 8 height 8
click at [25, 282] on div at bounding box center [34, 280] width 23 height 23
click at [280, 570] on div "Shapes" at bounding box center [292, 683] width 33 height 10
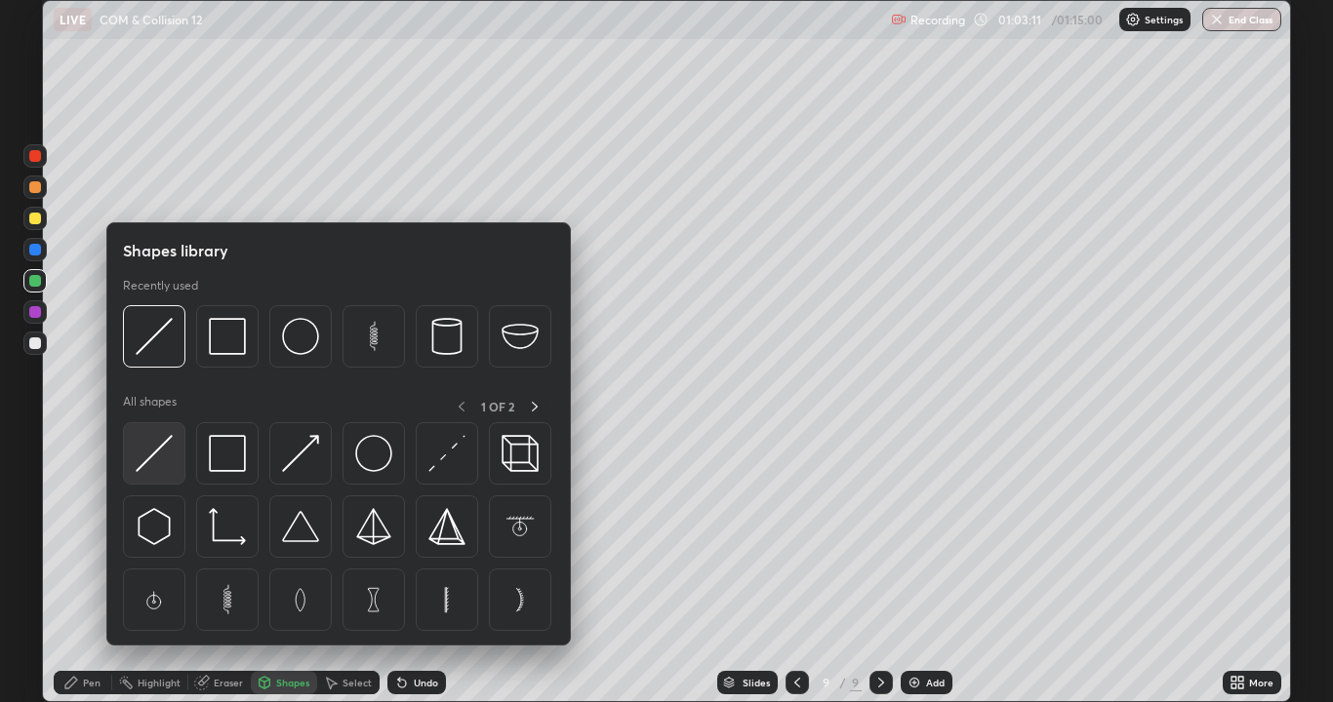
click at [170, 464] on img at bounding box center [154, 453] width 37 height 37
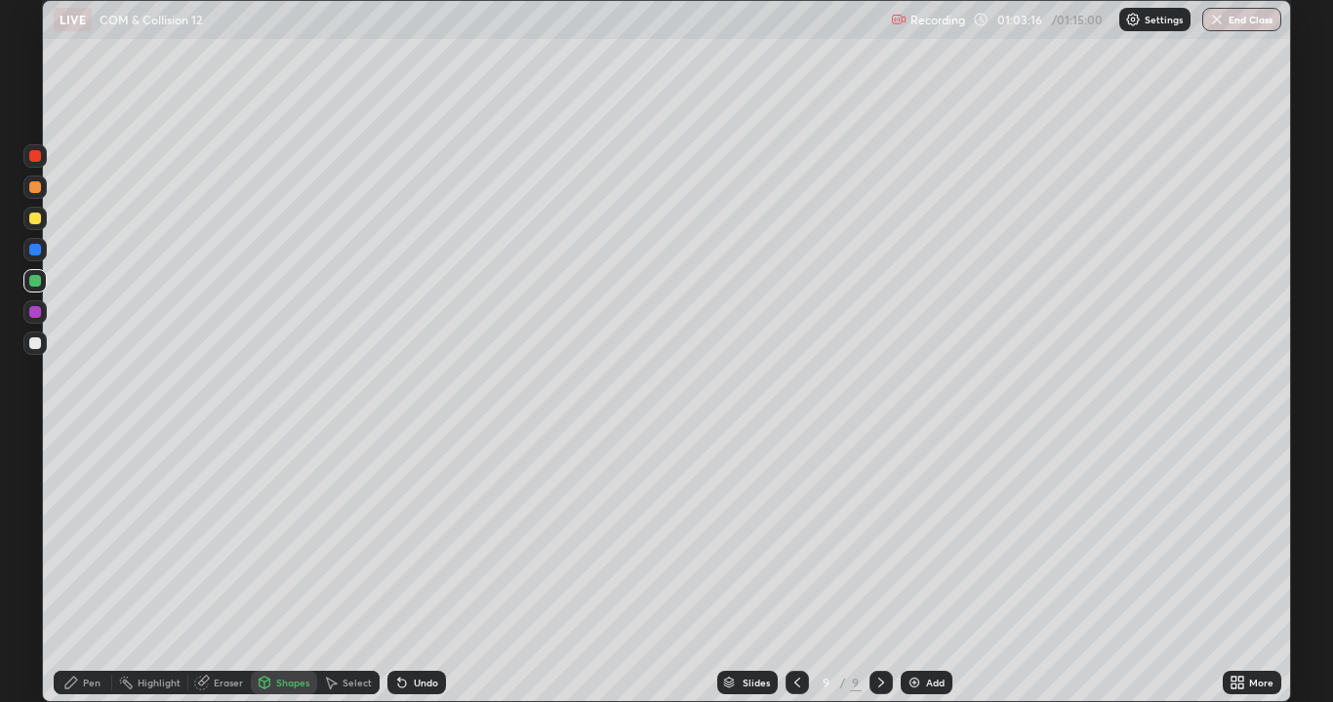
click at [93, 570] on div "Pen" at bounding box center [92, 683] width 18 height 10
click at [34, 341] on div at bounding box center [35, 344] width 12 height 12
click at [64, 570] on div "Pen" at bounding box center [83, 682] width 59 height 23
click at [414, 570] on div "Undo" at bounding box center [426, 683] width 24 height 10
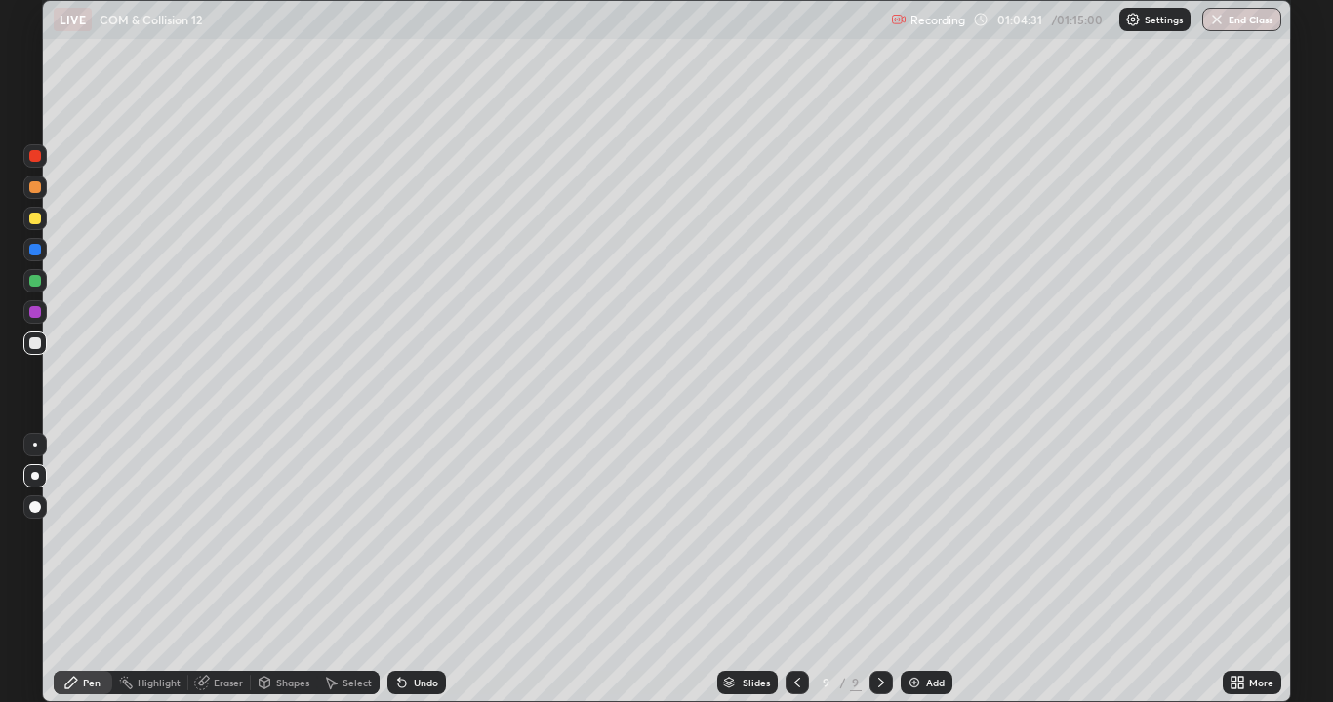
click at [348, 570] on div "Select" at bounding box center [356, 683] width 29 height 10
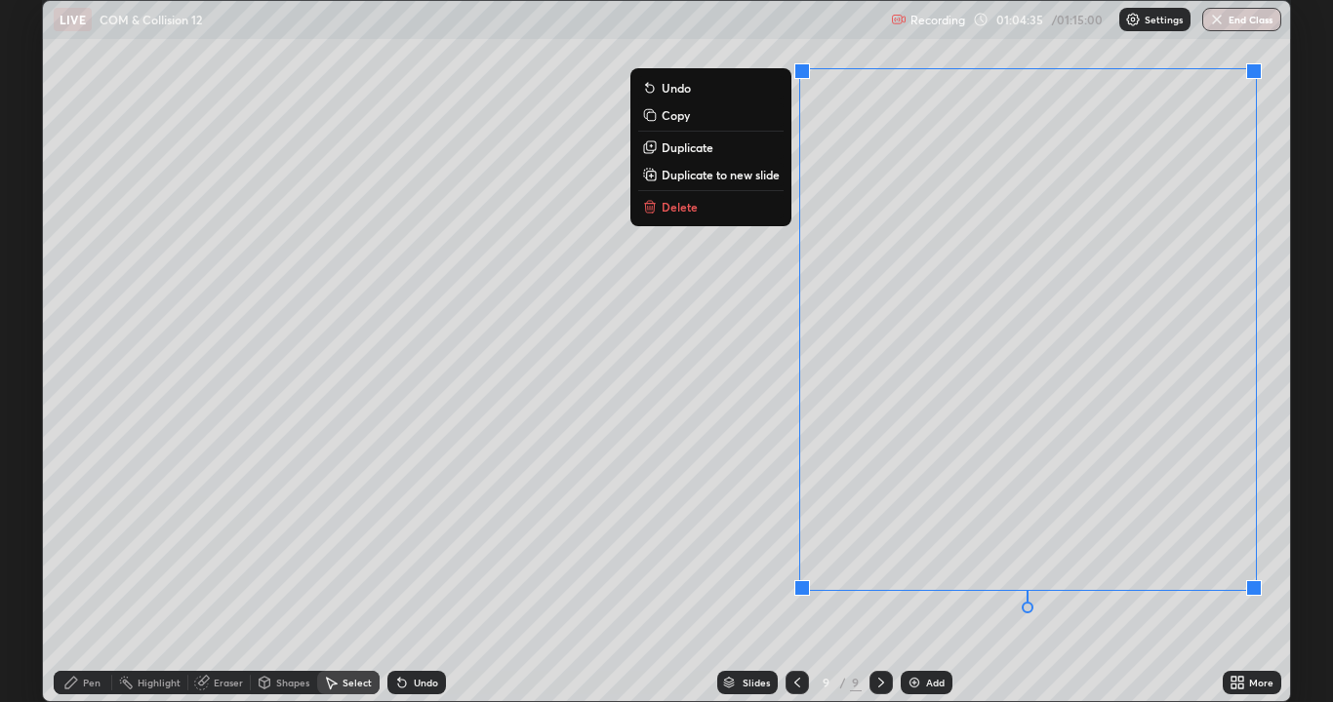
click at [695, 174] on p "Duplicate to new slide" at bounding box center [720, 175] width 118 height 16
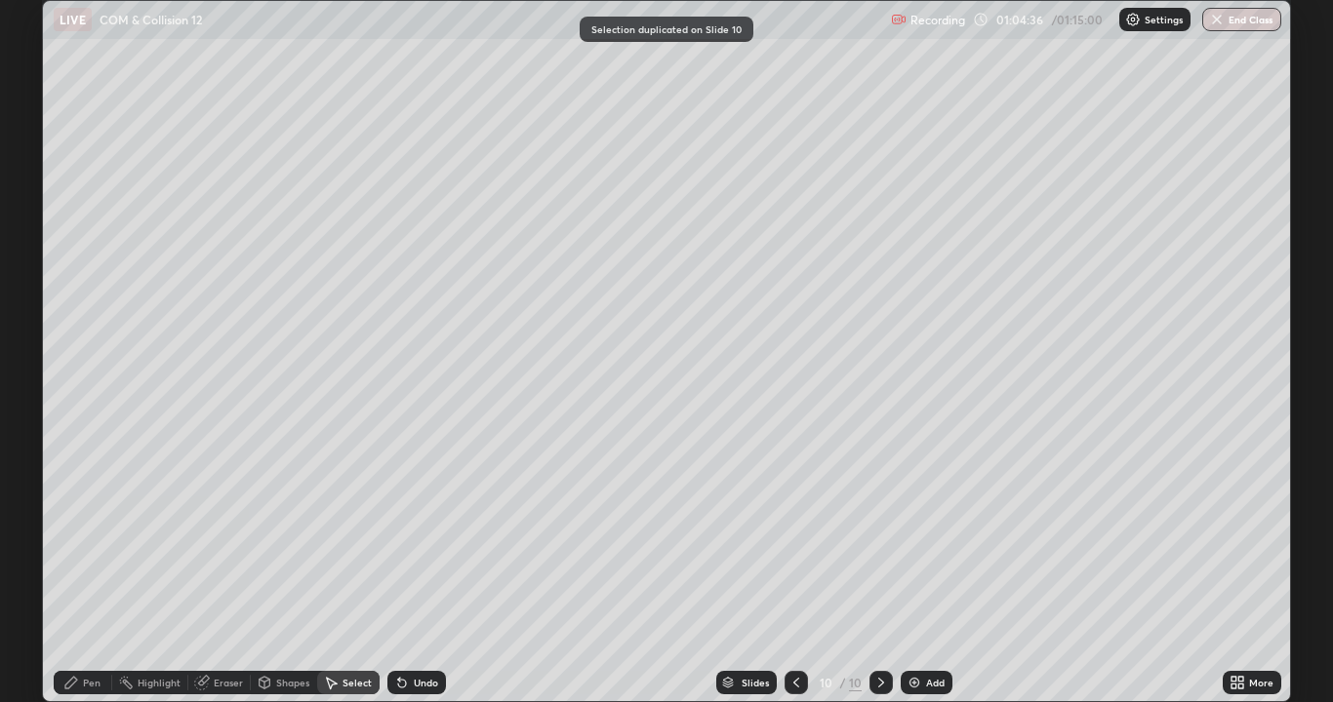
click at [81, 570] on div "Pen" at bounding box center [83, 682] width 59 height 23
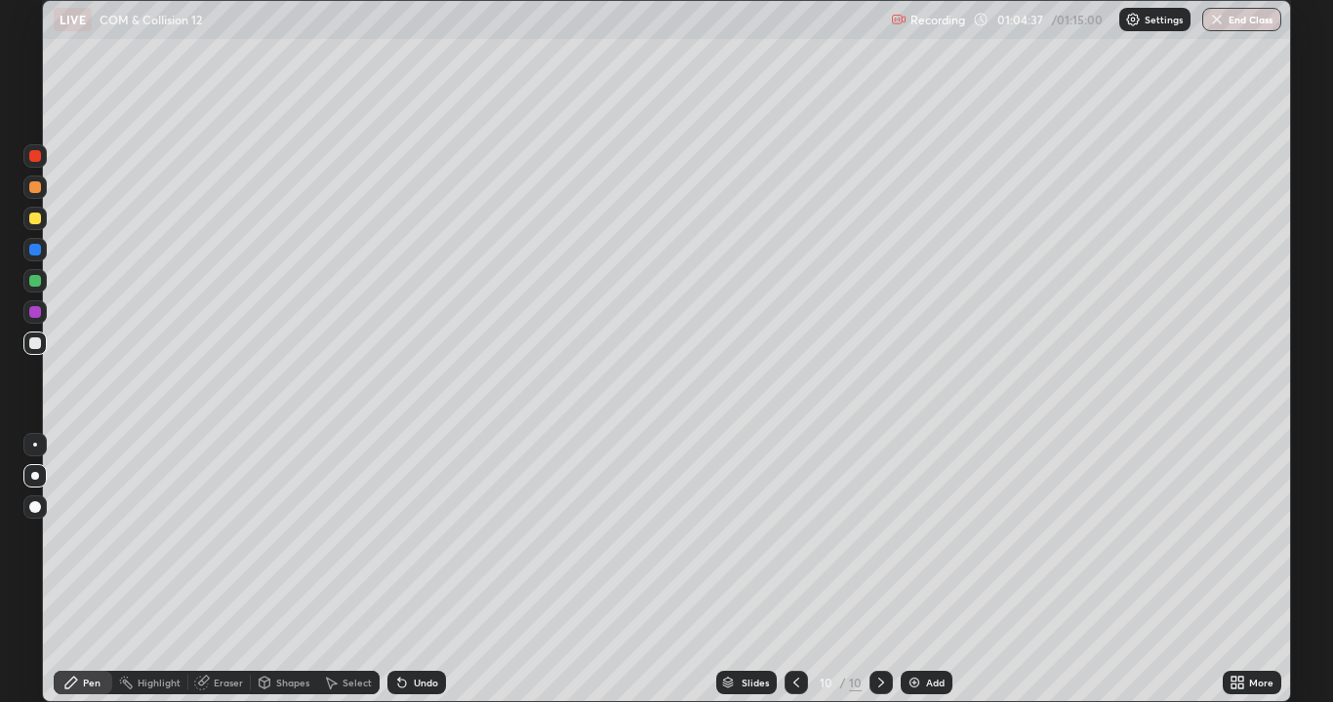
click at [27, 348] on div at bounding box center [34, 343] width 23 height 23
click at [280, 570] on div "Shapes" at bounding box center [284, 682] width 66 height 23
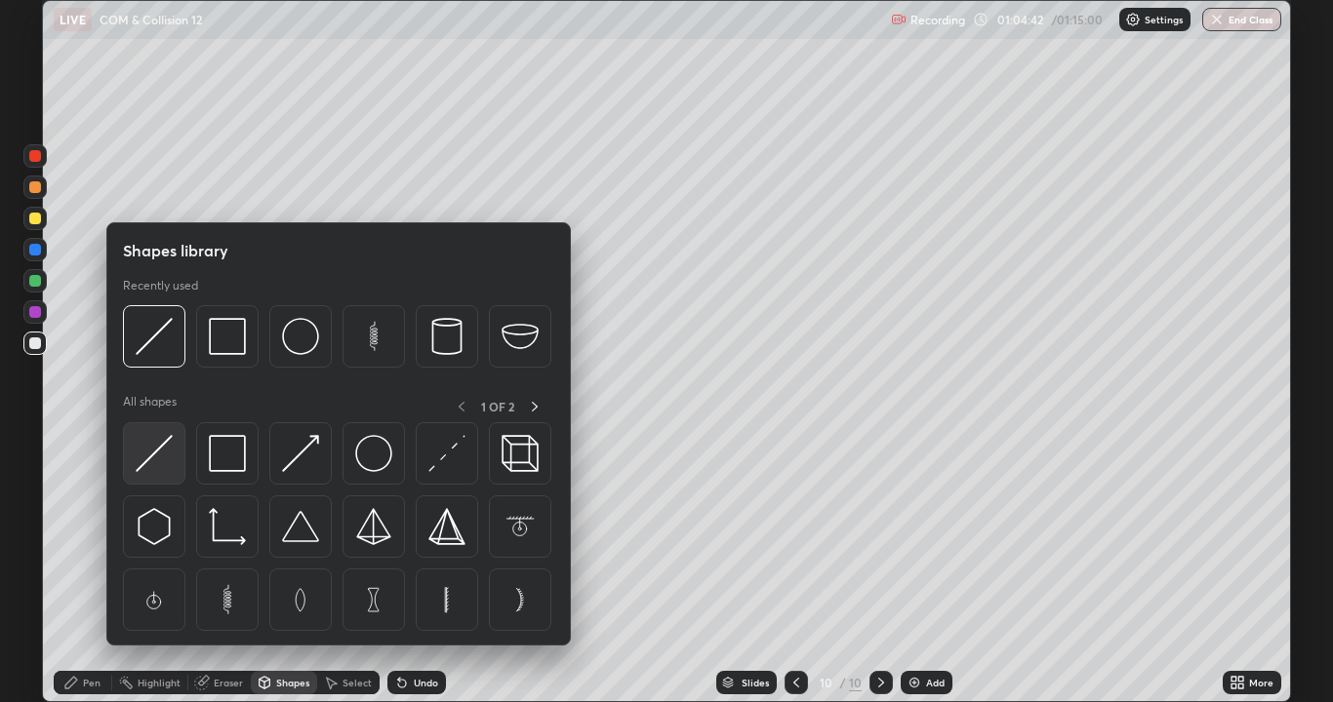
click at [161, 459] on img at bounding box center [154, 453] width 37 height 37
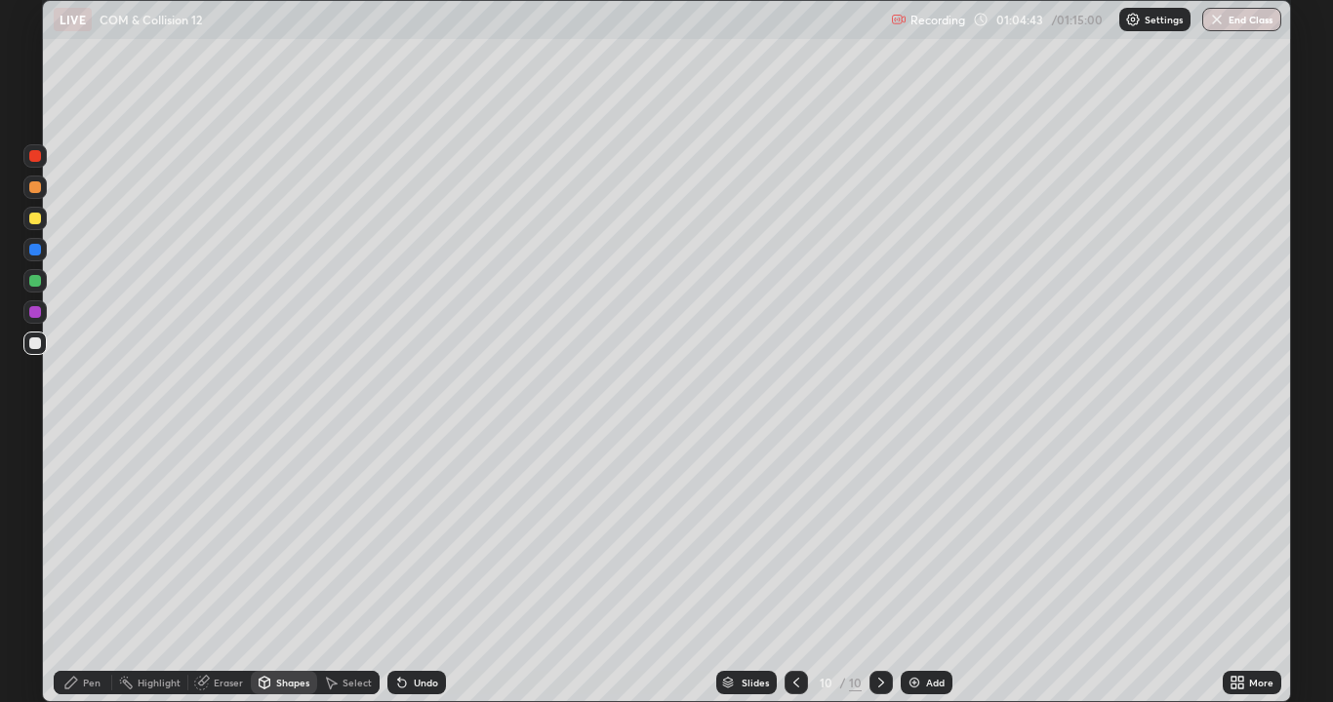
click at [36, 255] on div at bounding box center [35, 250] width 12 height 12
click at [34, 310] on div at bounding box center [35, 312] width 12 height 12
click at [37, 339] on div at bounding box center [35, 344] width 12 height 12
click at [86, 570] on div "Pen" at bounding box center [92, 683] width 18 height 10
click at [40, 223] on div at bounding box center [34, 218] width 23 height 23
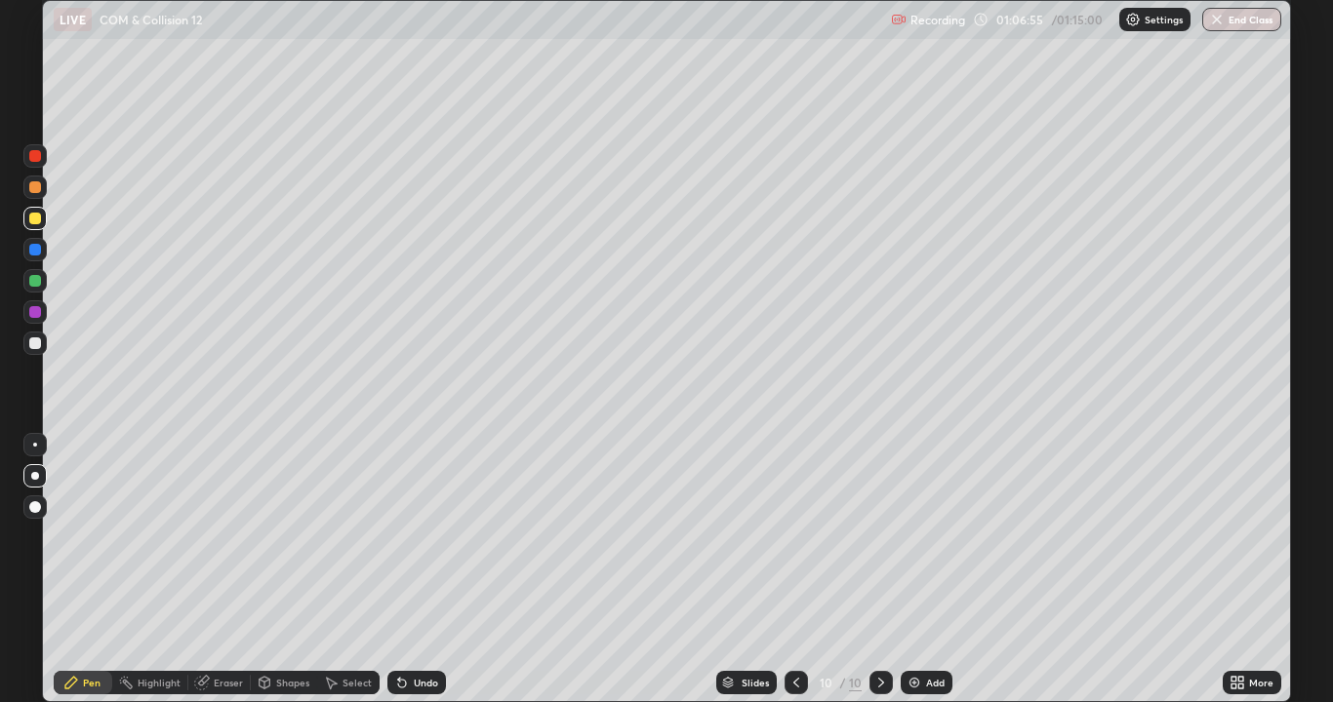
click at [36, 192] on div at bounding box center [35, 187] width 12 height 12
click at [34, 189] on div at bounding box center [35, 187] width 12 height 12
click at [34, 157] on div at bounding box center [35, 156] width 12 height 12
click at [33, 342] on div at bounding box center [35, 344] width 12 height 12
click at [426, 570] on div "Undo" at bounding box center [426, 683] width 24 height 10
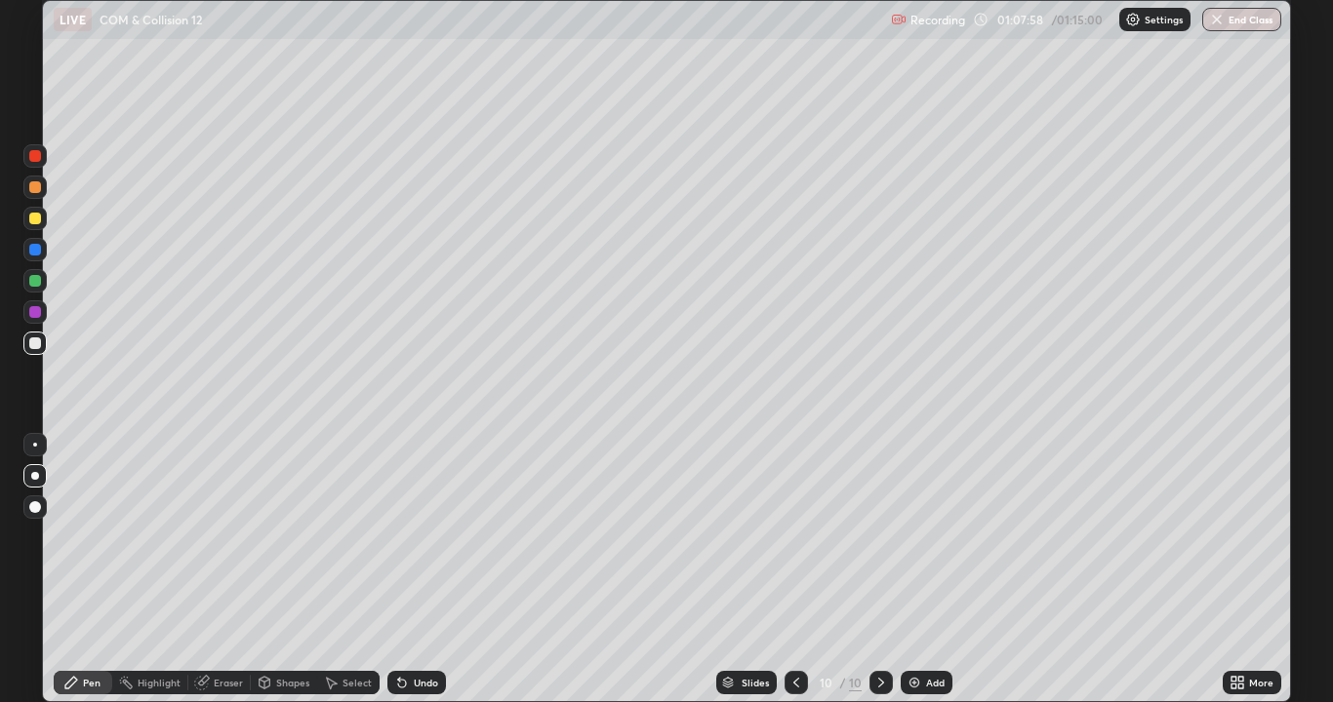
click at [424, 570] on div "Undo" at bounding box center [426, 683] width 24 height 10
click at [425, 570] on div "Undo" at bounding box center [426, 683] width 24 height 10
click at [426, 570] on div "Undo" at bounding box center [426, 683] width 24 height 10
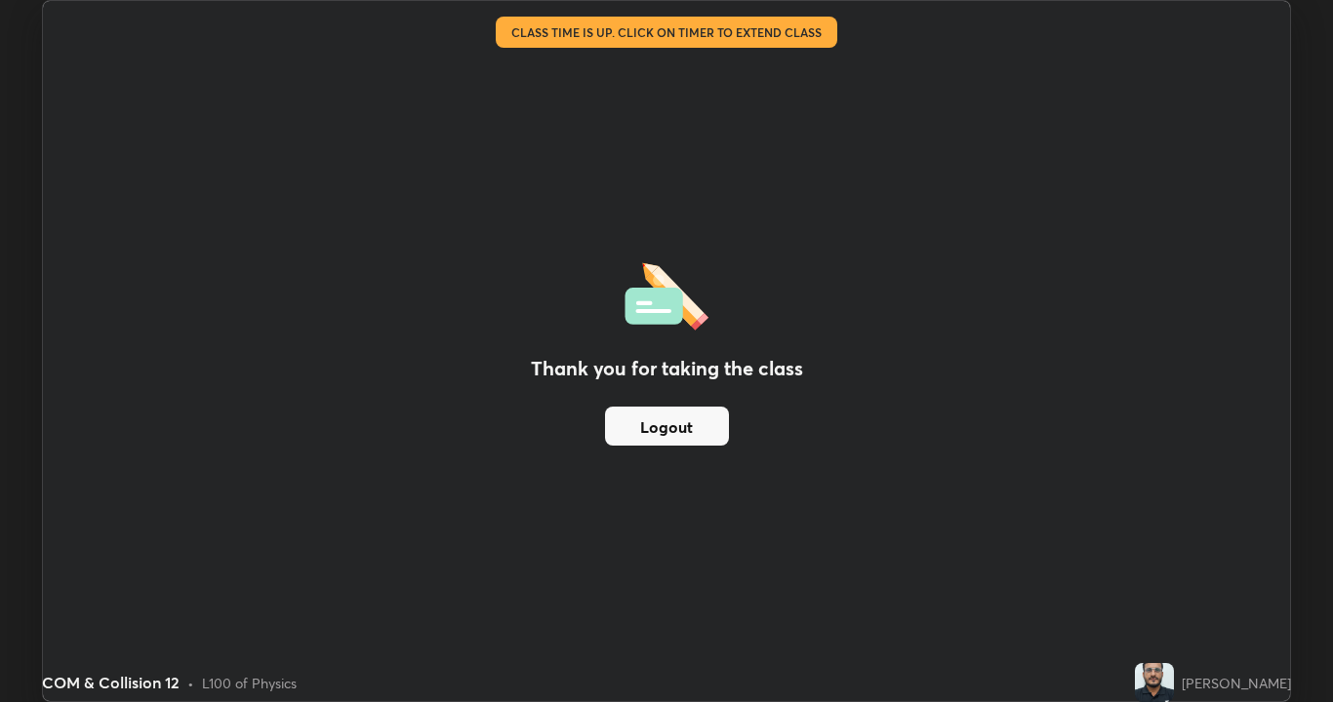
click at [631, 430] on button "Logout" at bounding box center [667, 426] width 124 height 39
click at [656, 411] on button "Logout" at bounding box center [667, 426] width 124 height 39
click at [668, 427] on button "Logout" at bounding box center [667, 426] width 124 height 39
click at [686, 419] on button "Logout" at bounding box center [667, 426] width 124 height 39
click at [691, 423] on button "Logout" at bounding box center [667, 426] width 124 height 39
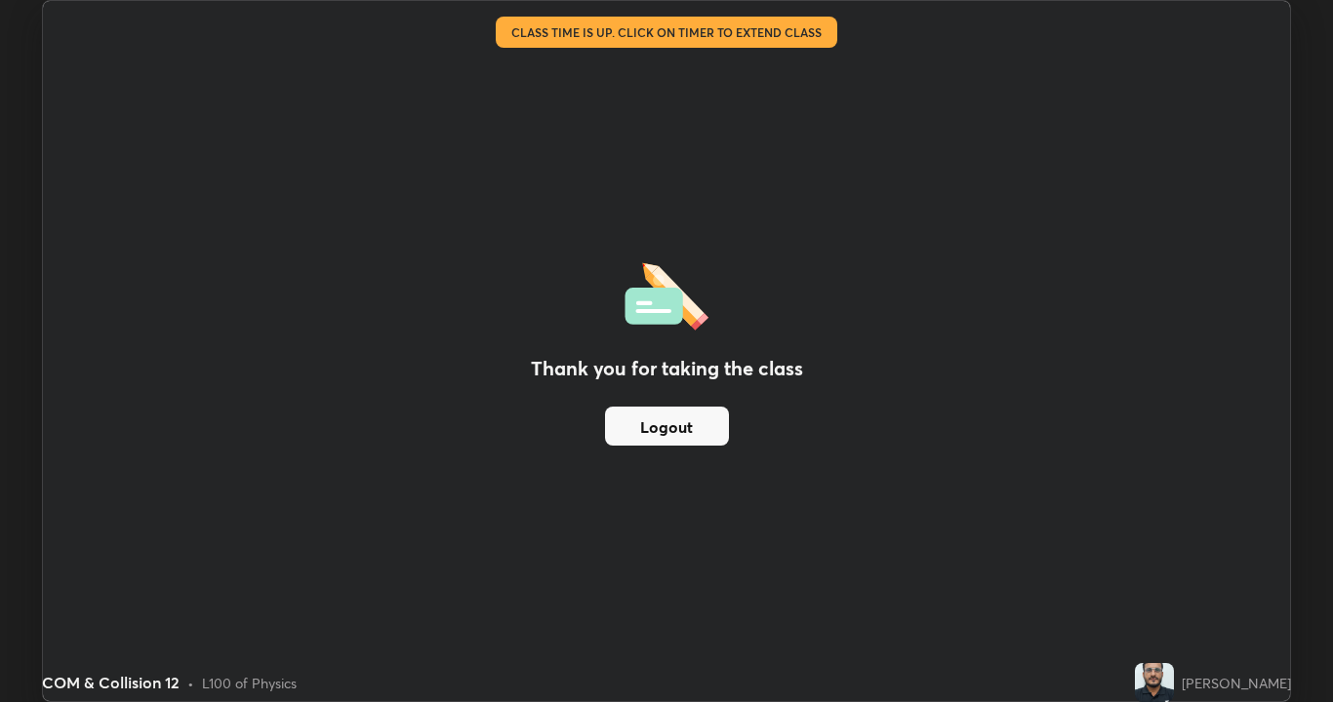
click at [688, 422] on button "Logout" at bounding box center [667, 426] width 124 height 39
click at [688, 420] on button "Logout" at bounding box center [667, 426] width 124 height 39
click at [667, 418] on button "Logout" at bounding box center [667, 426] width 124 height 39
click at [667, 426] on button "Logout" at bounding box center [667, 426] width 124 height 39
click at [666, 428] on button "Logout" at bounding box center [667, 426] width 124 height 39
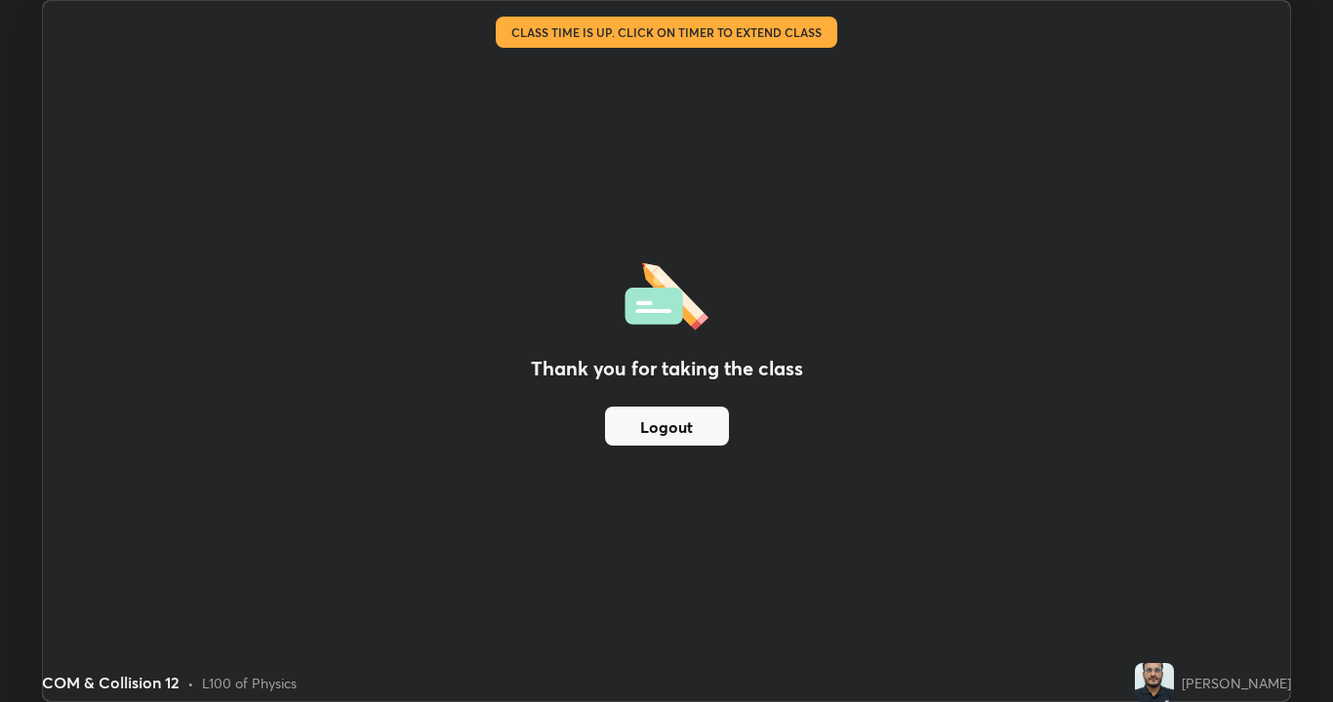
click at [662, 428] on button "Logout" at bounding box center [667, 426] width 124 height 39
click at [667, 419] on button "Logout" at bounding box center [667, 426] width 124 height 39
click at [672, 420] on button "Logout" at bounding box center [667, 426] width 124 height 39
click at [664, 420] on button "Logout" at bounding box center [667, 426] width 124 height 39
click at [664, 421] on button "Logout" at bounding box center [667, 426] width 124 height 39
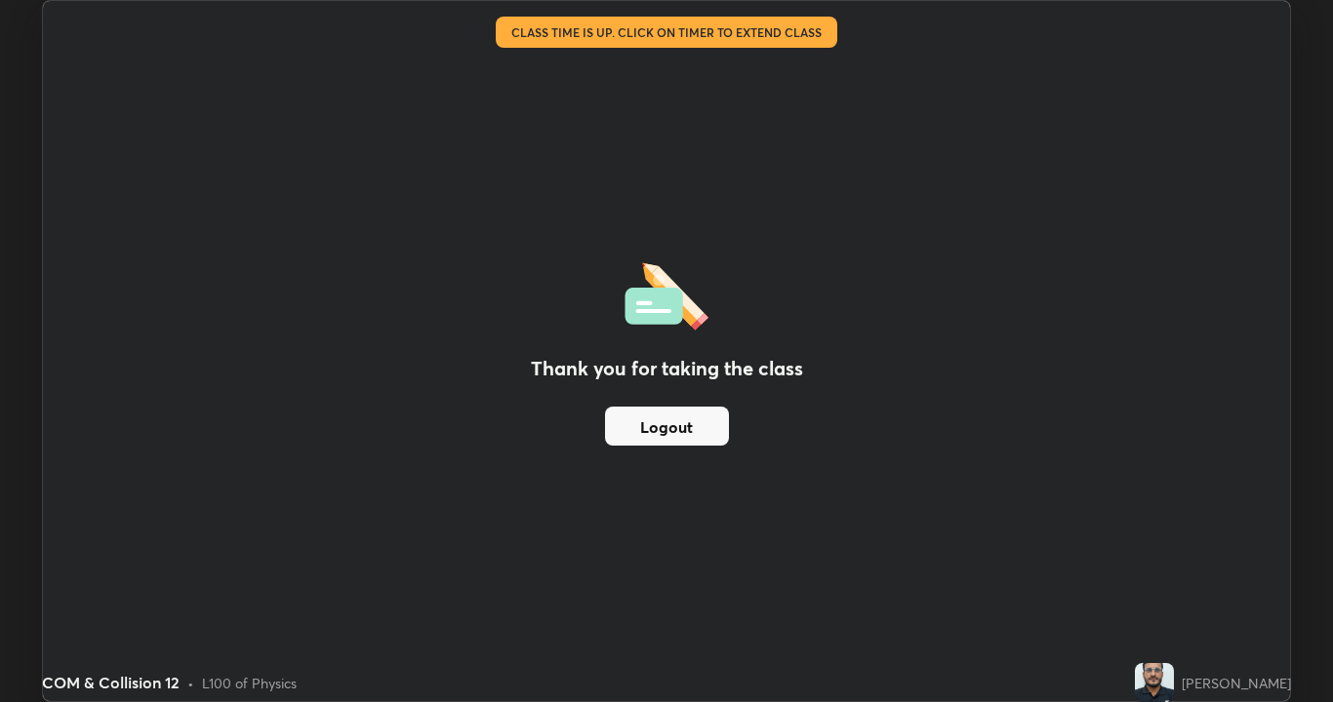
click at [671, 422] on button "Logout" at bounding box center [667, 426] width 124 height 39
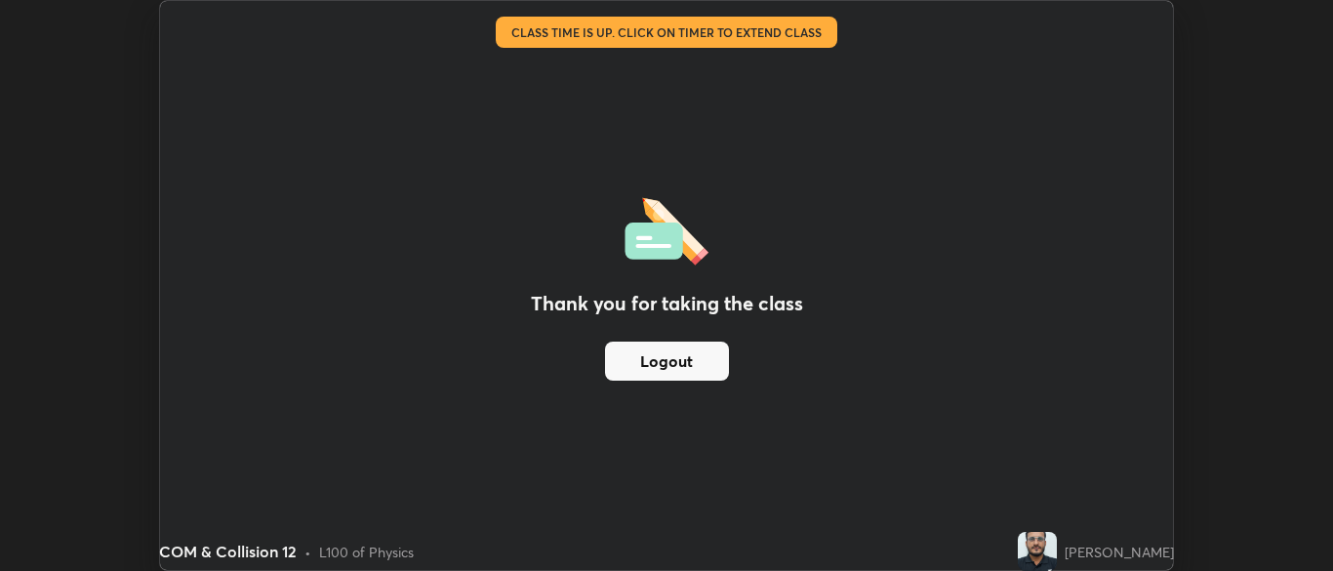
scroll to position [96984, 96222]
click at [878, 485] on div "Thank you for taking the class Logout" at bounding box center [666, 285] width 1013 height 569
click at [661, 360] on button "Logout" at bounding box center [667, 360] width 124 height 39
click at [678, 358] on button "Logout" at bounding box center [667, 360] width 124 height 39
click at [678, 359] on button "Logout" at bounding box center [667, 360] width 124 height 39
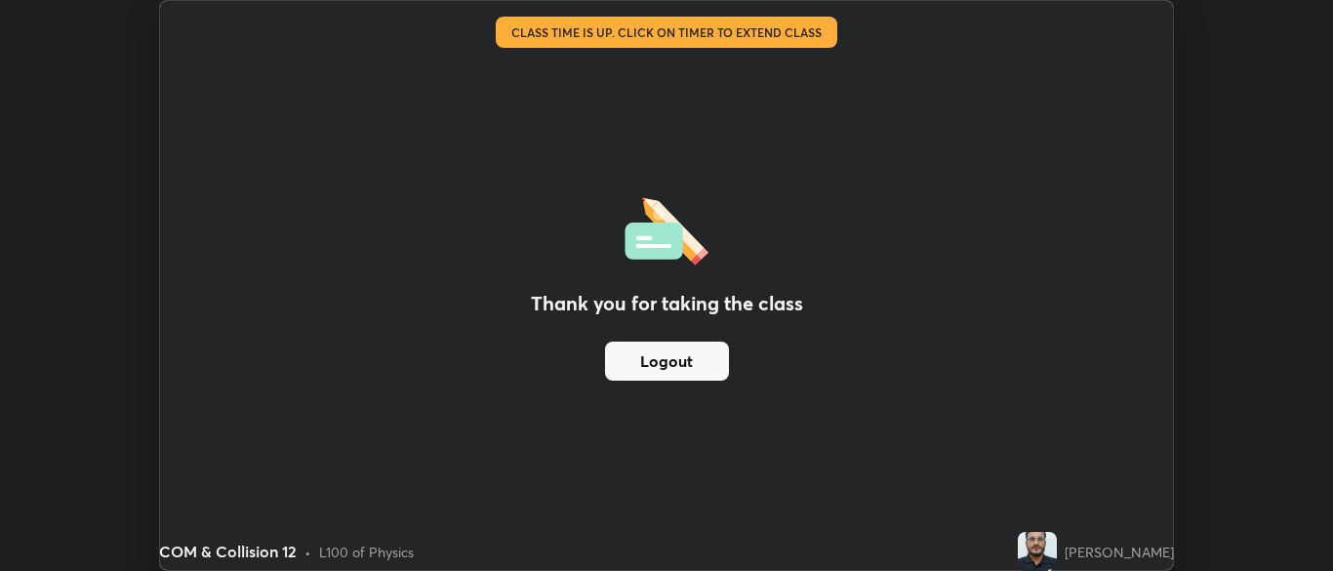
click at [680, 362] on button "Logout" at bounding box center [667, 360] width 124 height 39
click at [682, 364] on button "Logout" at bounding box center [667, 360] width 124 height 39
click at [685, 364] on button "Logout" at bounding box center [667, 360] width 124 height 39
click at [629, 355] on button "Logout" at bounding box center [667, 360] width 124 height 39
click at [645, 369] on button "Logout" at bounding box center [667, 360] width 124 height 39
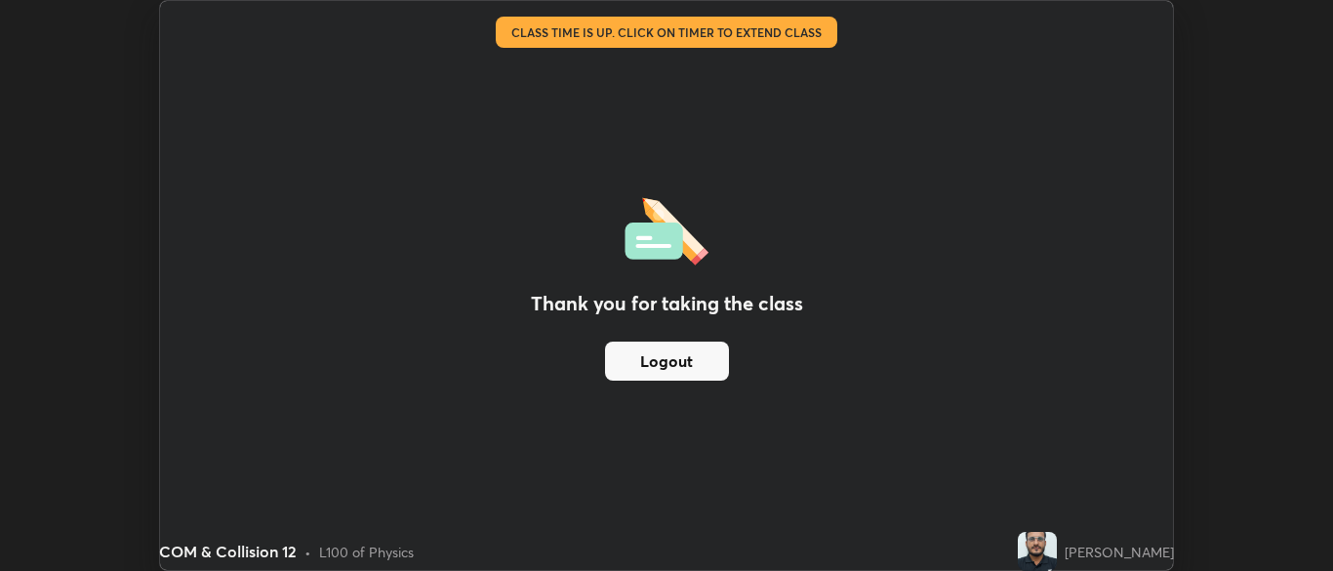
click at [655, 365] on button "Logout" at bounding box center [667, 360] width 124 height 39
click at [656, 350] on button "Logout" at bounding box center [667, 360] width 124 height 39
click at [653, 349] on button "Logout" at bounding box center [667, 360] width 124 height 39
